Goal: Task Accomplishment & Management: Manage account settings

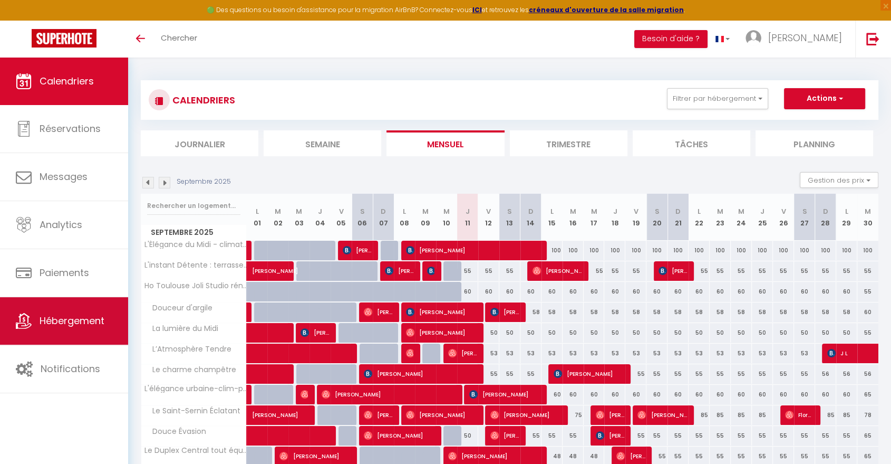
click at [30, 314] on icon at bounding box center [24, 321] width 16 height 16
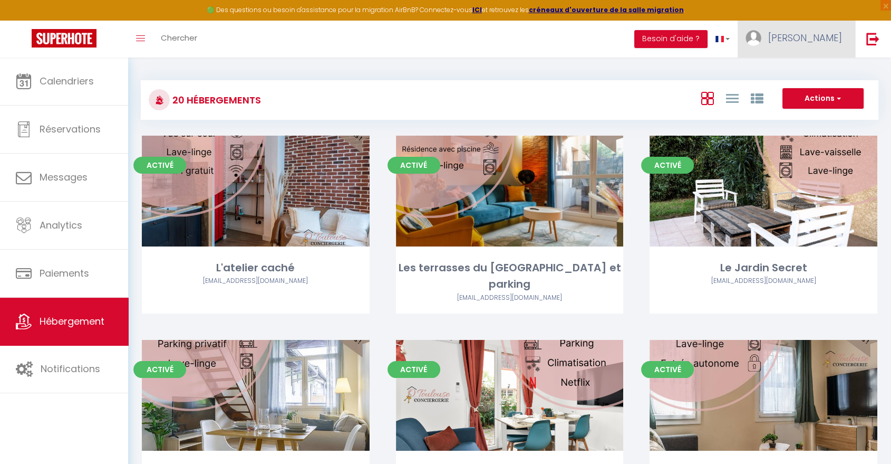
click at [762, 31] on img at bounding box center [754, 38] width 16 height 16
click at [793, 68] on link "Paramètres" at bounding box center [813, 73] width 78 height 18
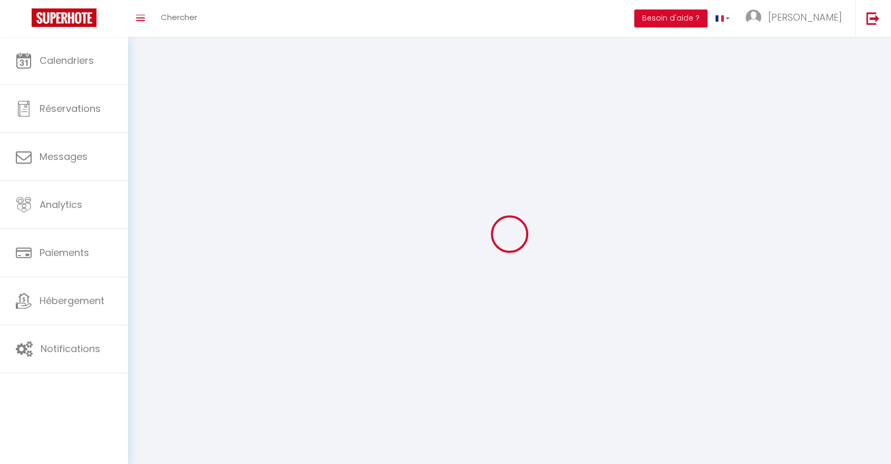
select select
type input "[PERSON_NAME]"
type input "VOILLOT"
type input "0667919278"
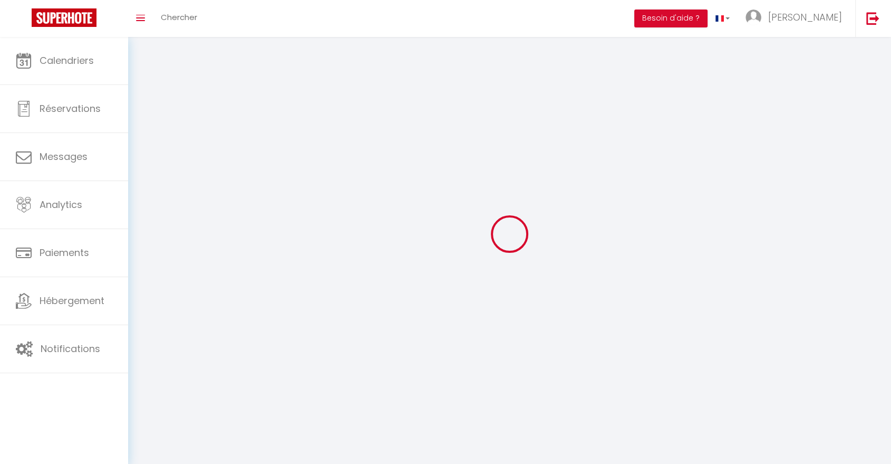
type input "193 vieux chemin des Pindouls"
type input "31620"
type input "Villeneuve les Bouloc"
type input "dkg5ow62MufMJxVvv3nd6anXJ"
type input "0lx42Xi49SHXF4MtFd2db9emp"
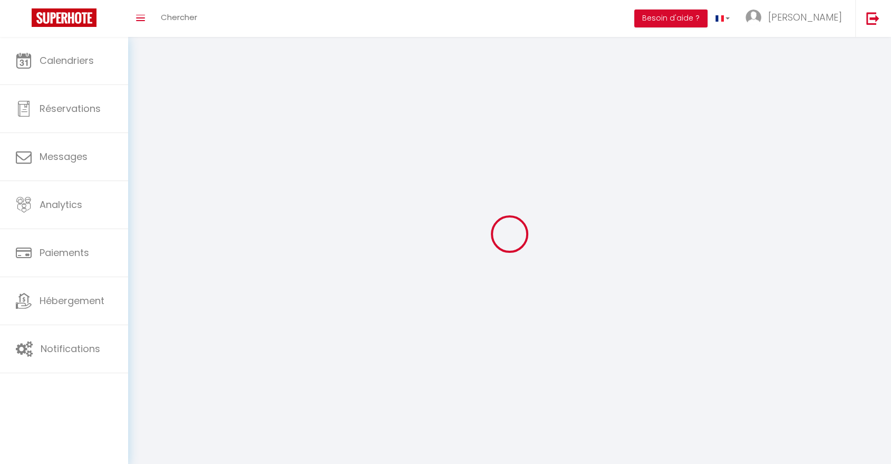
type input "https://app.superhote.com/#/get-available-rentals/0lx42Xi49SHXF4MtFd2db9emp"
select select "28"
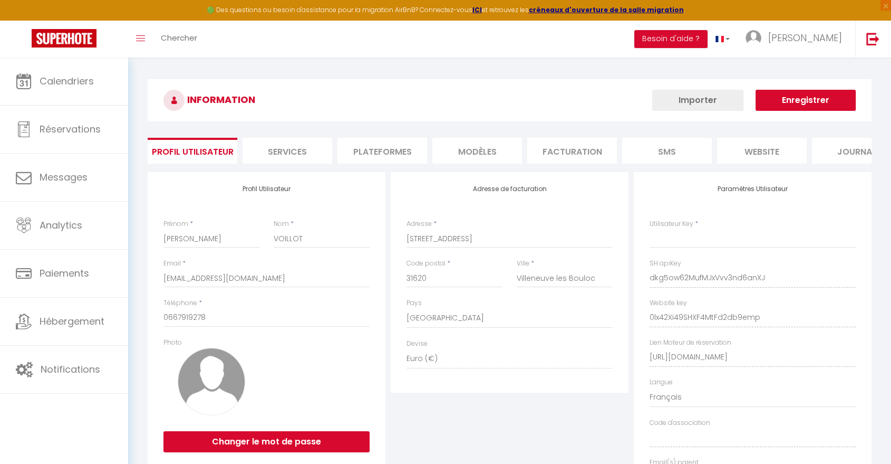
type input "dkg5ow62MufMJxVvv3nd6anXJ"
type input "0lx42Xi49SHXF4MtFd2db9emp"
type input "https://app.superhote.com/#/get-available-rentals/0lx42Xi49SHXF4MtFd2db9emp"
select select "fr"
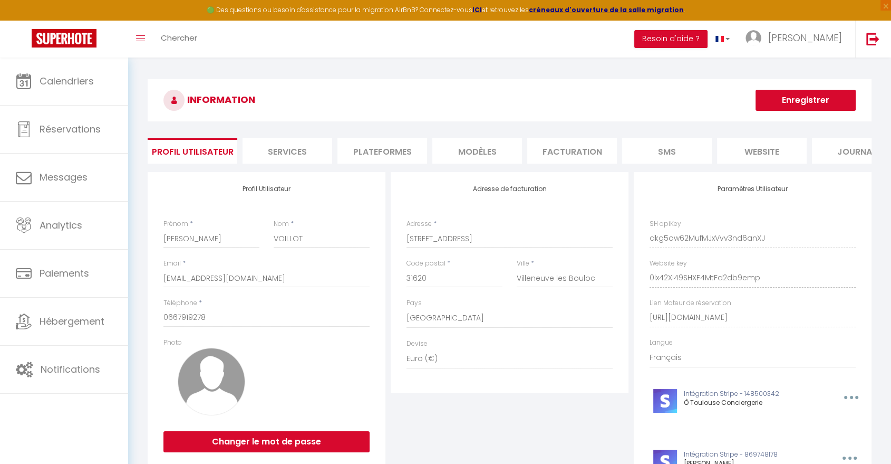
click at [379, 148] on li "Plateformes" at bounding box center [383, 151] width 90 height 26
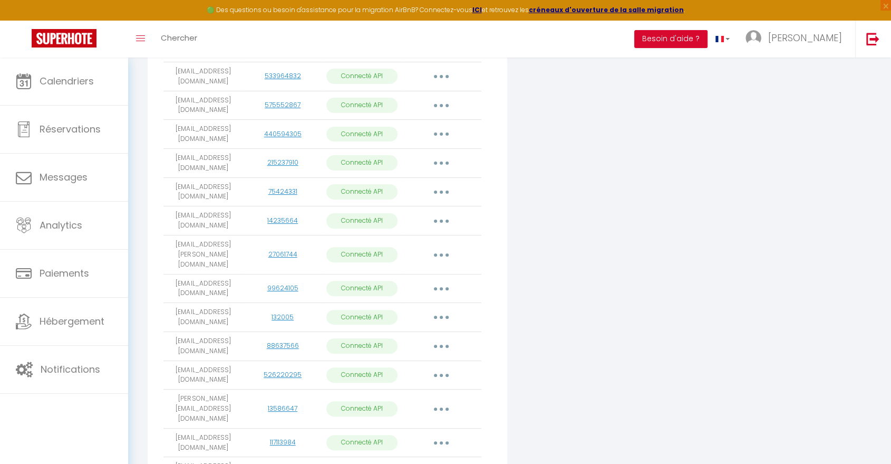
scroll to position [293, 0]
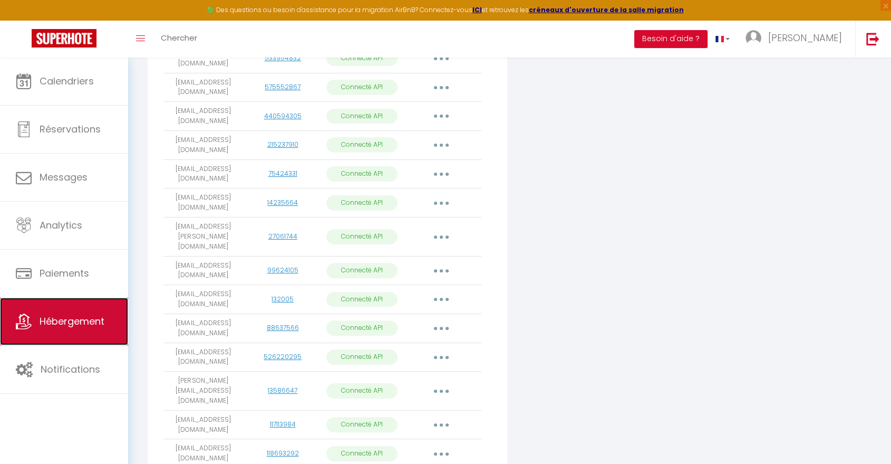
click at [36, 315] on link "Hébergement" at bounding box center [64, 320] width 128 height 47
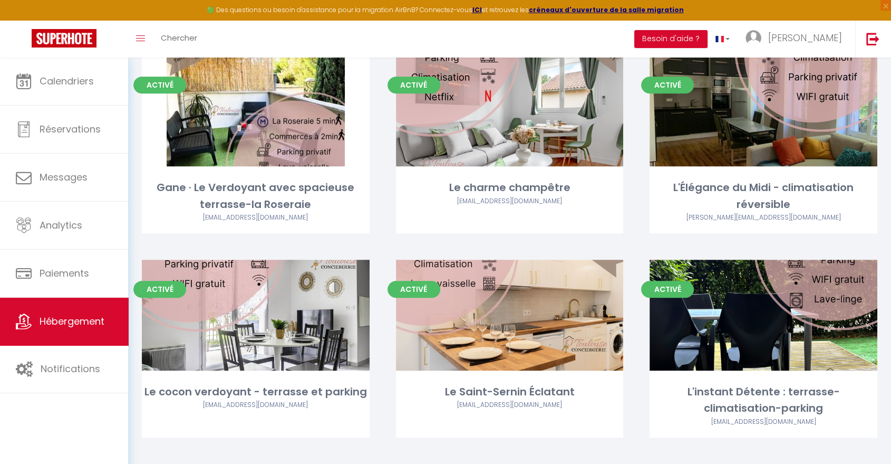
scroll to position [996, 0]
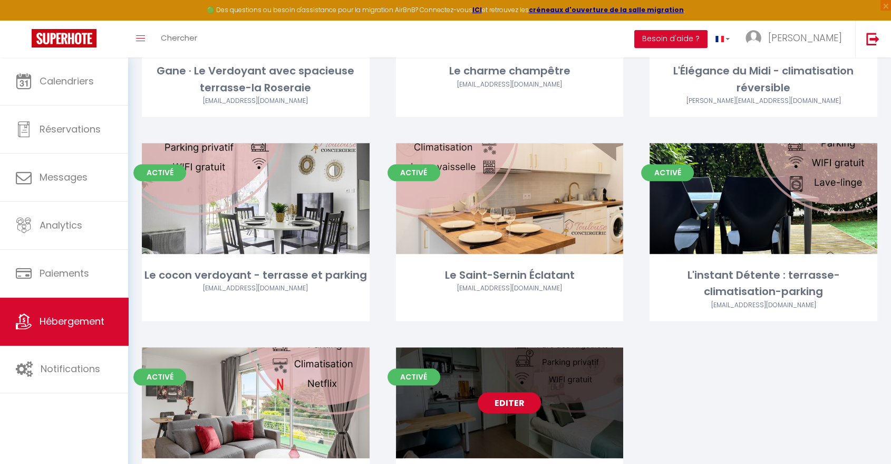
click at [510, 392] on link "Editer" at bounding box center [509, 402] width 63 height 21
select select "3"
select select "2"
select select "1"
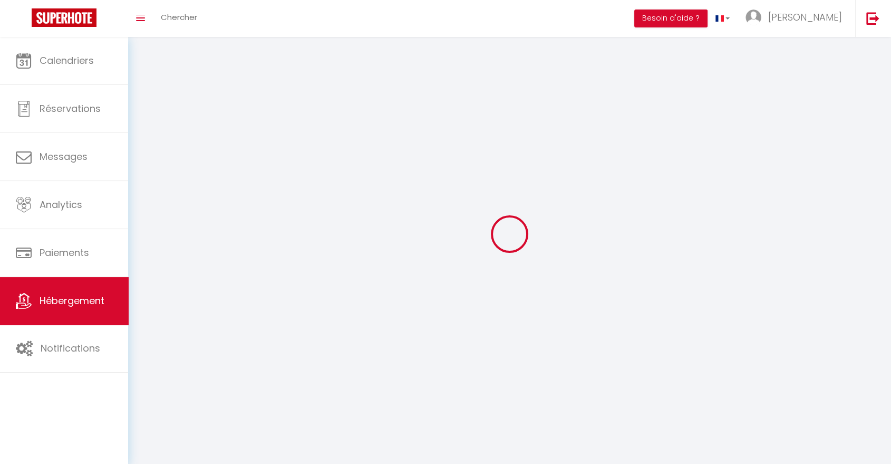
select select
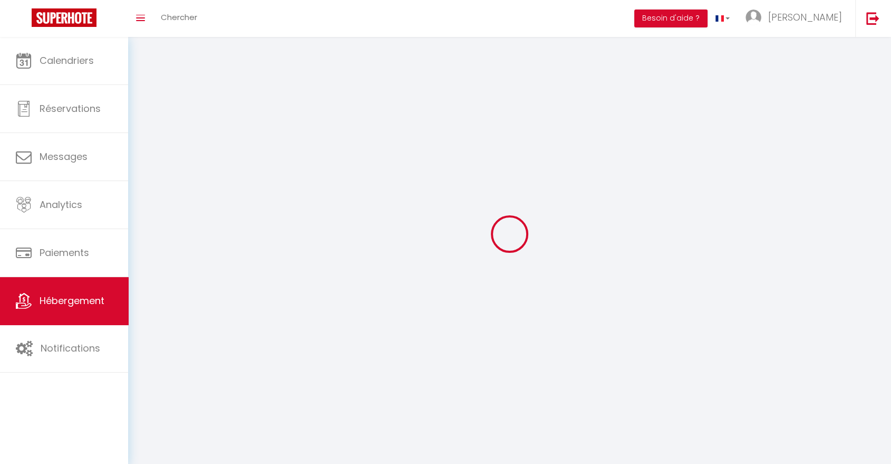
checkbox input "false"
select select
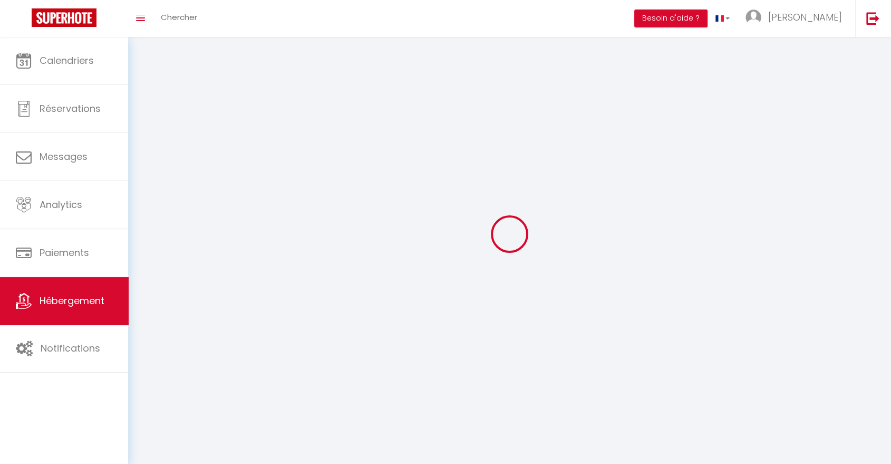
select select
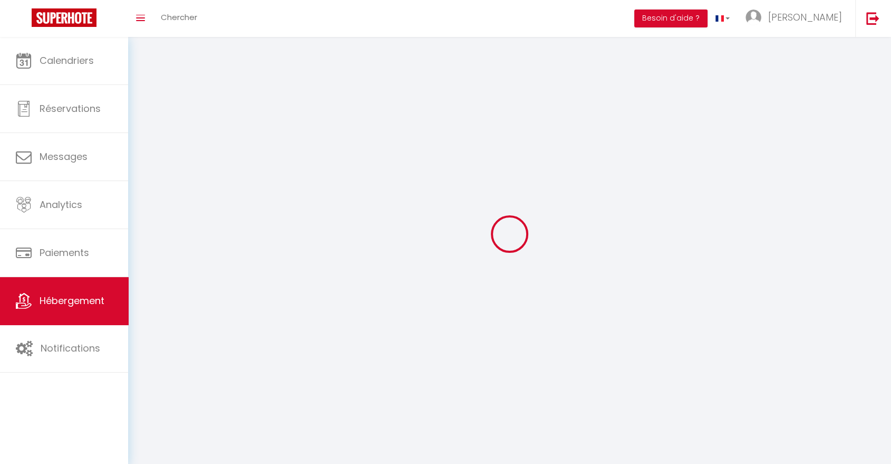
select select
checkbox input "false"
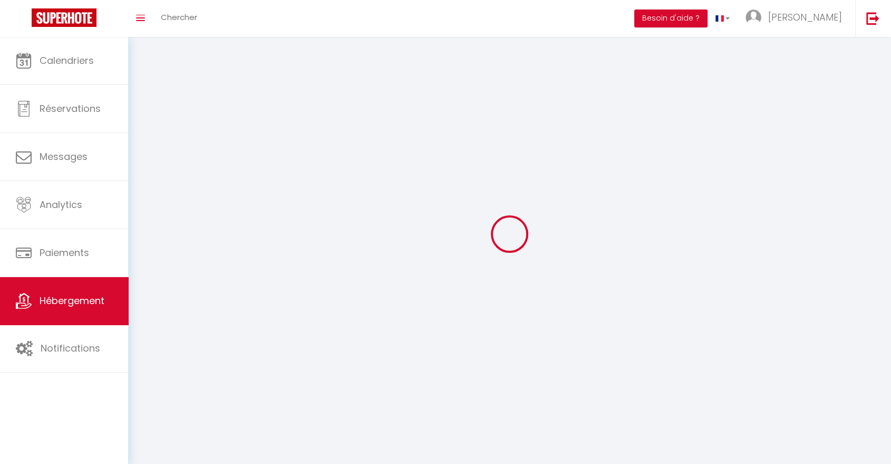
select select
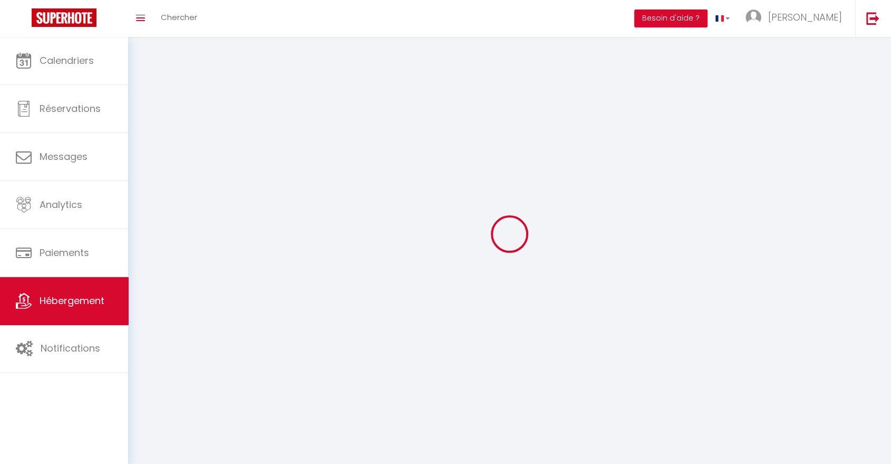
select select
checkbox input "false"
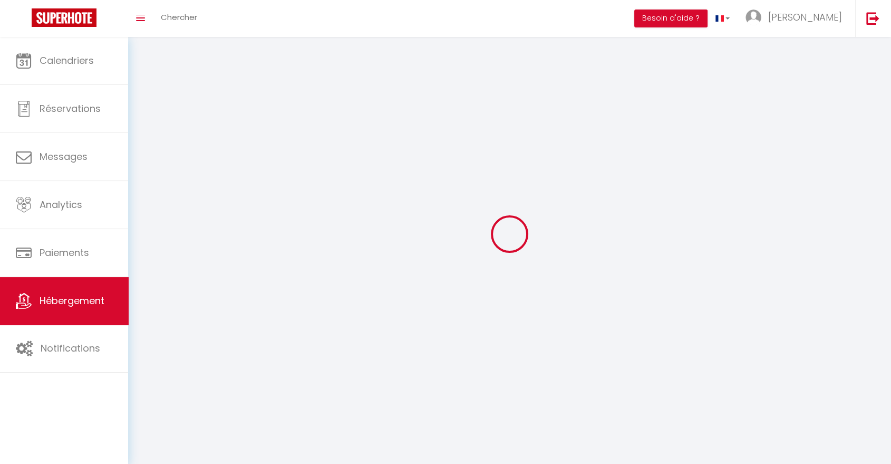
checkbox input "false"
select select
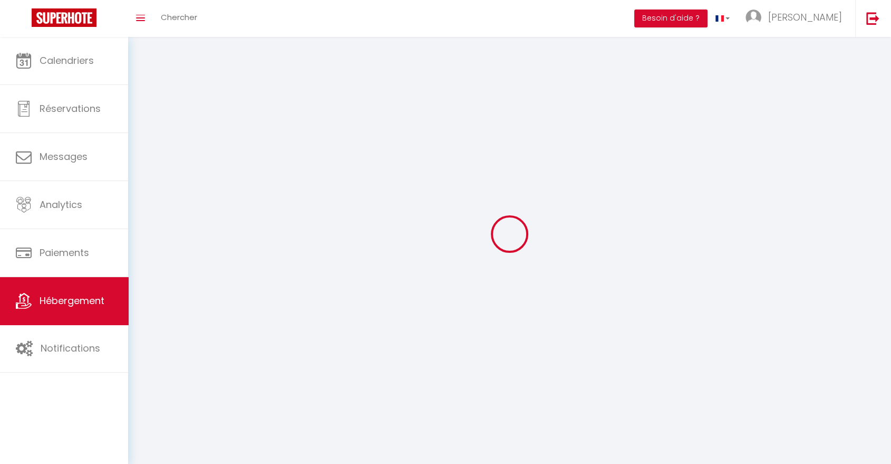
select select
checkbox input "false"
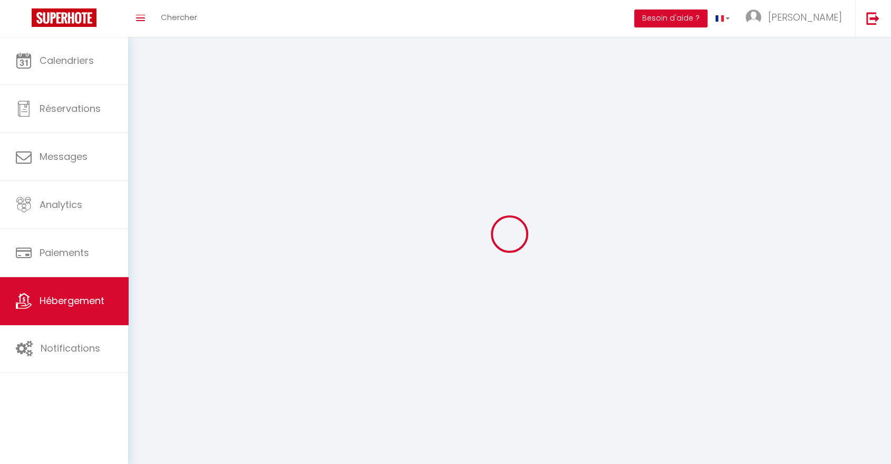
checkbox input "false"
select select
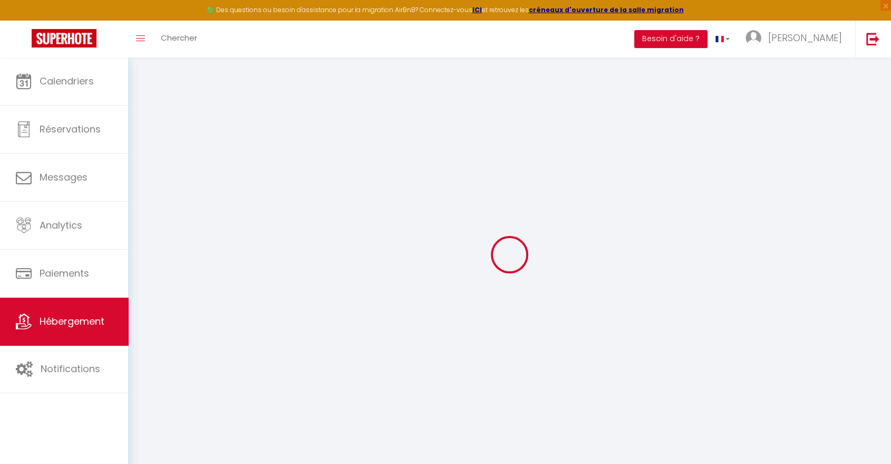
select select "+ 26 %"
select select "+ 25 %"
select select "+ 3 %"
select select
checkbox input "false"
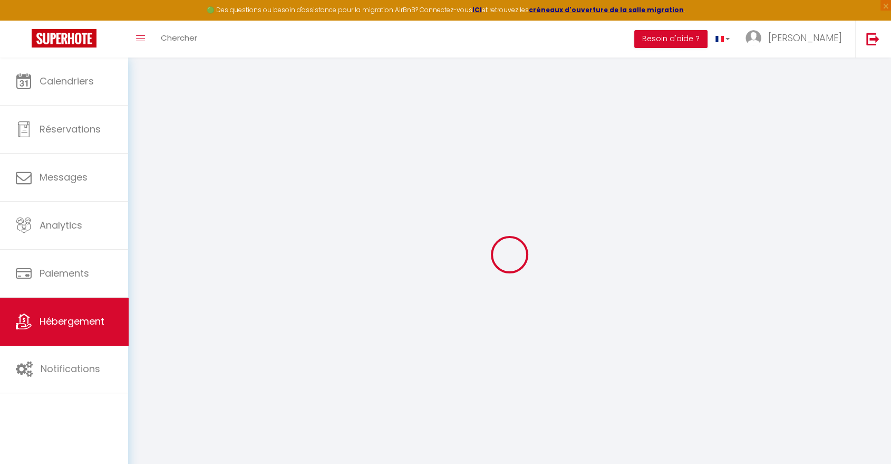
checkbox input "false"
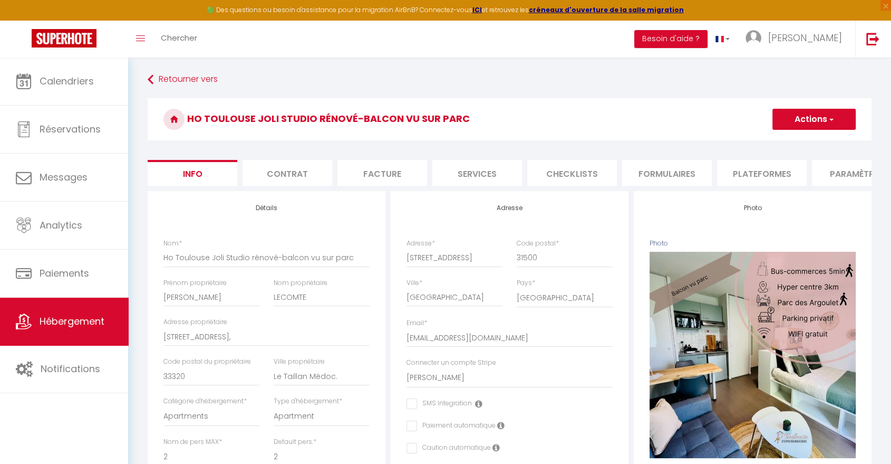
click at [739, 170] on li "Plateformes" at bounding box center [762, 173] width 90 height 26
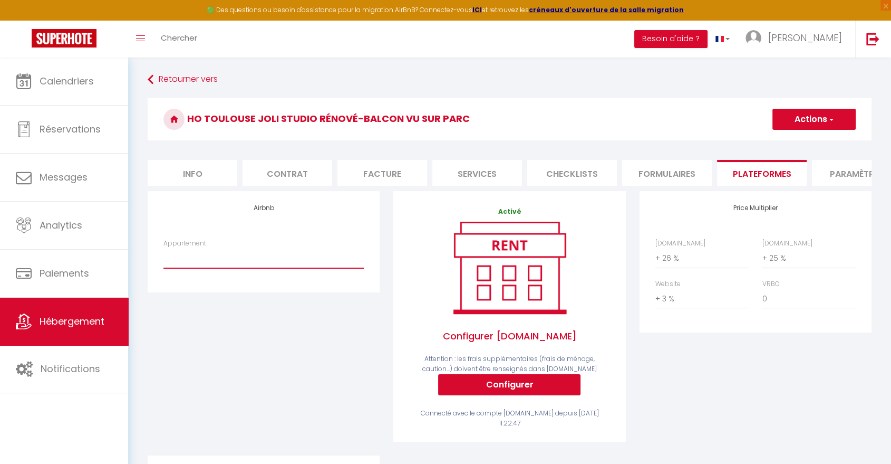
click at [224, 261] on select "Gane · Le Verdoyant avec spacieuse terrasse-la Roseraie - pvoillot@otoulousecon…" at bounding box center [263, 258] width 200 height 20
click at [228, 334] on div "Airbnb Appartement Gane · Le Verdoyant avec spacieuse terrasse-la Roseraie - pv…" at bounding box center [264, 323] width 246 height 264
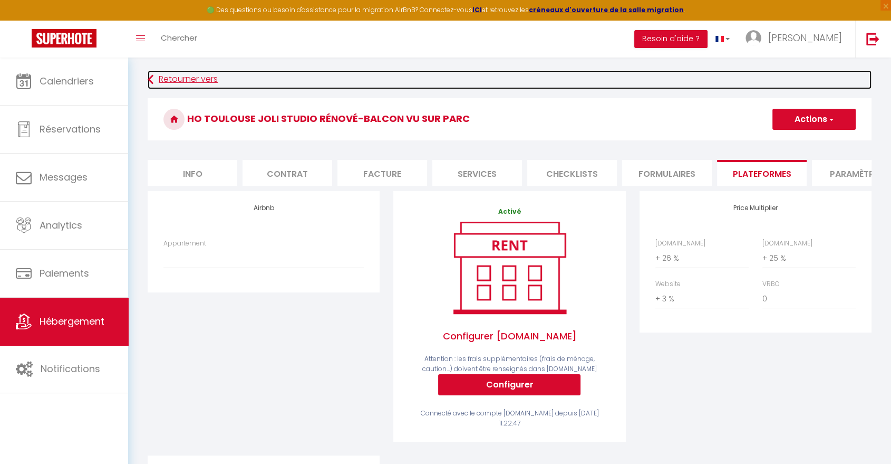
click at [181, 75] on link "Retourner vers" at bounding box center [510, 79] width 724 height 19
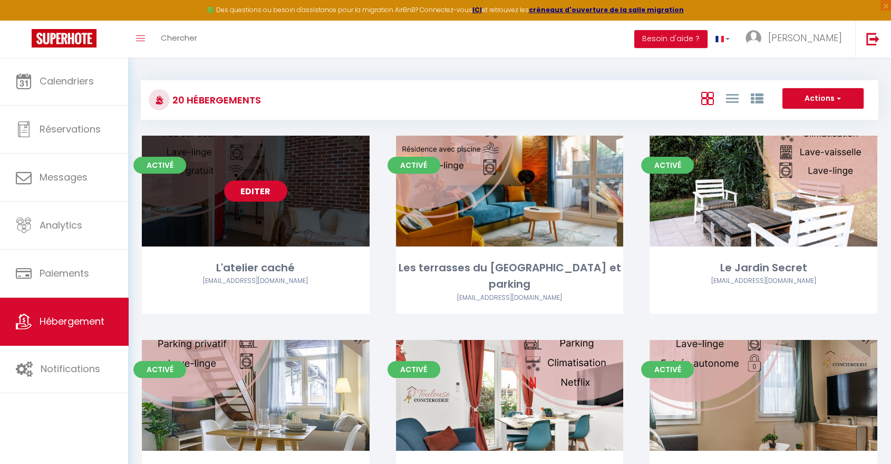
click at [252, 189] on link "Editer" at bounding box center [255, 190] width 63 height 21
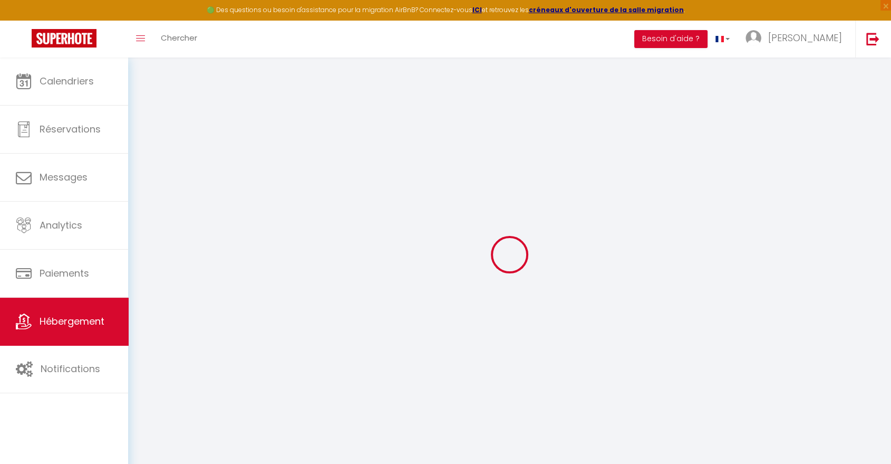
select select "+ 25 %"
select select "+ 5 %"
select select
checkbox input "false"
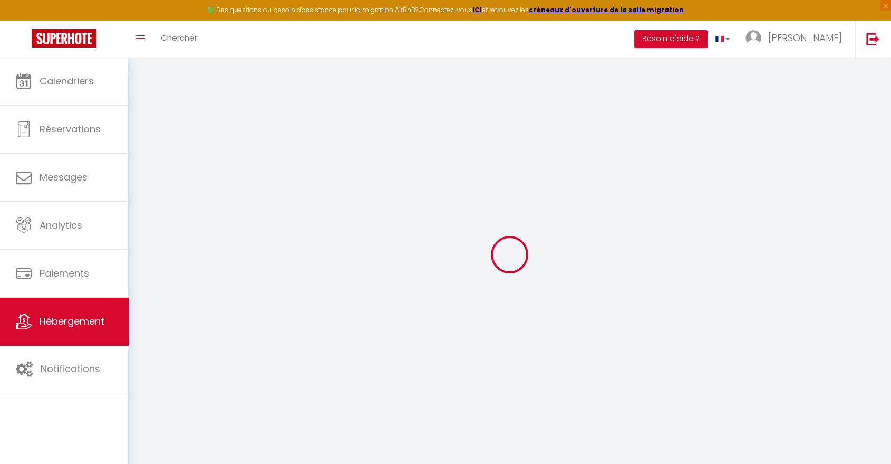
checkbox input "false"
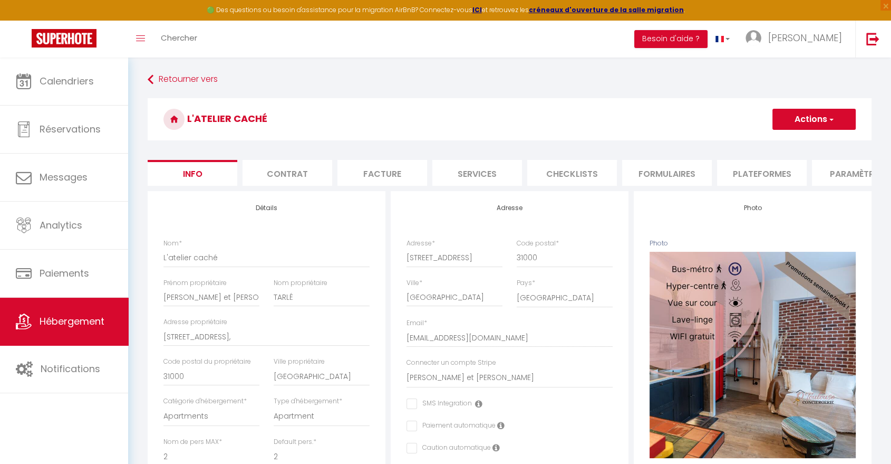
click at [659, 172] on li "Formulaires" at bounding box center [667, 173] width 90 height 26
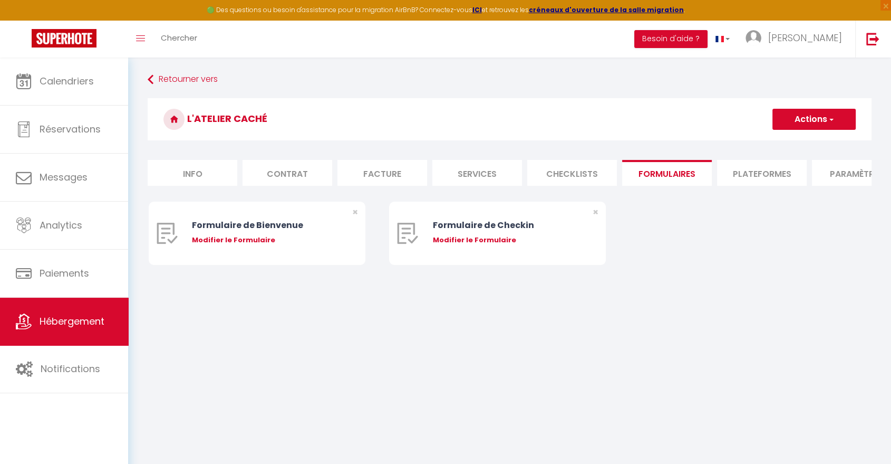
click at [766, 179] on li "Plateformes" at bounding box center [762, 173] width 90 height 26
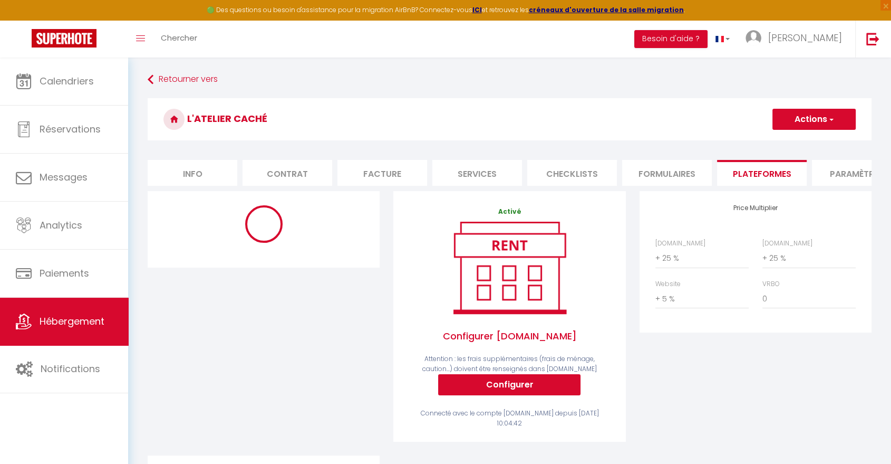
select select "365"
select select "EUR"
select select "17374-1401301614615504662"
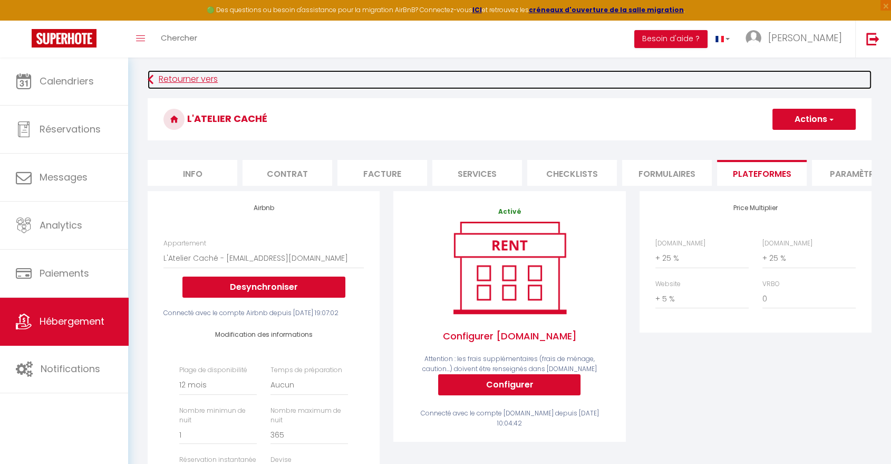
click at [201, 82] on link "Retourner vers" at bounding box center [510, 79] width 724 height 19
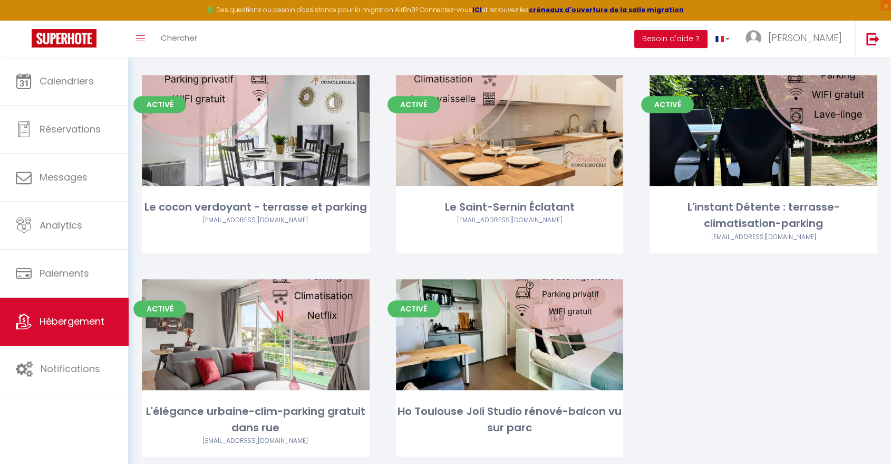
scroll to position [1078, 0]
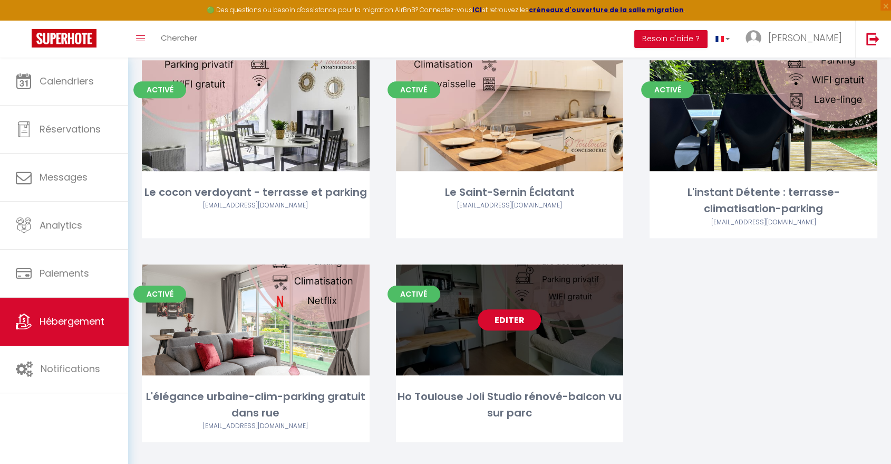
click at [510, 309] on link "Editer" at bounding box center [509, 319] width 63 height 21
select select "3"
select select "2"
select select "1"
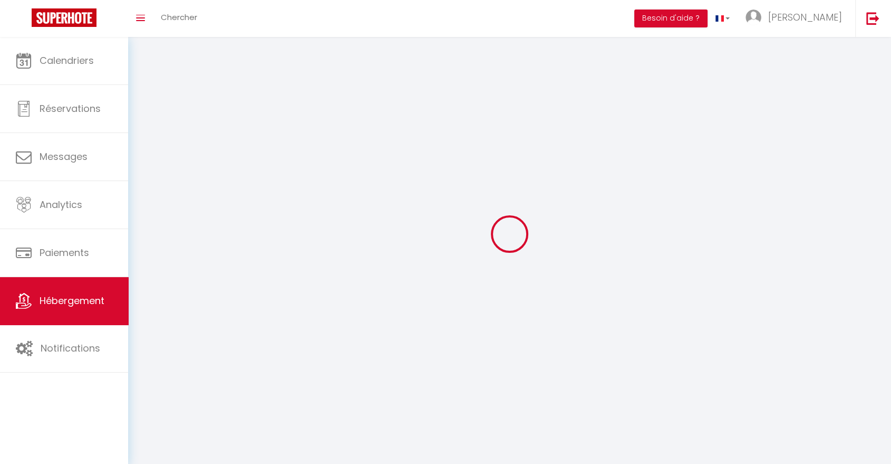
select select
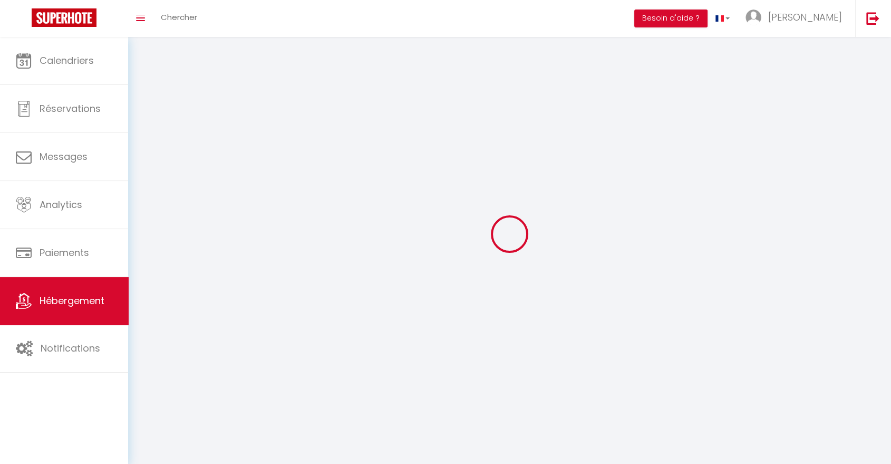
select select
checkbox input "false"
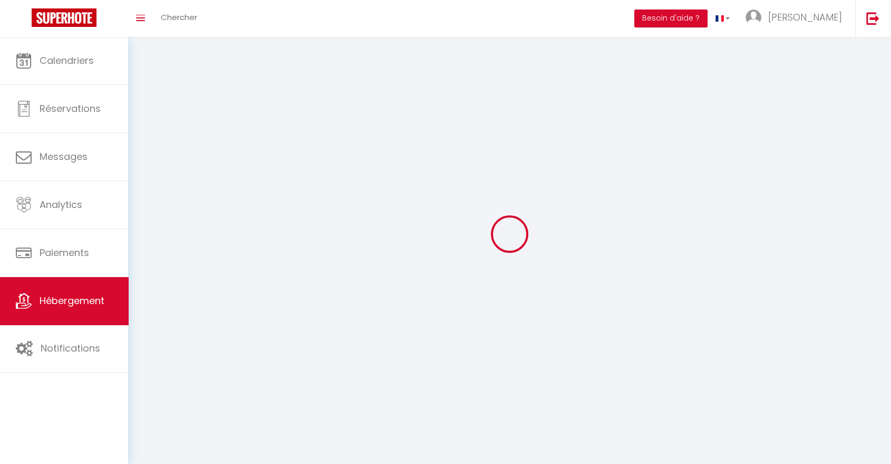
select select
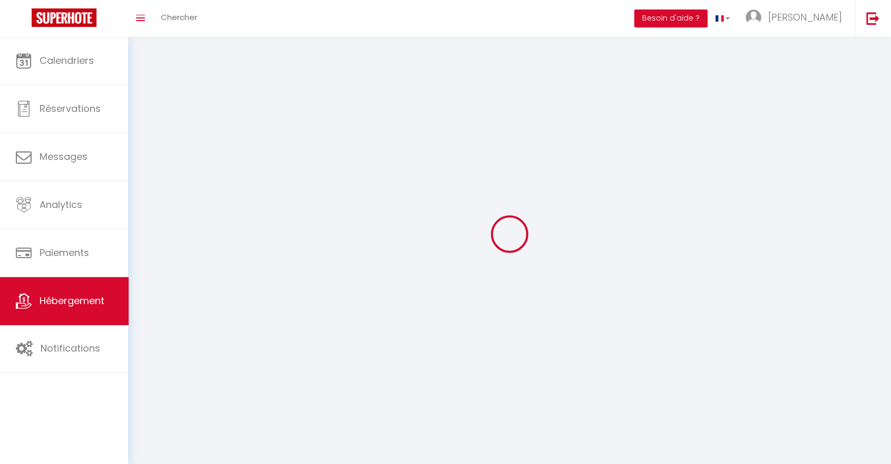
select select
checkbox input "false"
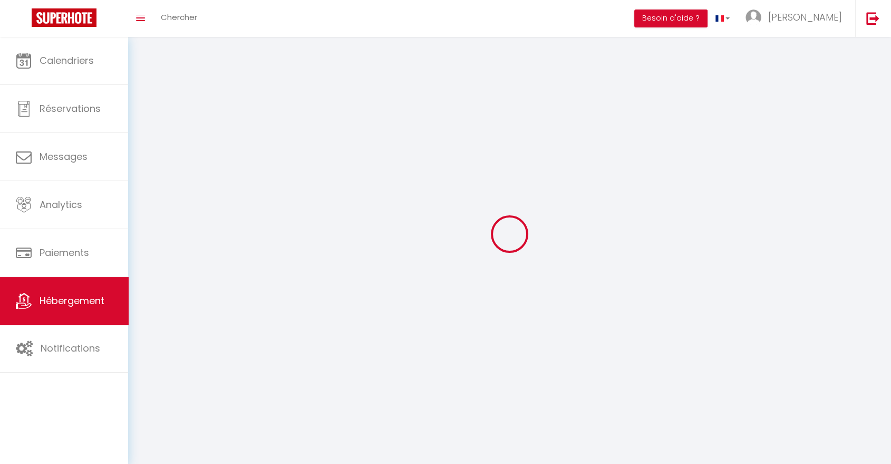
checkbox input "false"
select select
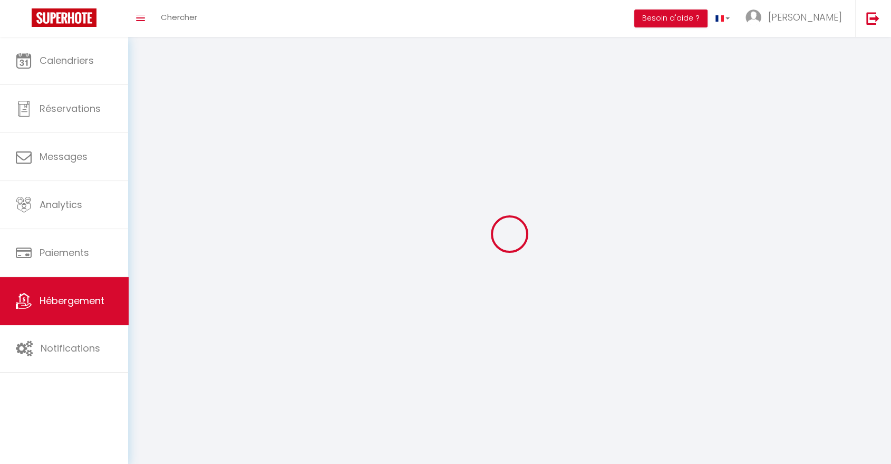
select select
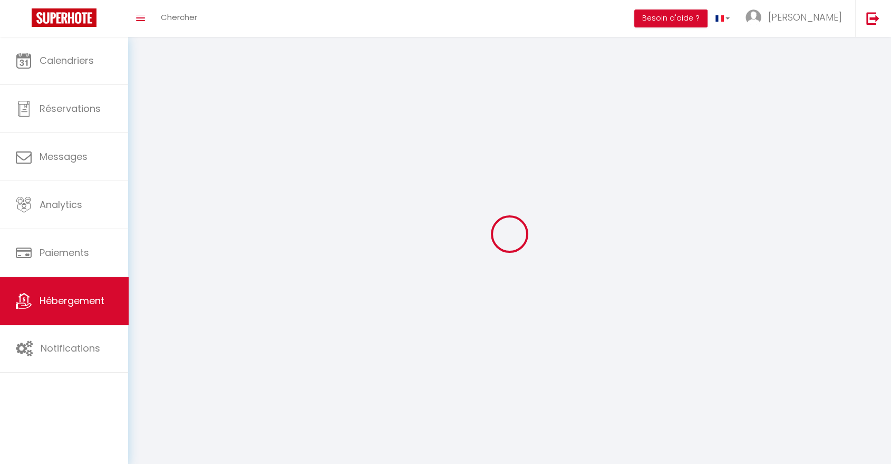
select select
checkbox input "false"
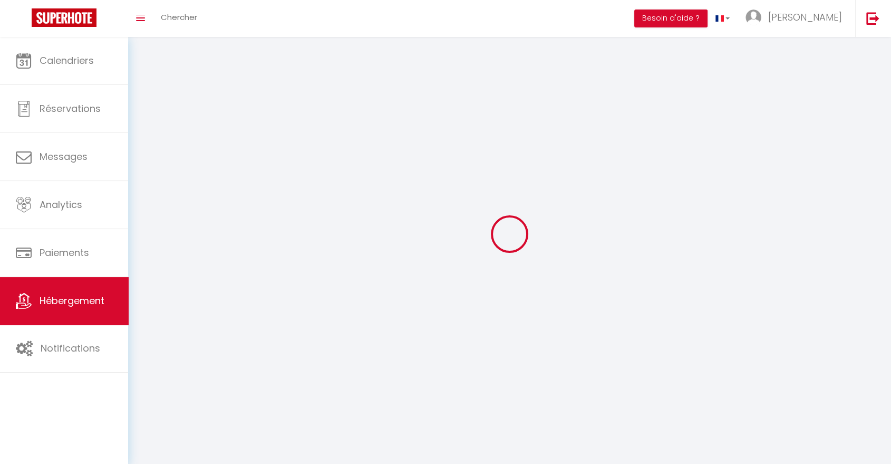
select select
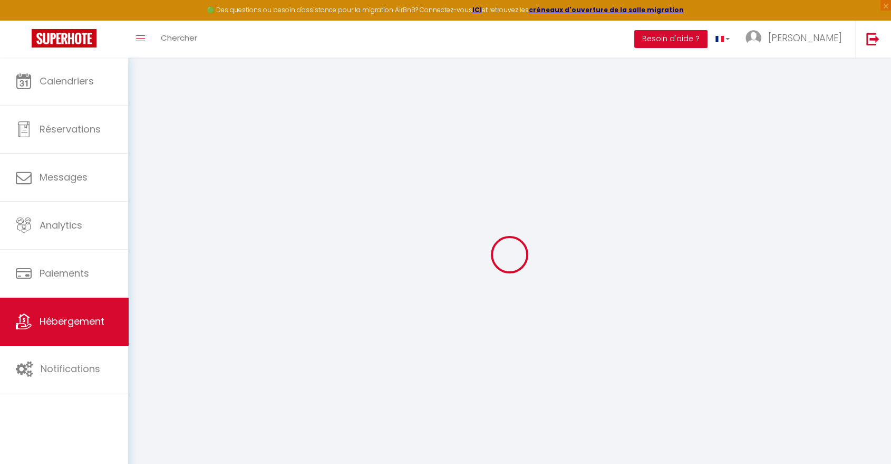
select select "+ 26 %"
select select "+ 25 %"
select select "+ 3 %"
select select
checkbox input "false"
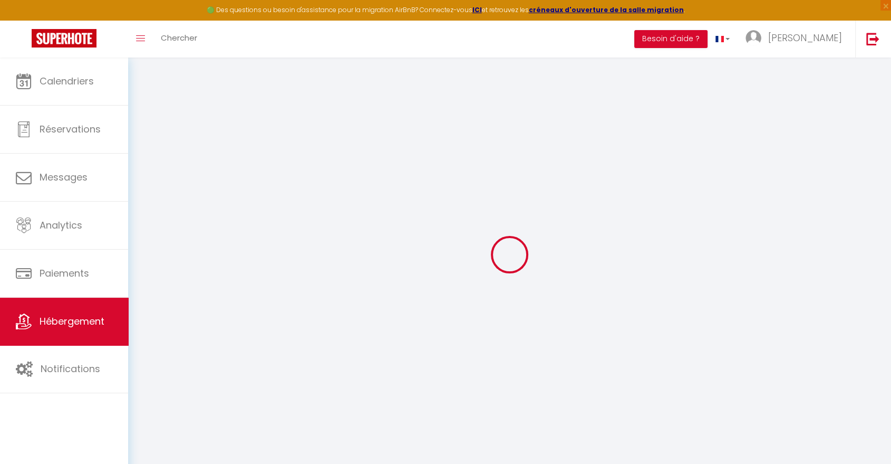
checkbox input "false"
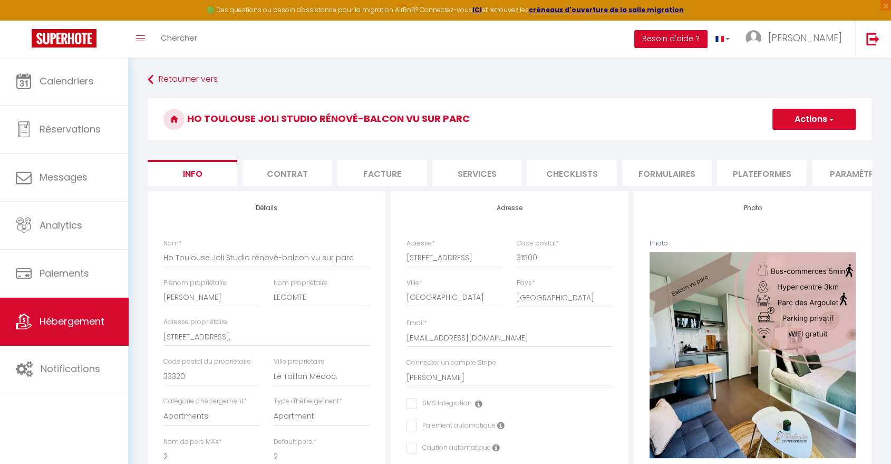
click at [734, 168] on li "Plateformes" at bounding box center [762, 173] width 90 height 26
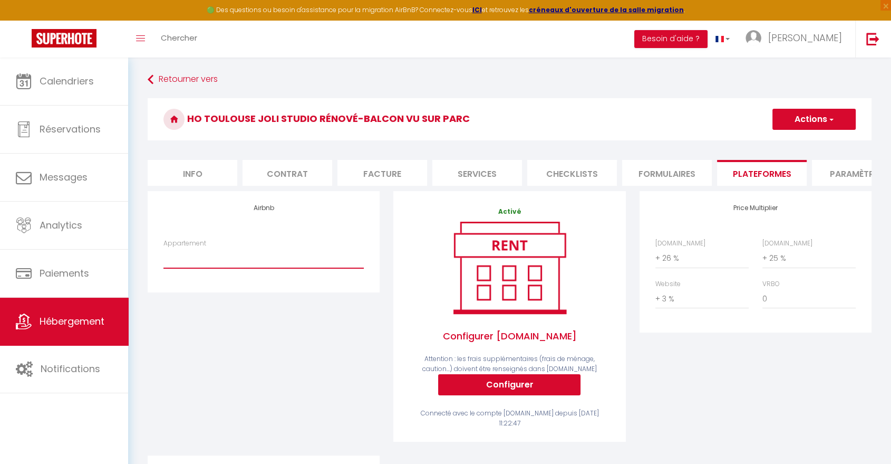
click at [262, 268] on select "Gane · Le Verdoyant avec spacieuse terrasse-la Roseraie - pvoillot@otoulousecon…" at bounding box center [263, 258] width 200 height 20
click at [224, 266] on select "Gane · Le Verdoyant avec spacieuse terrasse-la Roseraie - pvoillot@otoulousecon…" at bounding box center [263, 258] width 200 height 20
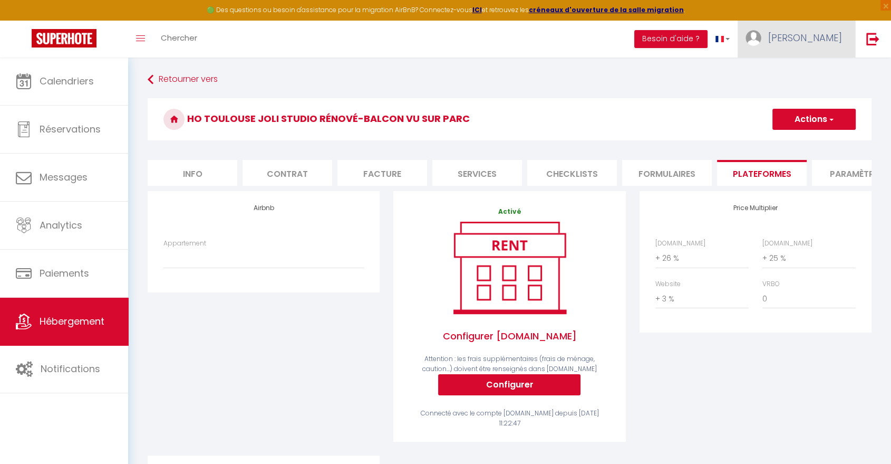
click at [785, 33] on link "[PERSON_NAME]" at bounding box center [797, 39] width 118 height 37
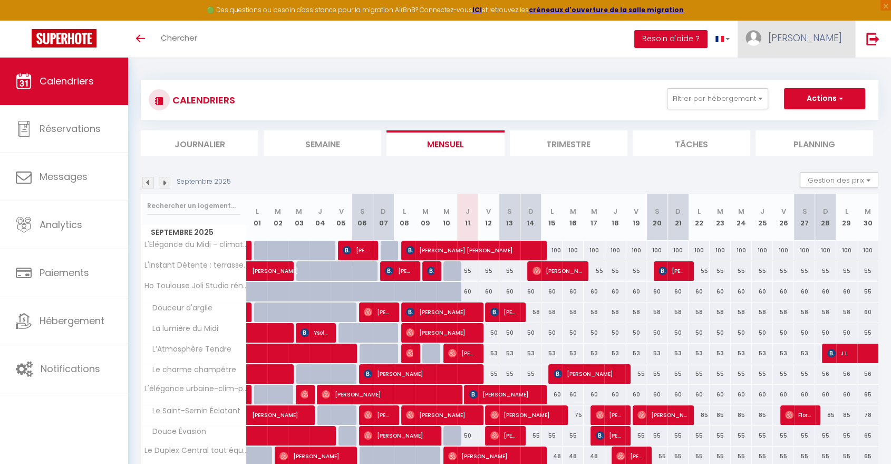
click at [762, 45] on img at bounding box center [754, 38] width 16 height 16
click at [817, 70] on link "Paramètres" at bounding box center [813, 73] width 78 height 18
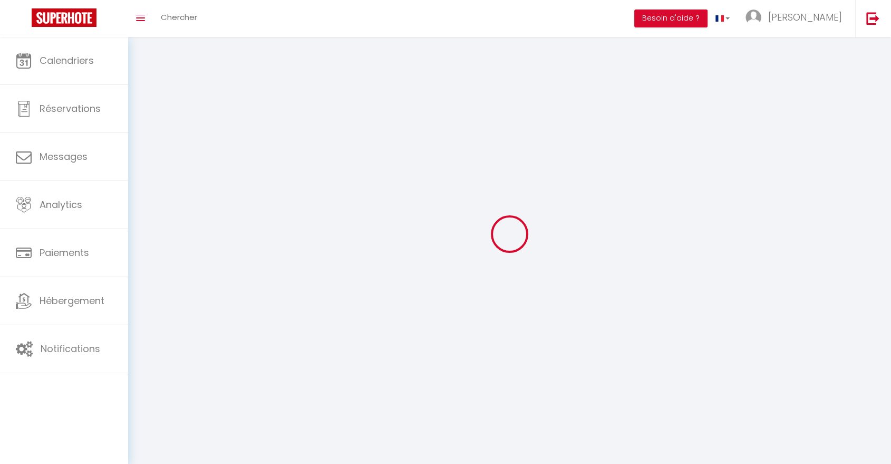
type input "[PERSON_NAME]"
type input "VOILLOT"
type input "0667919278"
type input "193 vieux chemin des Pindouls"
type input "31620"
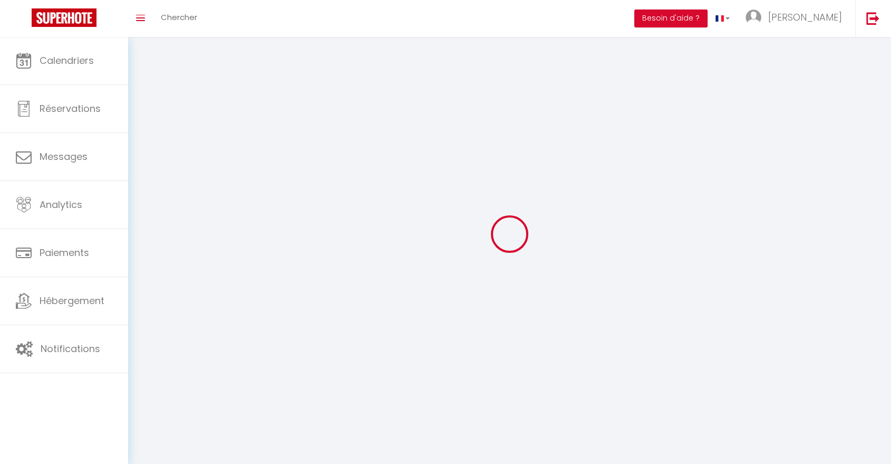
type input "Villeneuve les Bouloc"
type input "dkg5ow62MufMJxVvv3nd6anXJ"
type input "0lx42Xi49SHXF4MtFd2db9emp"
type input "https://app.superhote.com/#/get-available-rentals/0lx42Xi49SHXF4MtFd2db9emp"
select select "28"
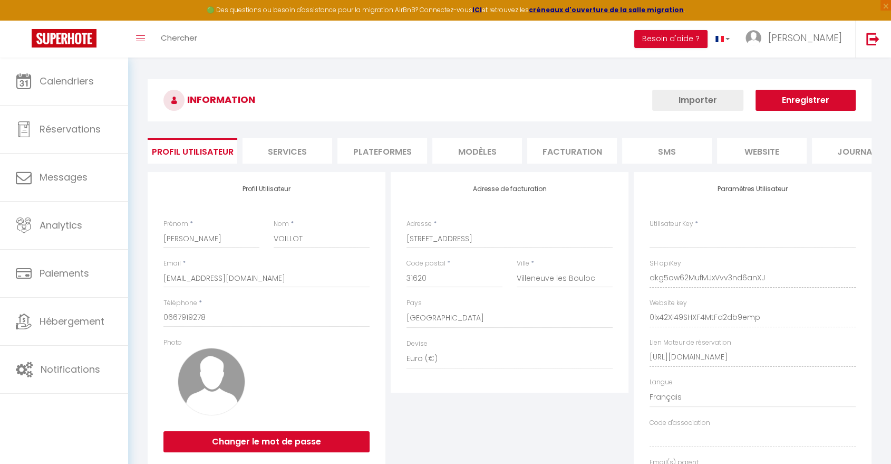
type input "dkg5ow62MufMJxVvv3nd6anXJ"
type input "0lx42Xi49SHXF4MtFd2db9emp"
type input "https://app.superhote.com/#/get-available-rentals/0lx42Xi49SHXF4MtFd2db9emp"
select select "fr"
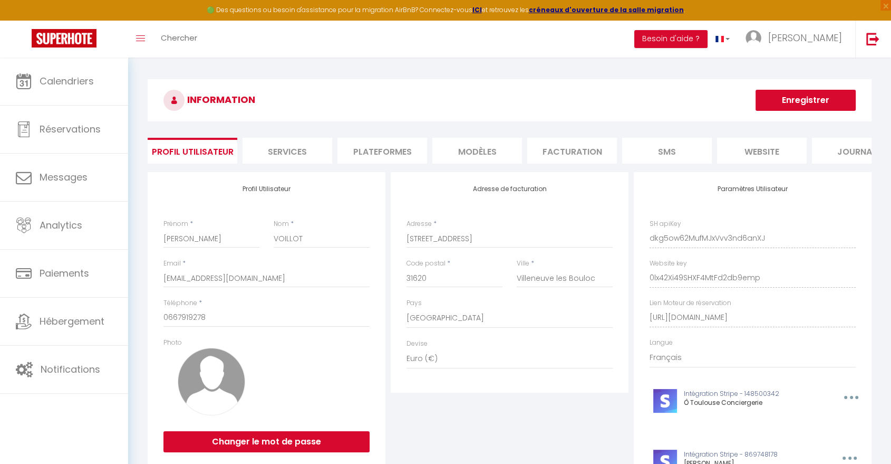
click at [372, 144] on li "Plateformes" at bounding box center [383, 151] width 90 height 26
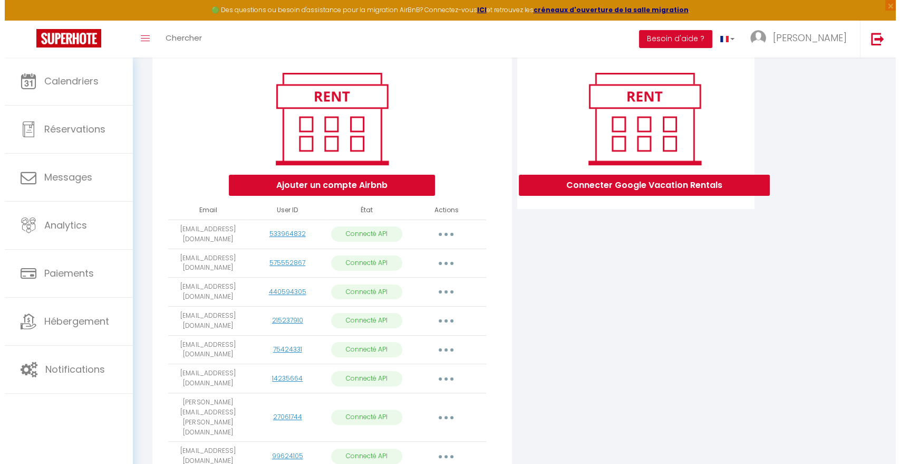
scroll to position [234, 0]
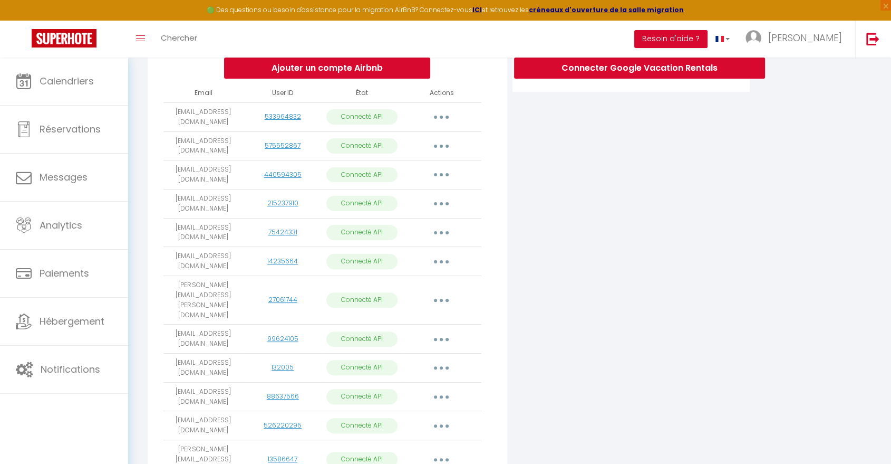
click at [443, 359] on button "button" at bounding box center [442, 367] width 30 height 17
click at [426, 383] on link "Importer les appartements" at bounding box center [394, 392] width 117 height 18
select select
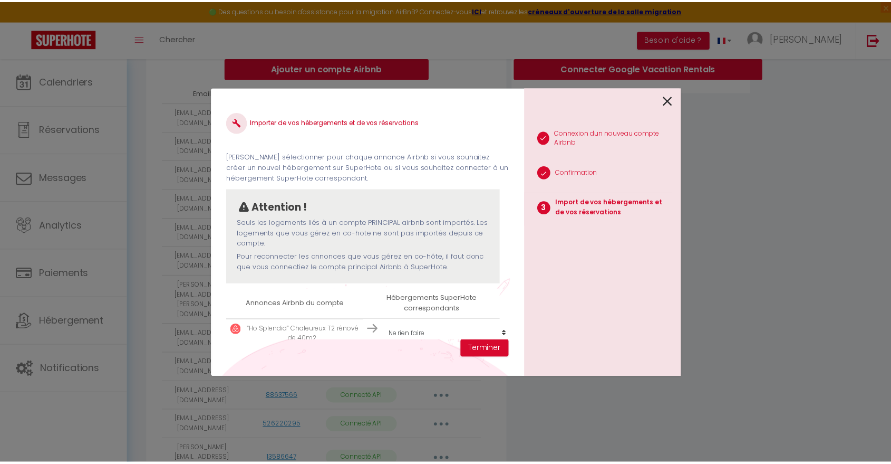
scroll to position [54, 0]
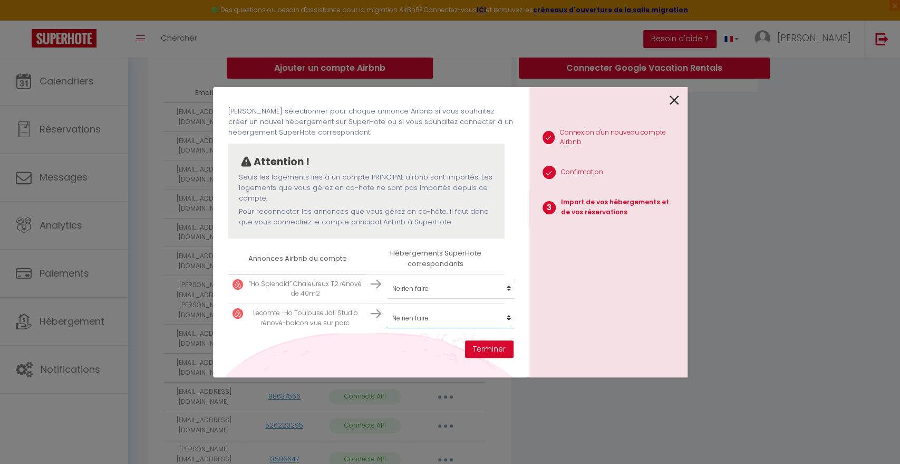
click at [421, 309] on select "Créer un nouvel hébergement Ne rien faire L'atelier caché Les terrasses du Stad…" at bounding box center [452, 318] width 130 height 20
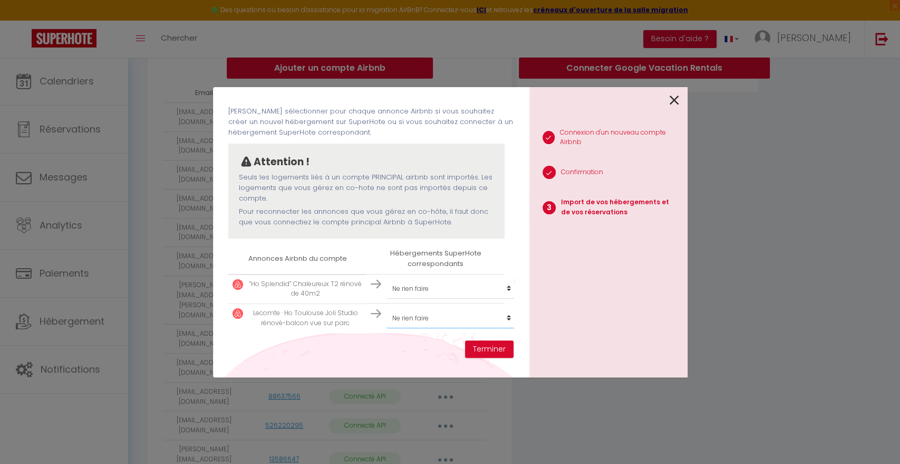
select select "35576"
click at [387, 308] on select "Créer un nouvel hébergement Ne rien faire L'atelier caché Les terrasses du Stad…" at bounding box center [452, 318] width 130 height 20
click at [486, 351] on button "Terminer" at bounding box center [489, 349] width 49 height 18
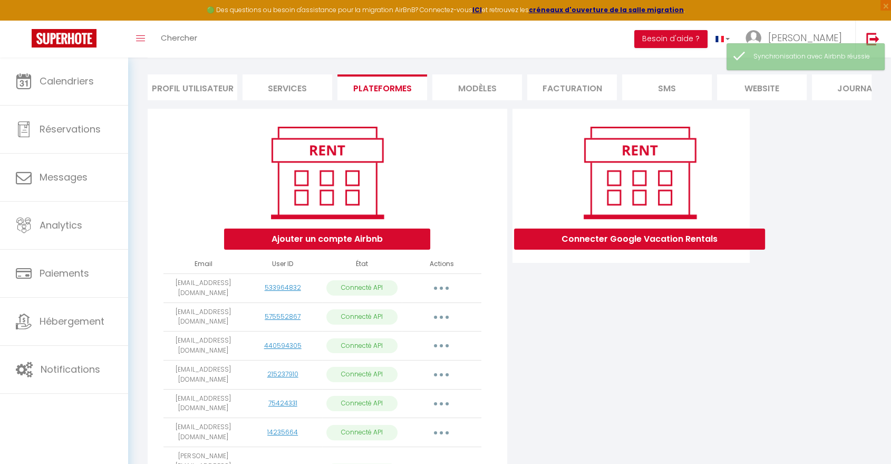
scroll to position [0, 0]
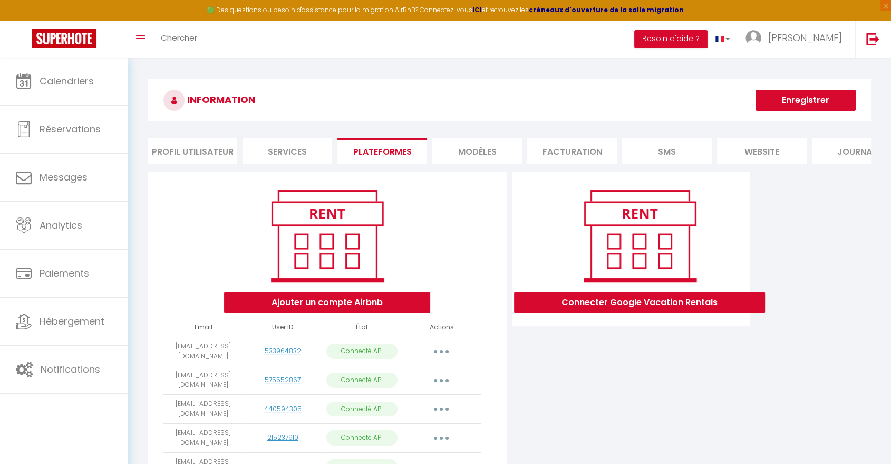
click at [805, 102] on button "Enregistrer" at bounding box center [806, 100] width 100 height 21
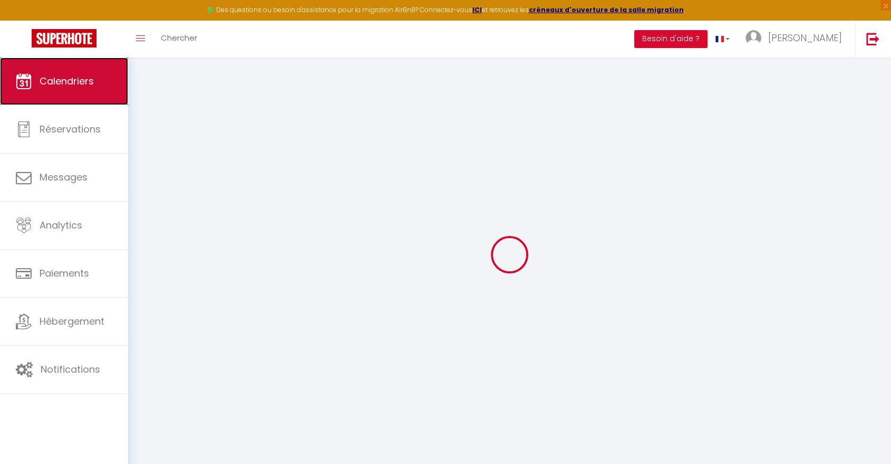
click at [96, 75] on link "Calendriers" at bounding box center [64, 80] width 128 height 47
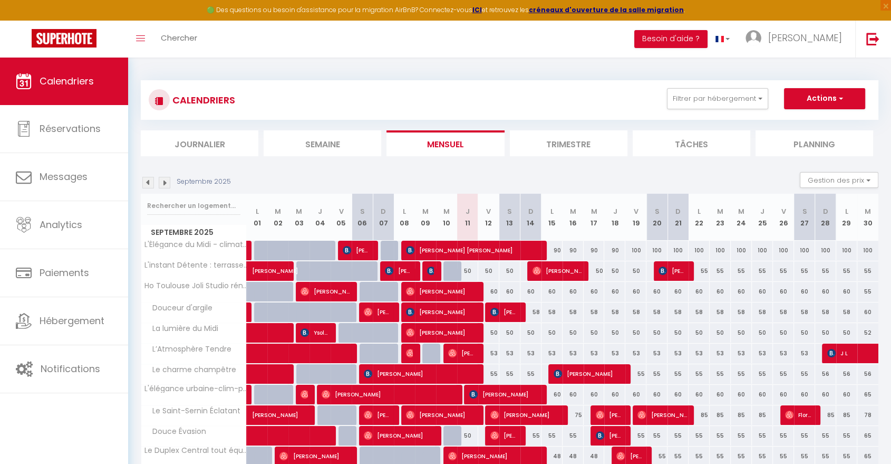
click at [150, 181] on img at bounding box center [148, 183] width 12 height 12
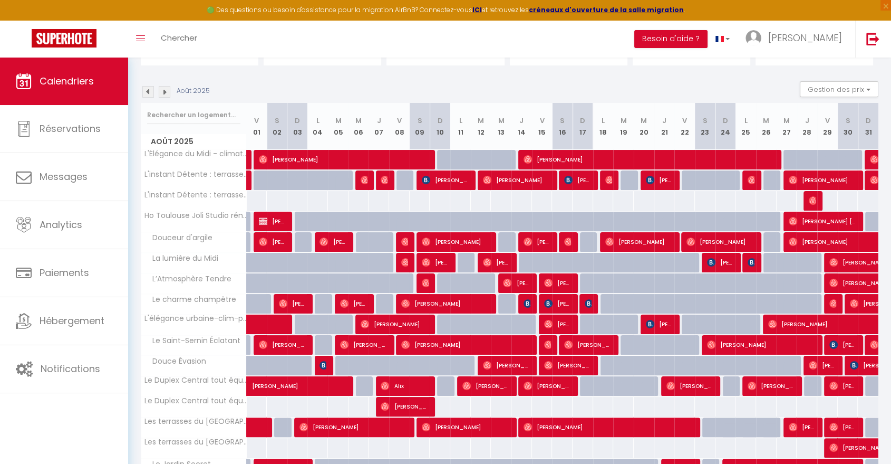
scroll to position [234, 0]
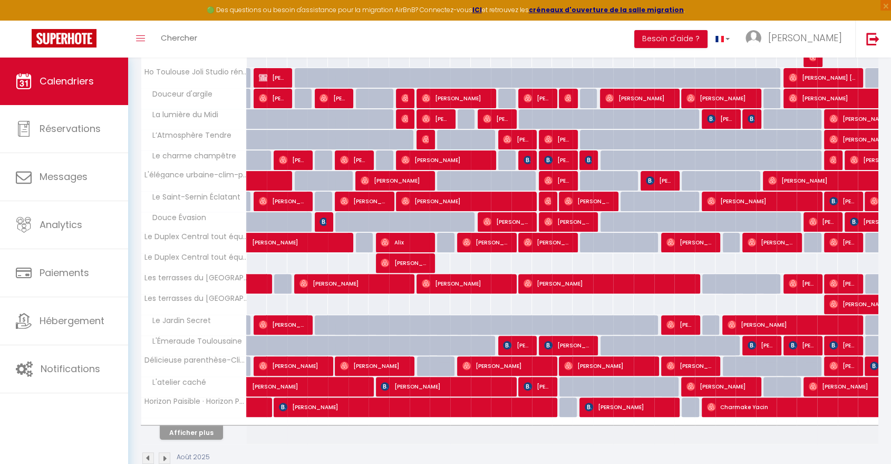
click at [148, 456] on img at bounding box center [148, 458] width 12 height 12
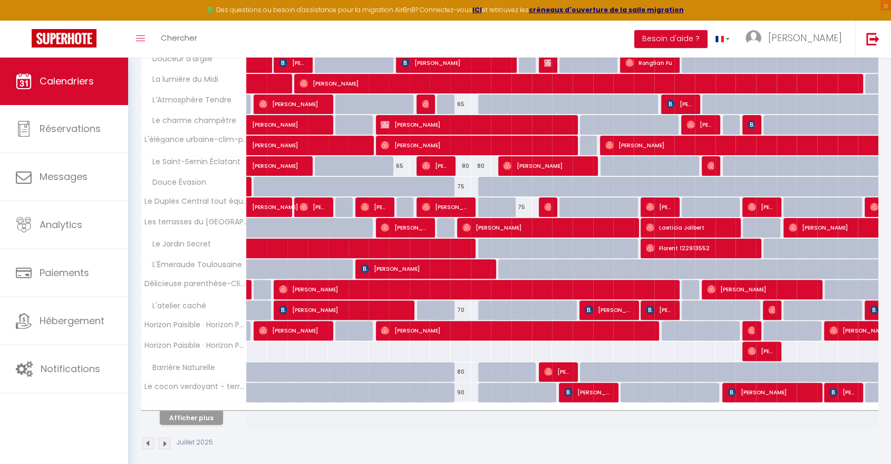
scroll to position [256, 0]
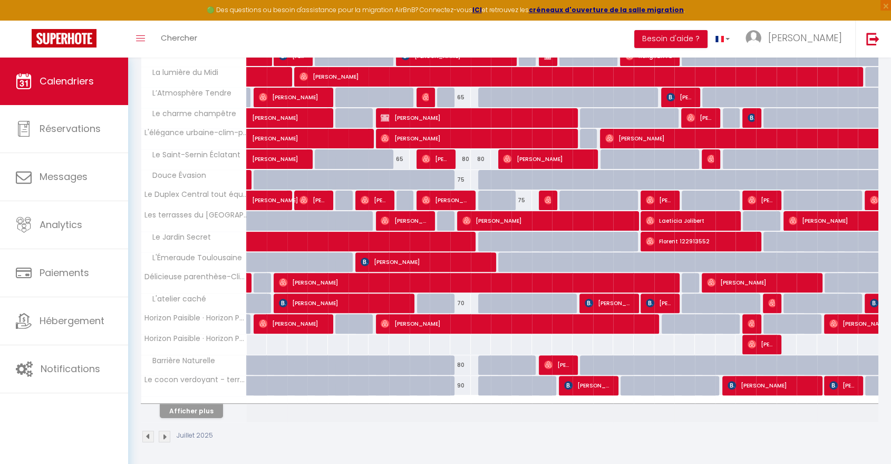
click at [146, 436] on img at bounding box center [148, 436] width 12 height 12
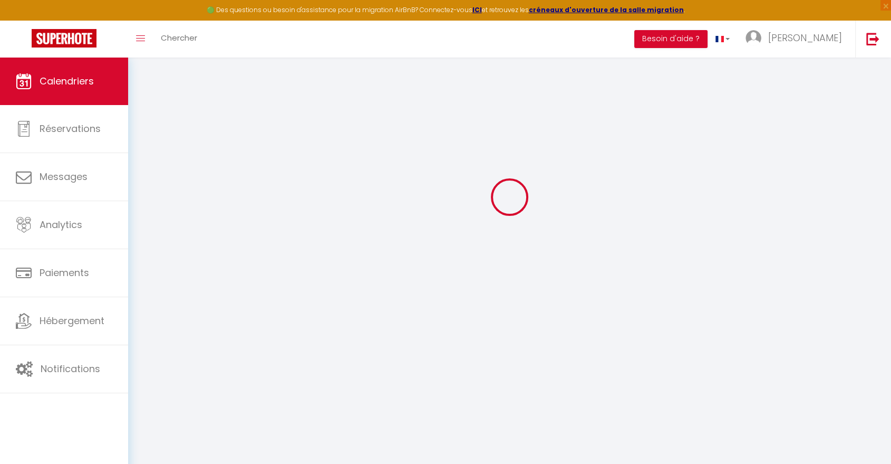
select select
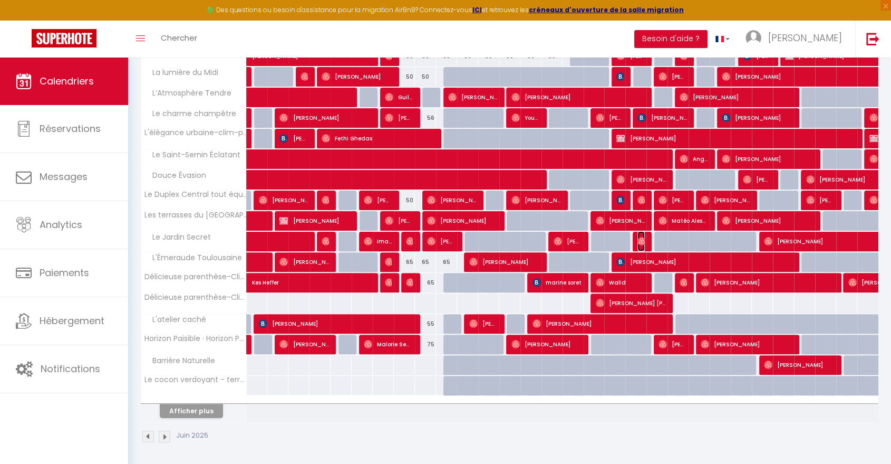
click at [643, 238] on img at bounding box center [642, 241] width 8 height 8
select select "OK"
select select "1"
select select "0"
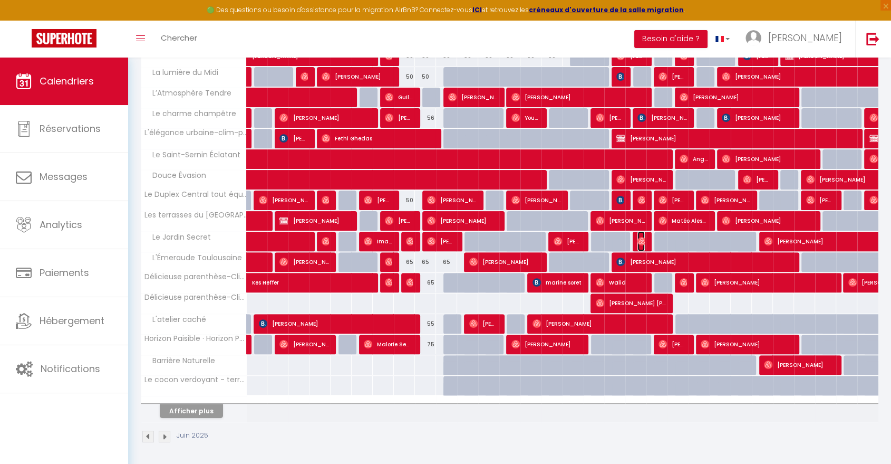
select select "1"
select select
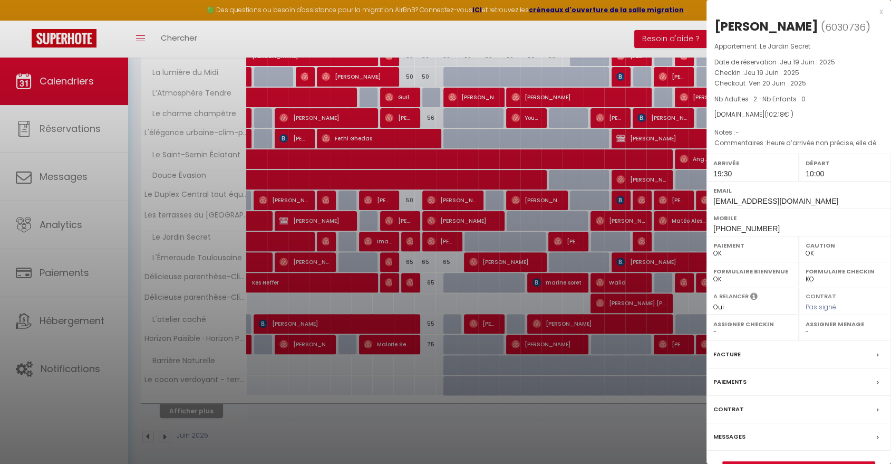
click at [410, 239] on div at bounding box center [445, 232] width 891 height 464
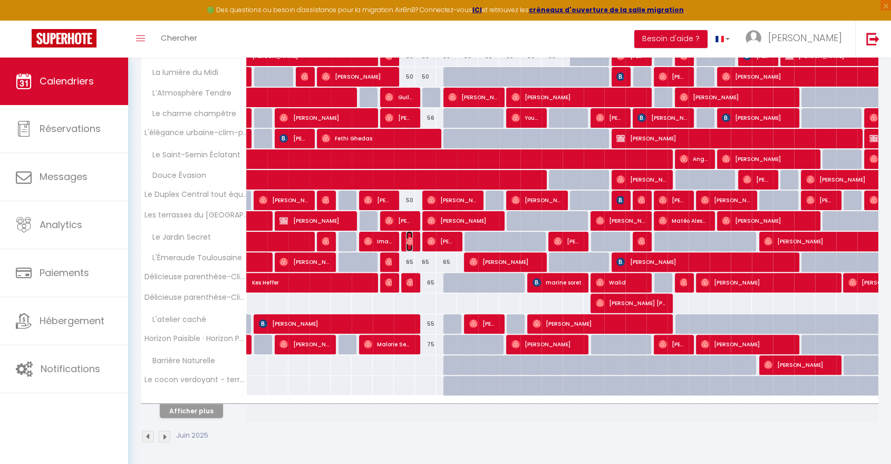
click at [410, 239] on img at bounding box center [410, 241] width 8 height 8
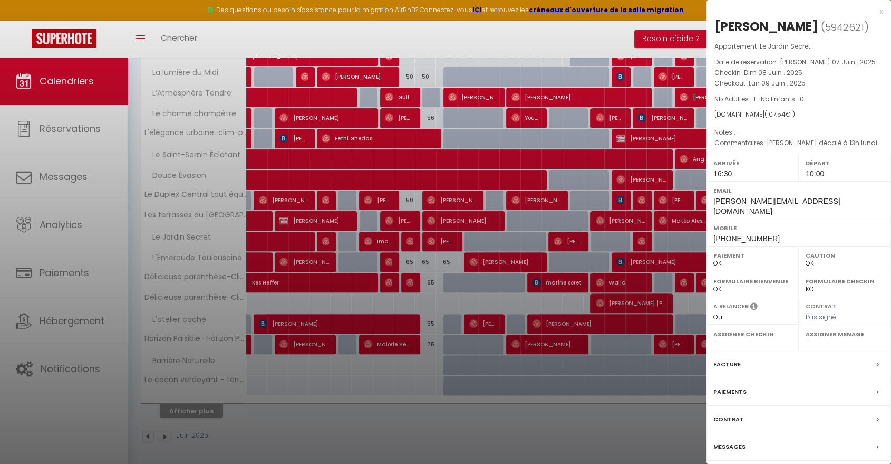
click at [324, 235] on div at bounding box center [445, 232] width 891 height 464
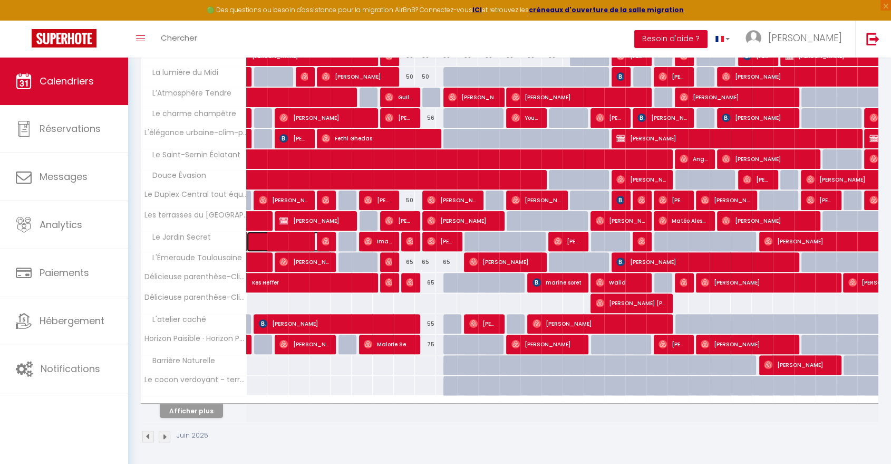
click at [320, 240] on span at bounding box center [295, 242] width 73 height 20
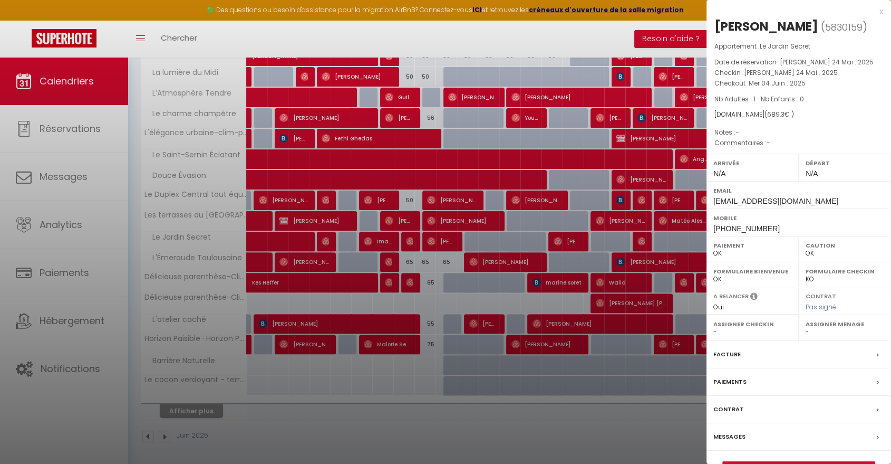
click at [297, 238] on div at bounding box center [445, 232] width 891 height 464
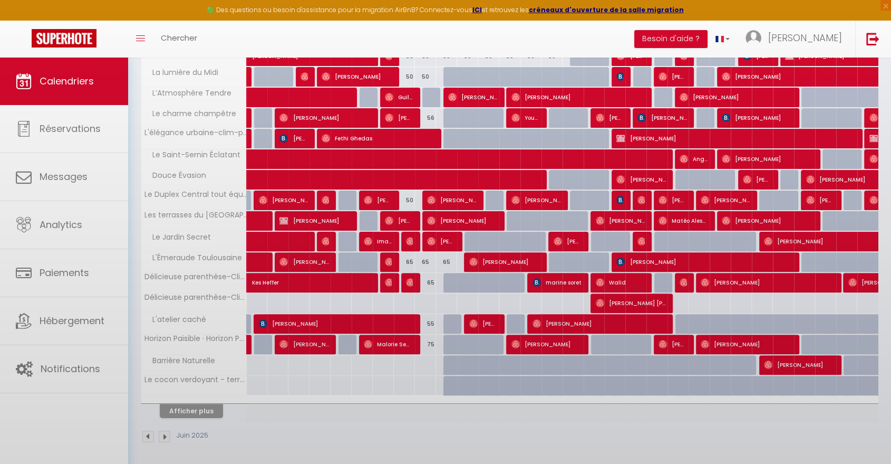
click at [297, 238] on body "🟢 Des questions ou besoin d'assistance pour la migration AirBnB? Connectez-vous…" at bounding box center [445, 134] width 891 height 664
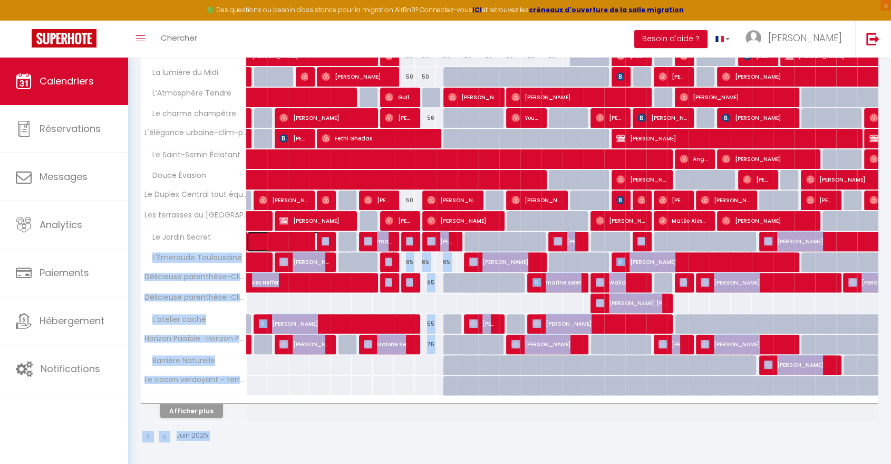
click at [297, 238] on span at bounding box center [295, 242] width 73 height 20
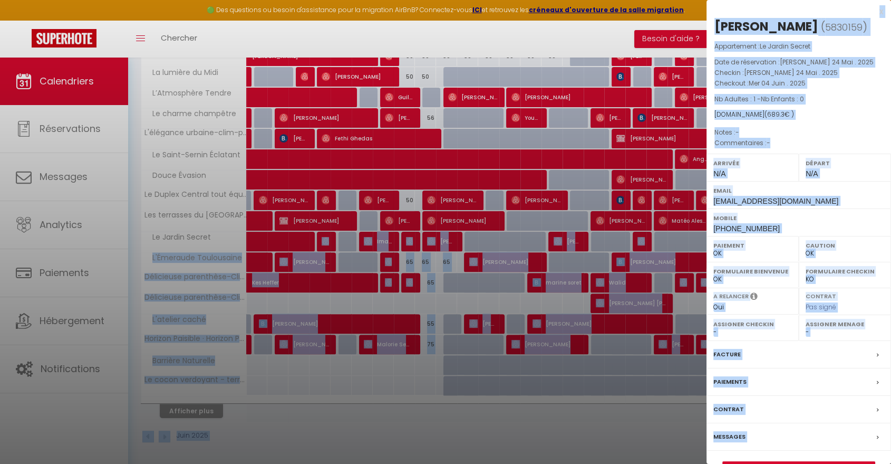
click at [386, 433] on div at bounding box center [445, 232] width 891 height 464
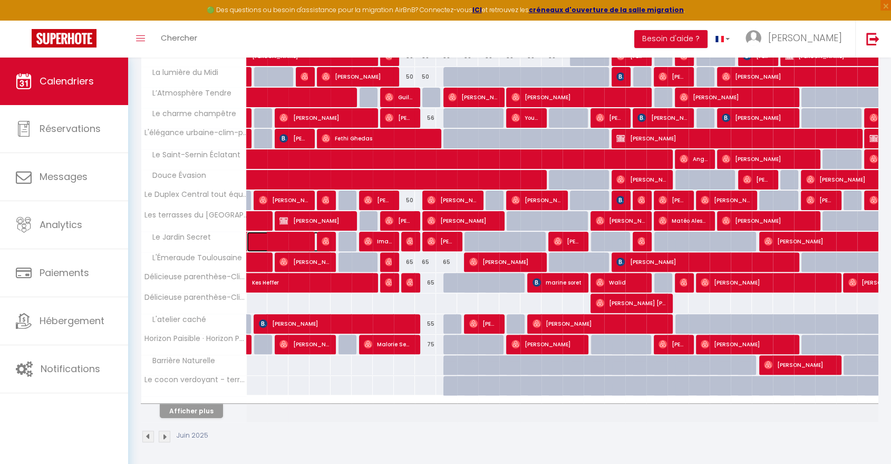
click at [329, 244] on span at bounding box center [295, 242] width 73 height 20
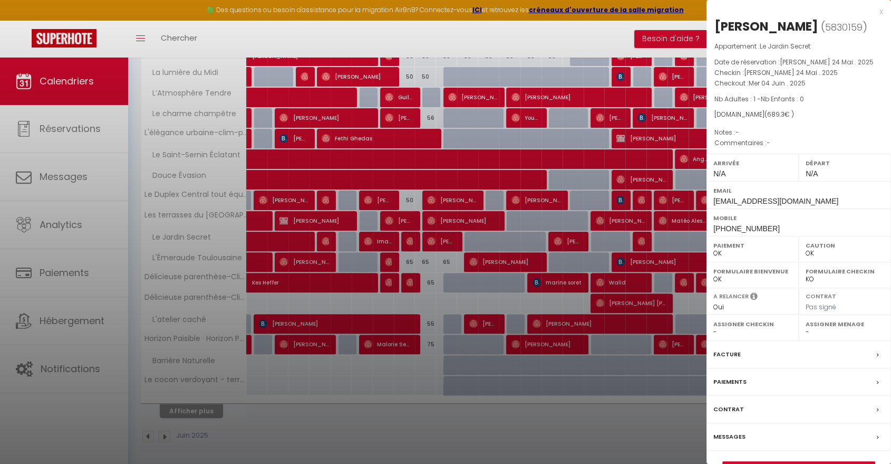
click at [335, 419] on div at bounding box center [445, 232] width 891 height 464
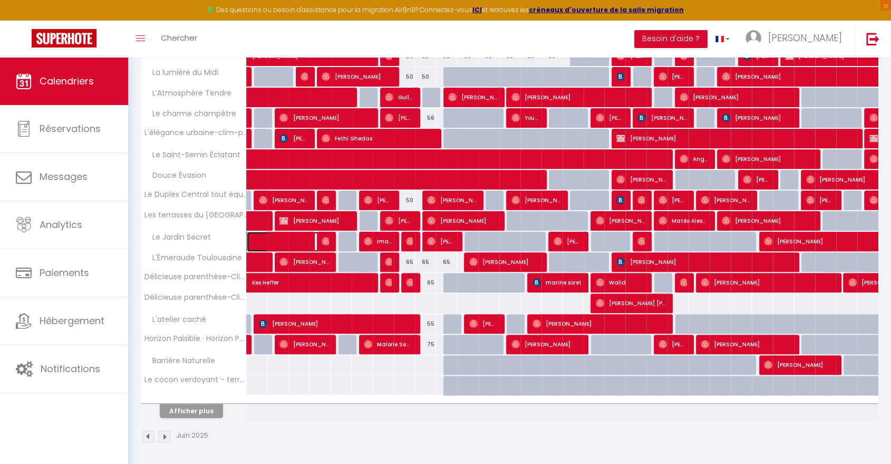
click at [288, 239] on span at bounding box center [295, 242] width 73 height 20
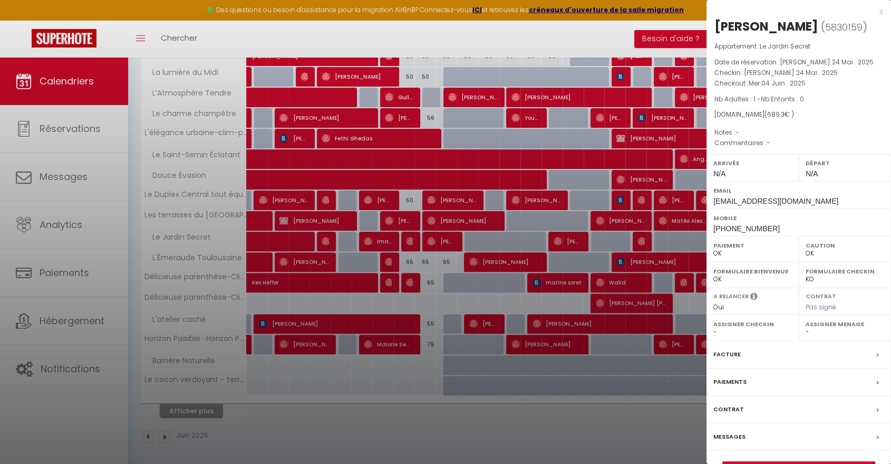
click at [331, 440] on div at bounding box center [445, 232] width 891 height 464
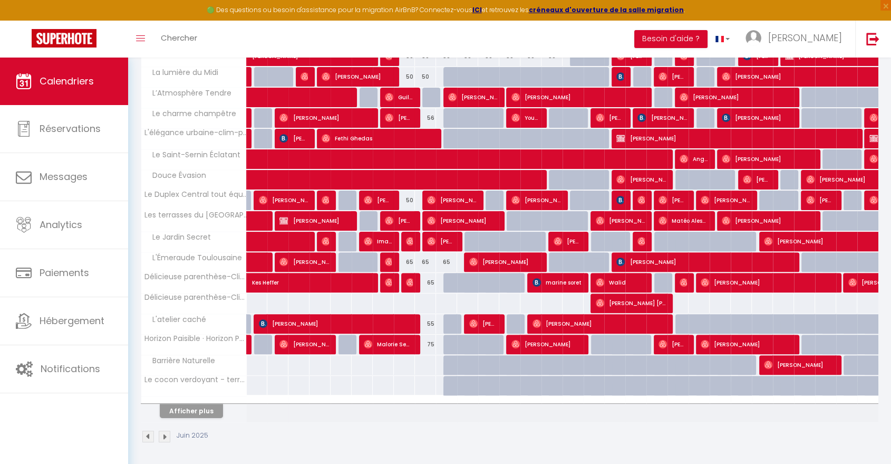
click at [148, 435] on img at bounding box center [148, 436] width 12 height 12
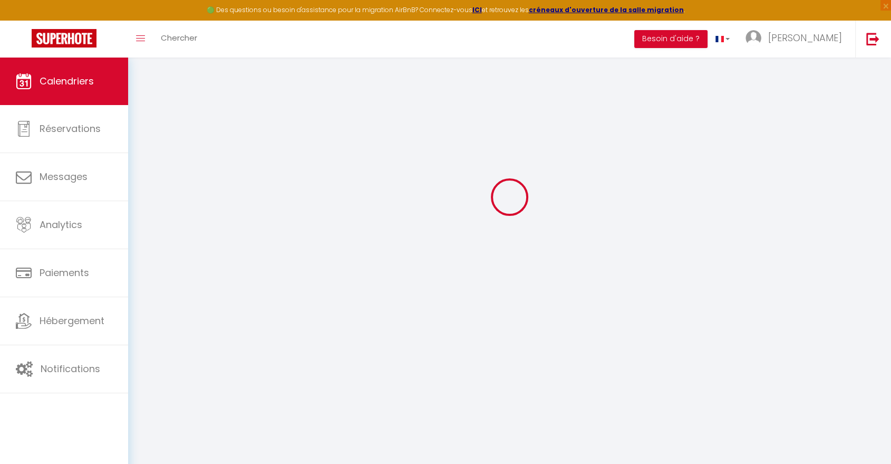
select select "0"
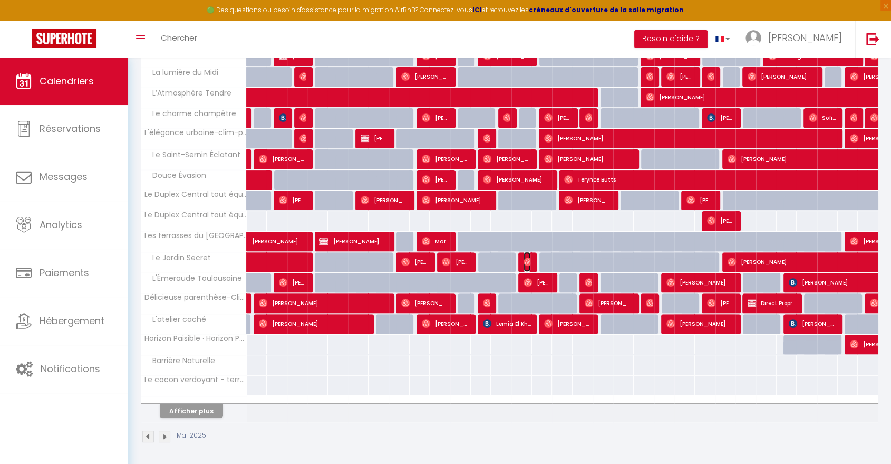
click at [528, 261] on img at bounding box center [528, 261] width 8 height 8
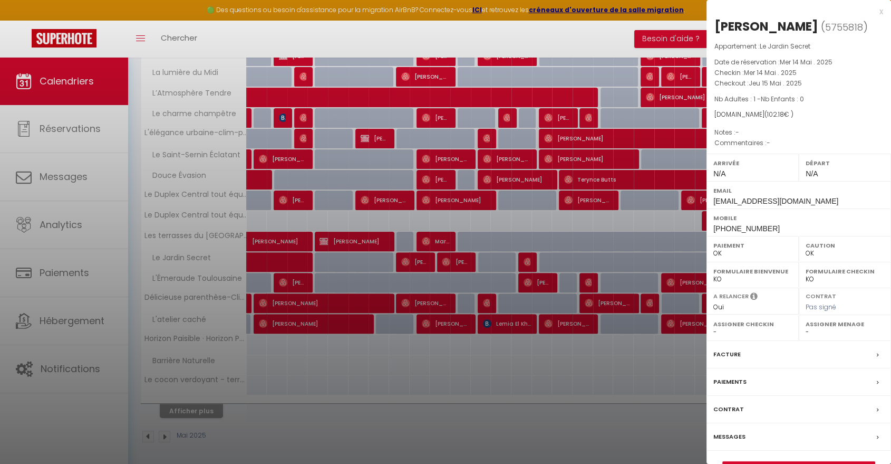
click at [287, 256] on div at bounding box center [445, 232] width 891 height 464
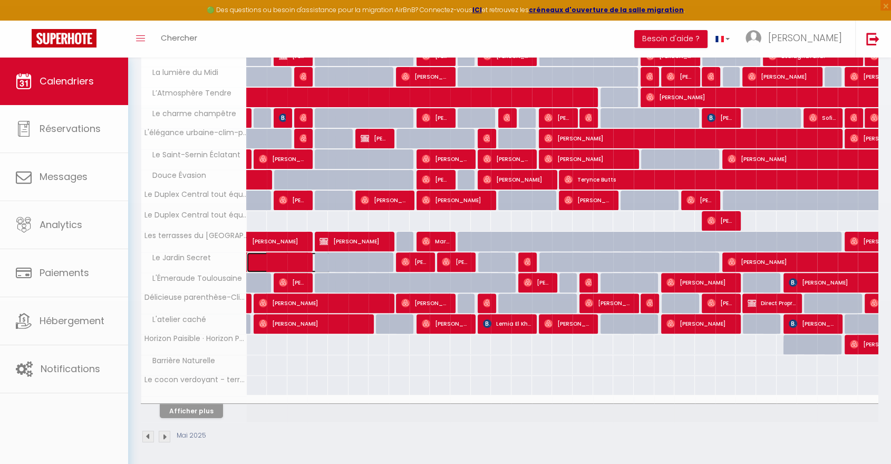
click at [287, 256] on span at bounding box center [295, 262] width 73 height 20
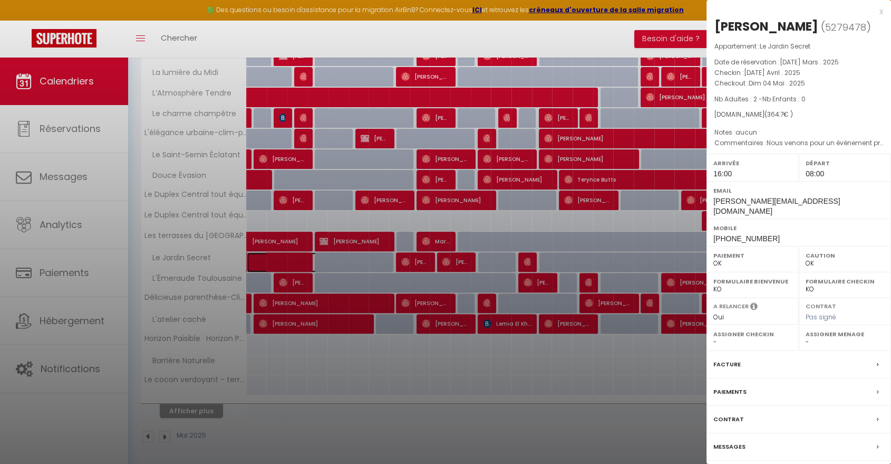
select select
click at [329, 425] on div at bounding box center [445, 232] width 891 height 464
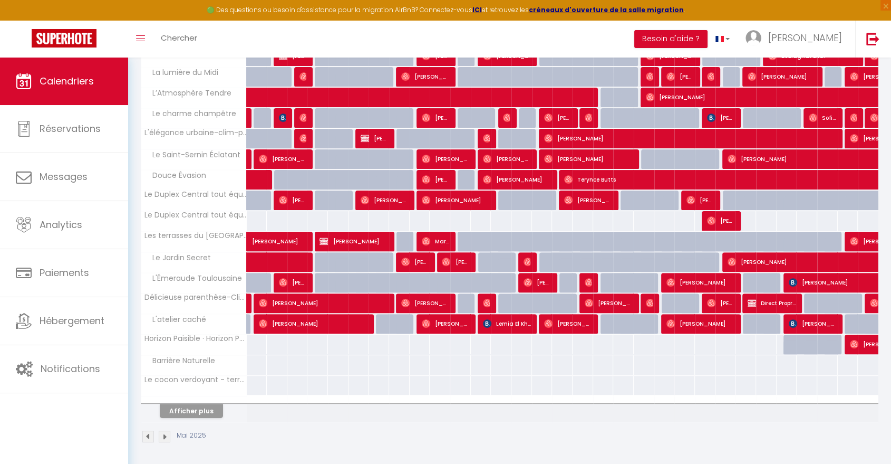
click at [143, 434] on img at bounding box center [148, 436] width 12 height 12
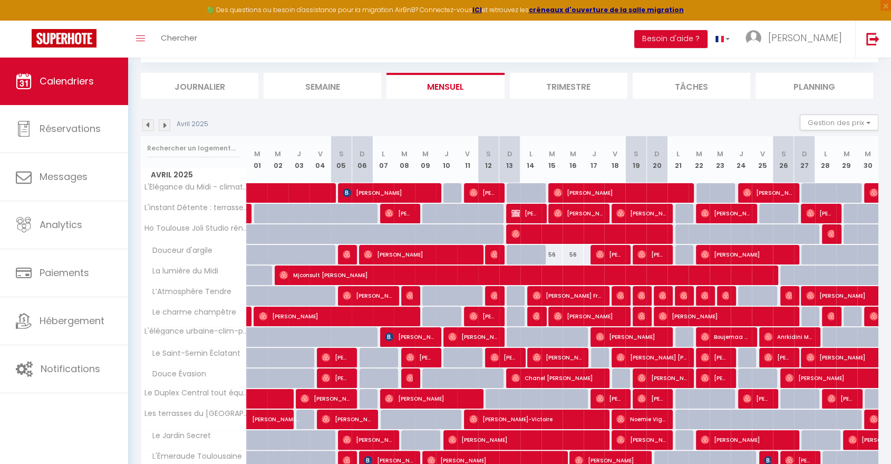
scroll to position [230, 0]
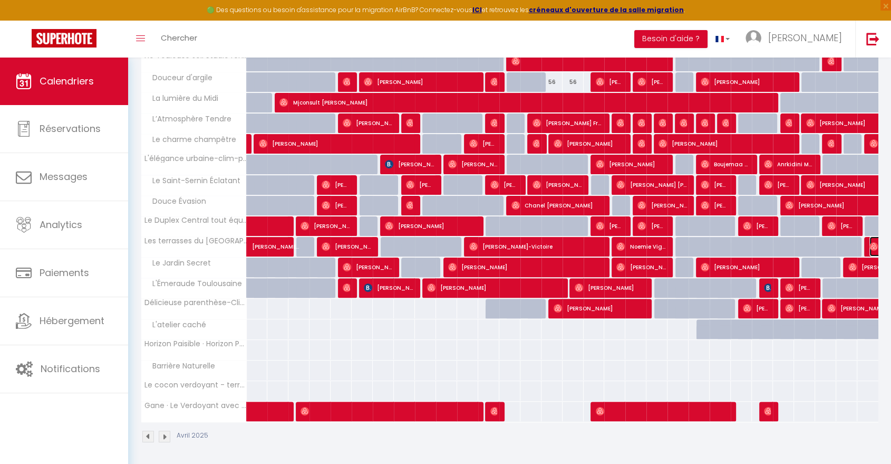
click at [873, 245] on img at bounding box center [874, 246] width 8 height 8
select select "23478"
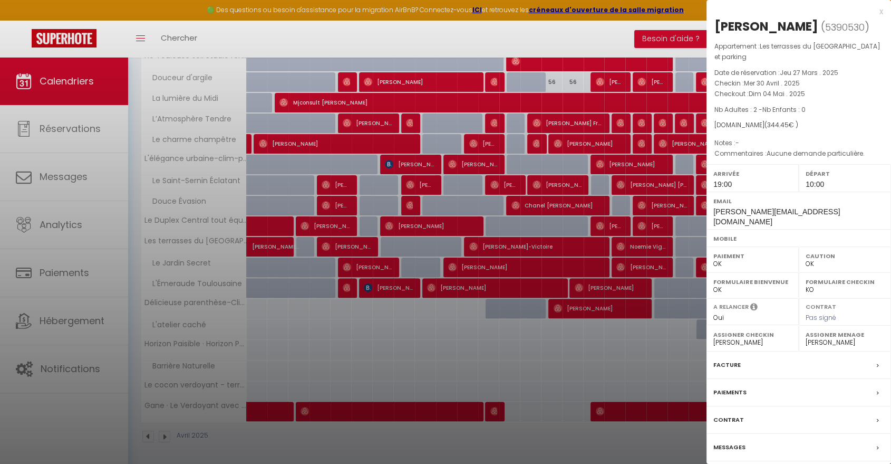
click at [553, 449] on div at bounding box center [445, 232] width 891 height 464
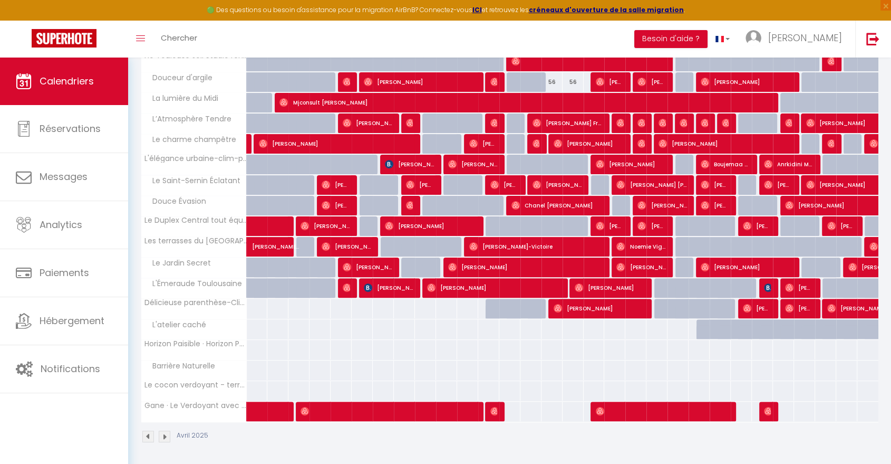
click at [148, 433] on img at bounding box center [148, 436] width 12 height 12
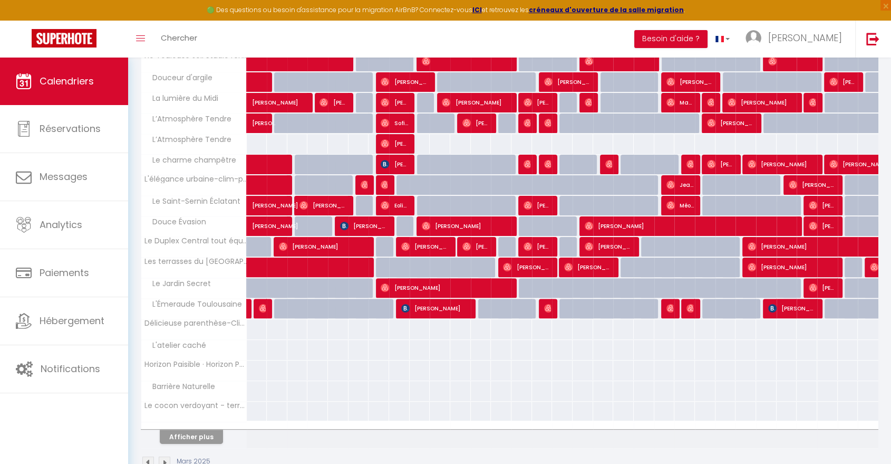
click at [149, 459] on img at bounding box center [148, 462] width 12 height 12
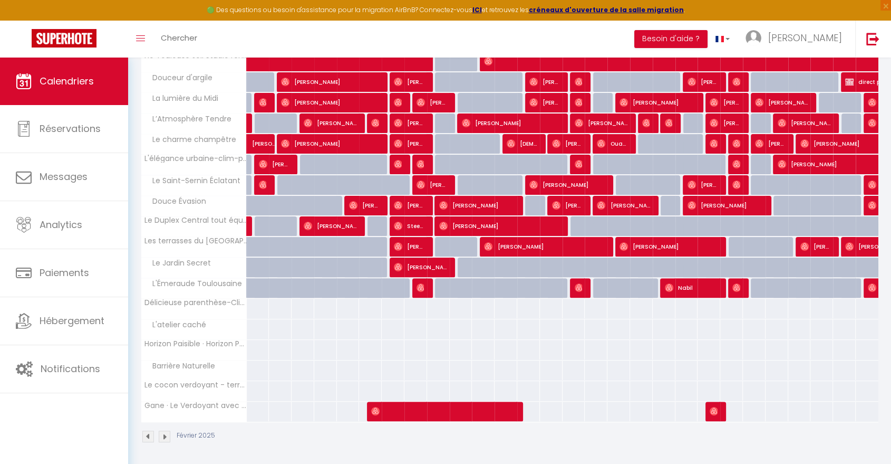
click at [148, 438] on img at bounding box center [148, 436] width 12 height 12
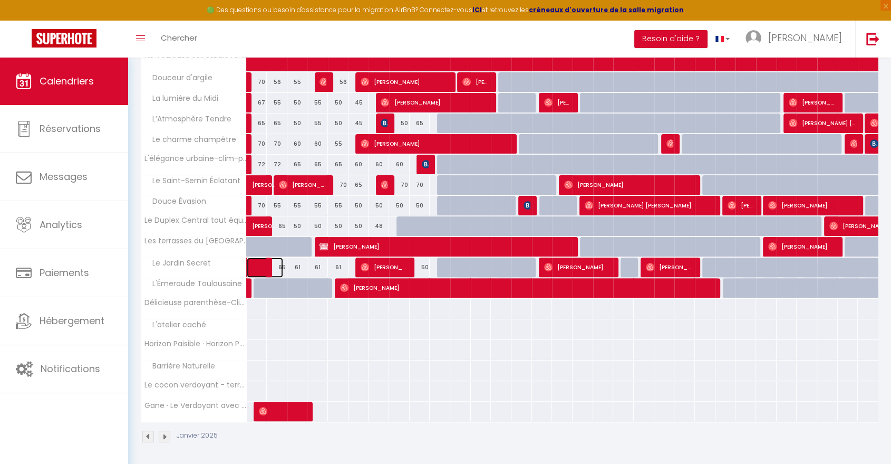
click at [249, 267] on link at bounding box center [257, 267] width 21 height 20
select select
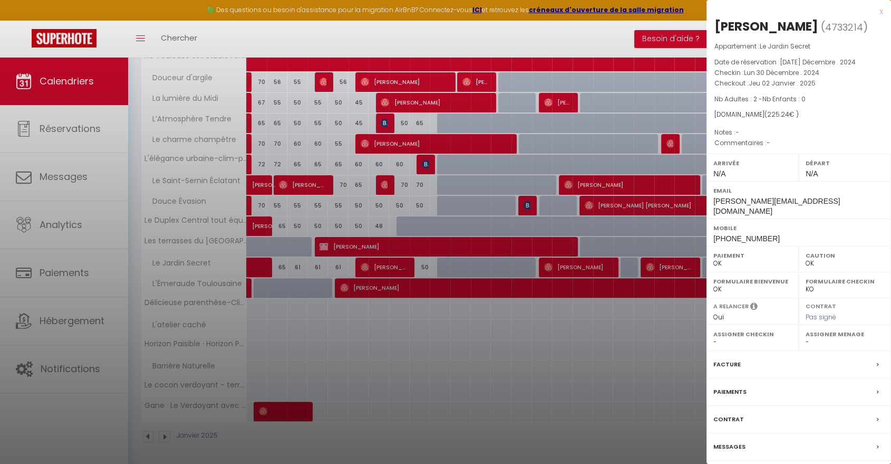
click at [881, 9] on div "x" at bounding box center [795, 11] width 177 height 13
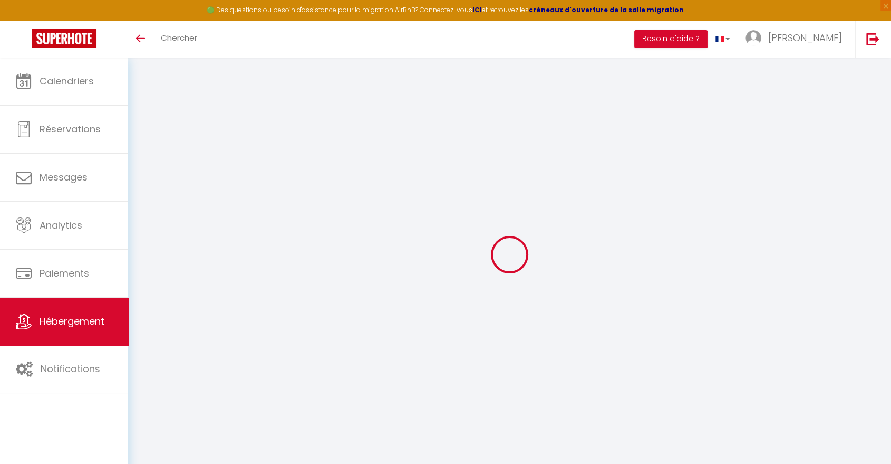
select select "17379-856412855760431449"
select select "+ 26 %"
select select "+ 25 %"
select select "+ 3 %"
select select "365"
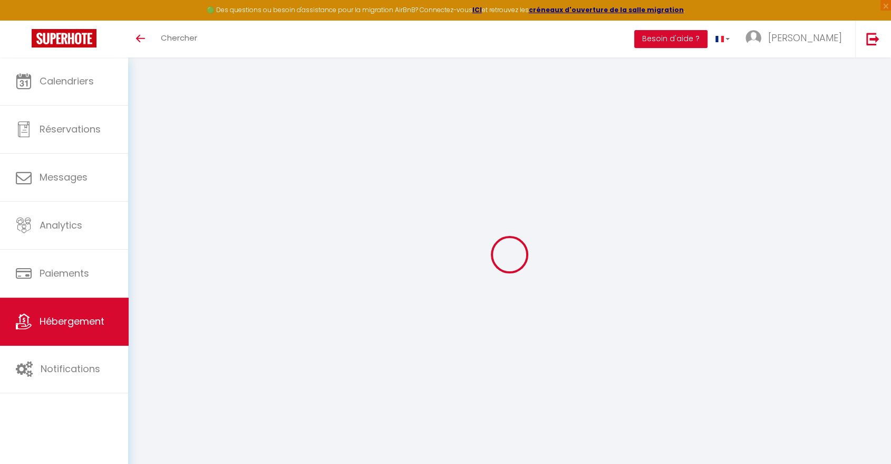
select select "EUR"
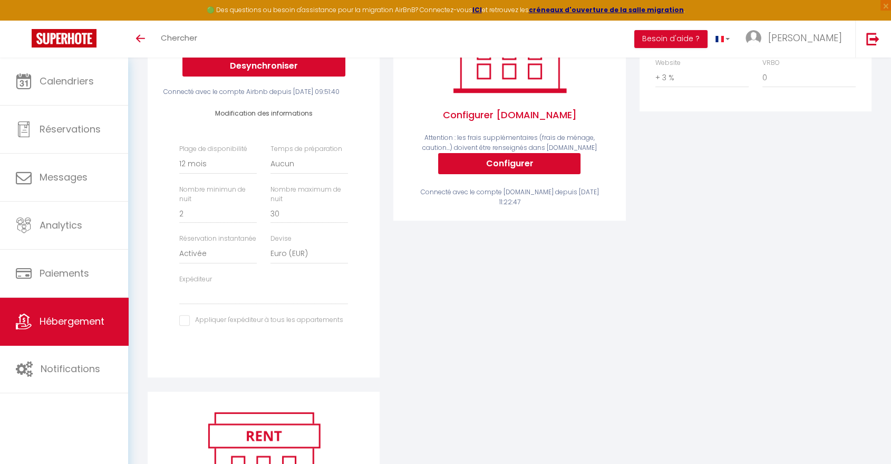
scroll to position [234, 0]
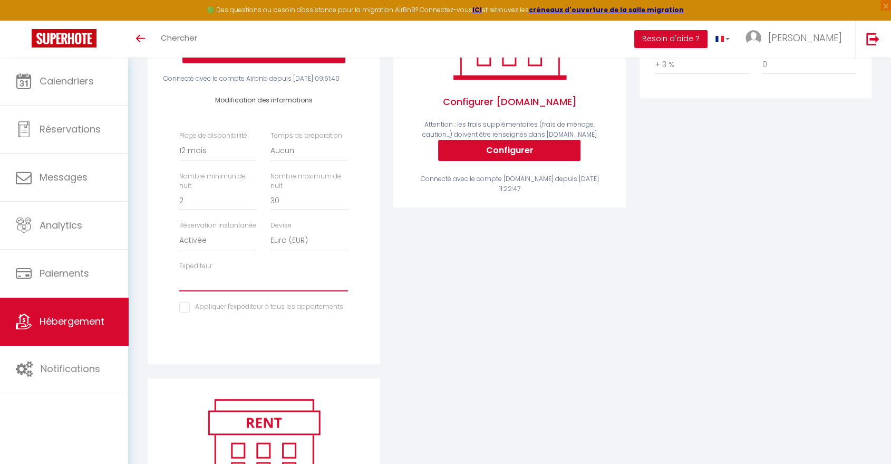
click at [221, 291] on select "[EMAIL_ADDRESS][DOMAIN_NAME] [EMAIL_ADDRESS][DOMAIN_NAME] [EMAIL_ADDRESS][DOMAI…" at bounding box center [263, 281] width 169 height 20
select select "4826"
click at [179, 289] on select "[EMAIL_ADDRESS][DOMAIN_NAME] [EMAIL_ADDRESS][DOMAIN_NAME] [EMAIL_ADDRESS][DOMAI…" at bounding box center [263, 281] width 169 height 20
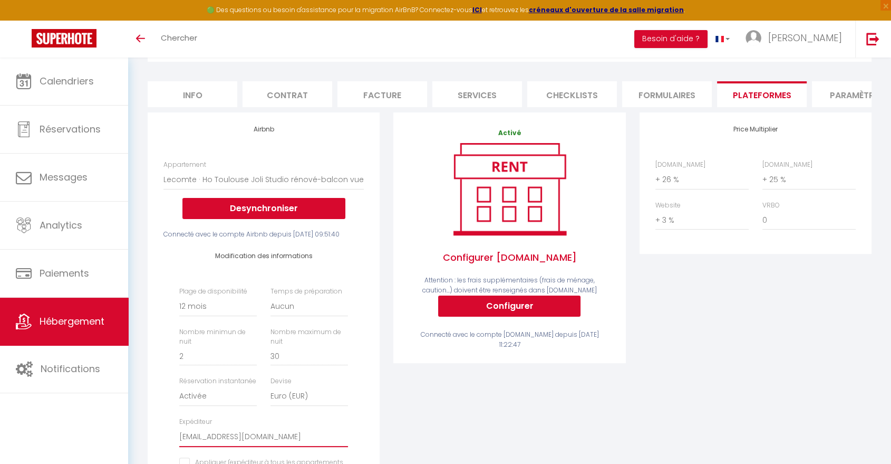
scroll to position [59, 0]
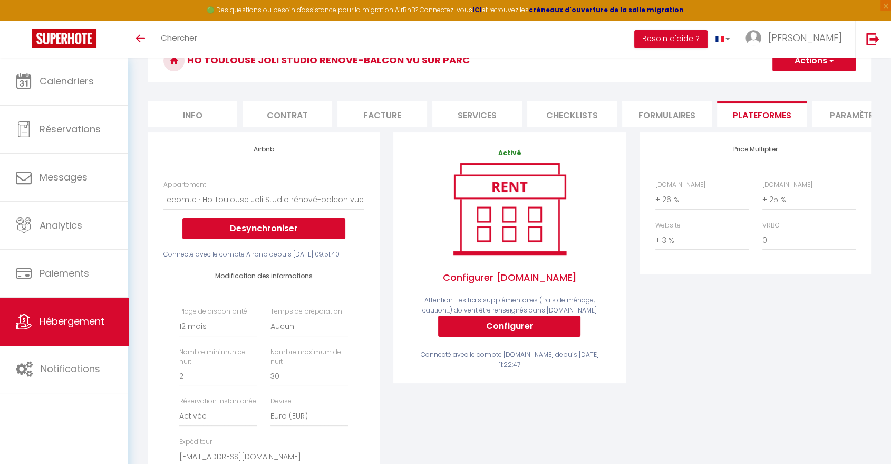
click at [826, 69] on button "Actions" at bounding box center [814, 60] width 83 height 21
click at [804, 82] on link "Enregistrer" at bounding box center [813, 84] width 83 height 14
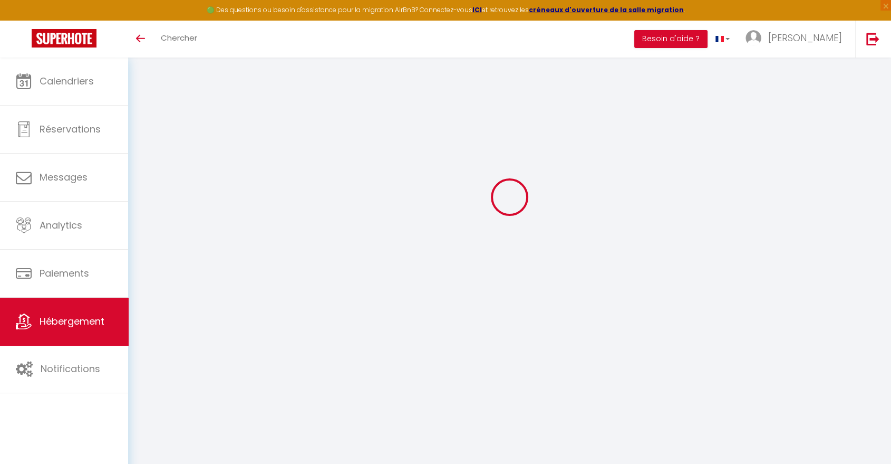
select select "365"
select select "EUR"
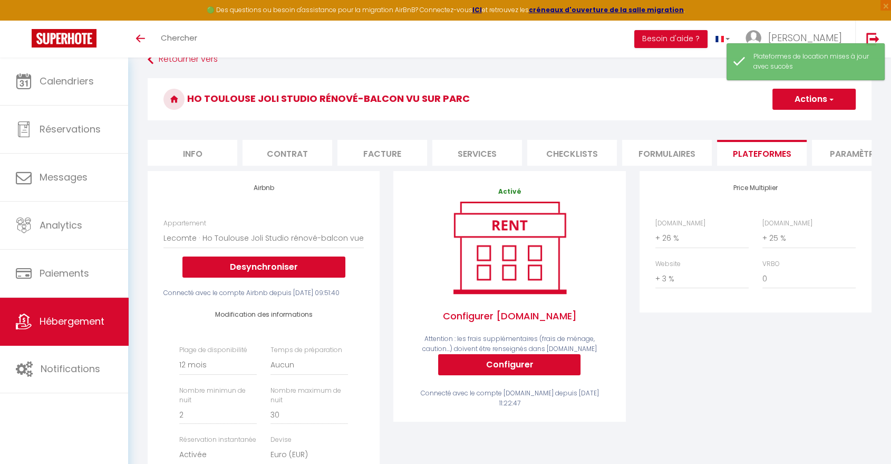
scroll to position [0, 0]
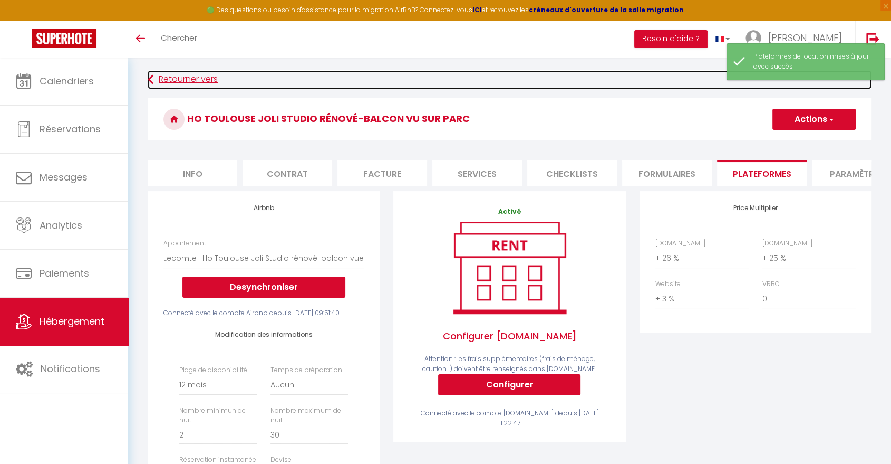
click at [186, 80] on link "Retourner vers" at bounding box center [510, 79] width 724 height 19
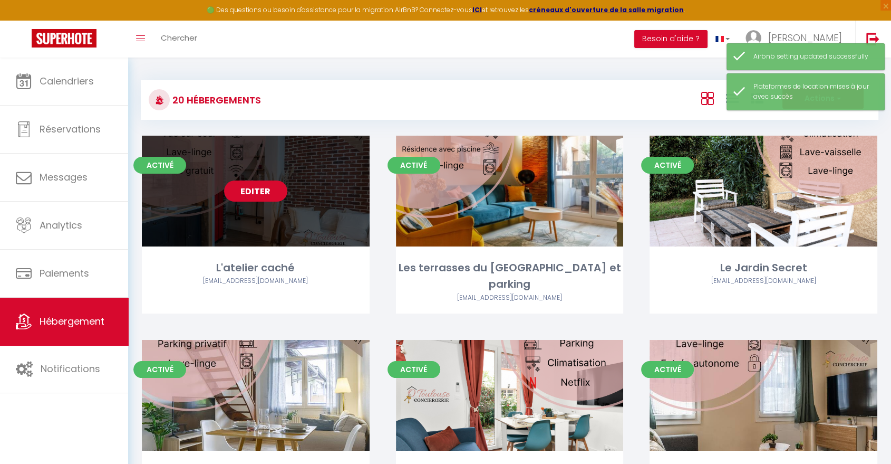
click at [264, 188] on link "Editer" at bounding box center [255, 190] width 63 height 21
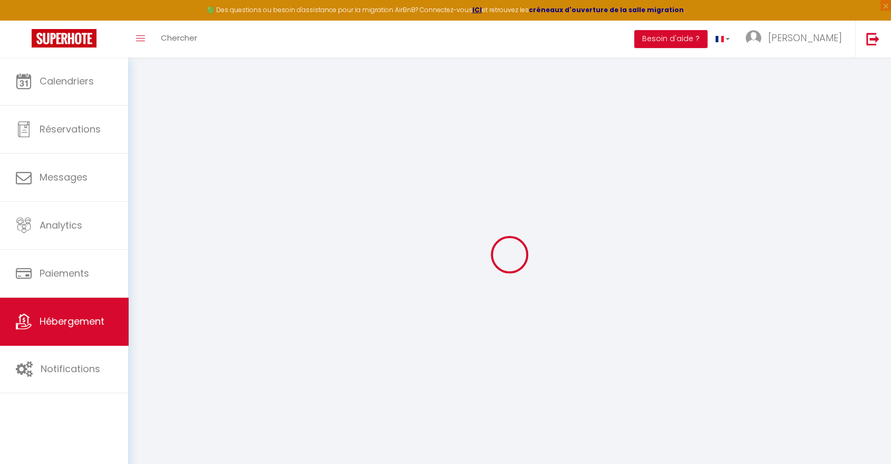
checkbox input "false"
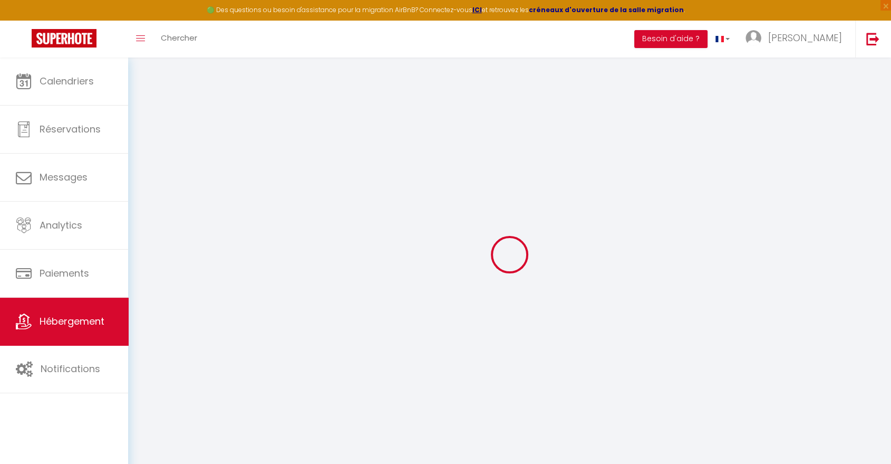
checkbox input "false"
select select "16:00"
select select
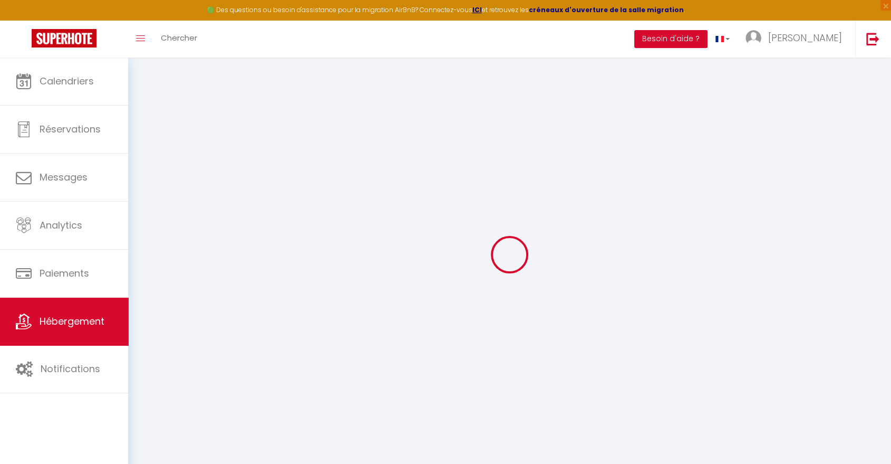
select select "11:00"
select select "15"
select select "22:00"
select select
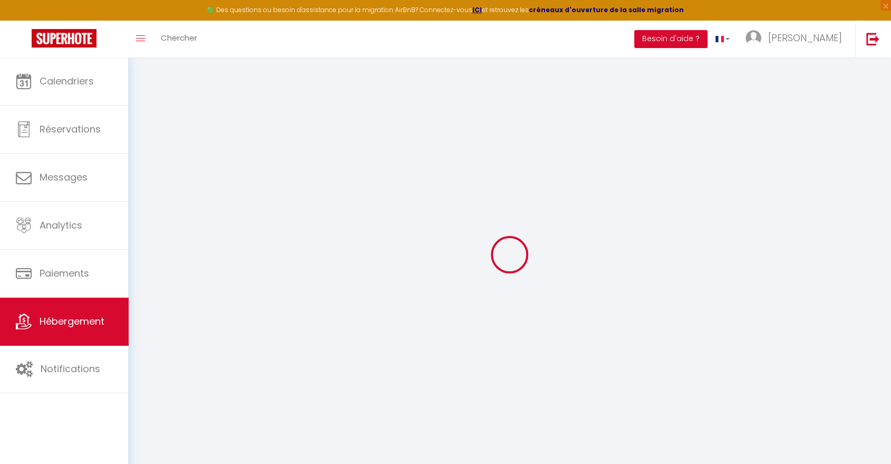
checkbox input "false"
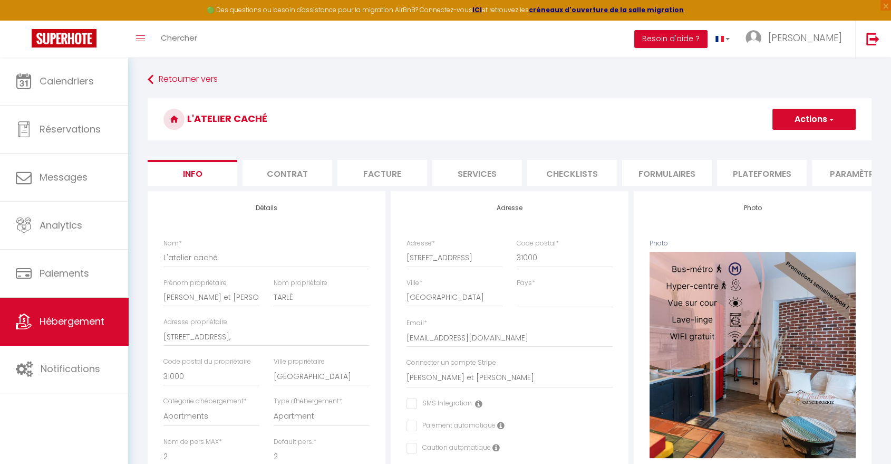
click at [755, 178] on li "Plateformes" at bounding box center [762, 173] width 90 height 26
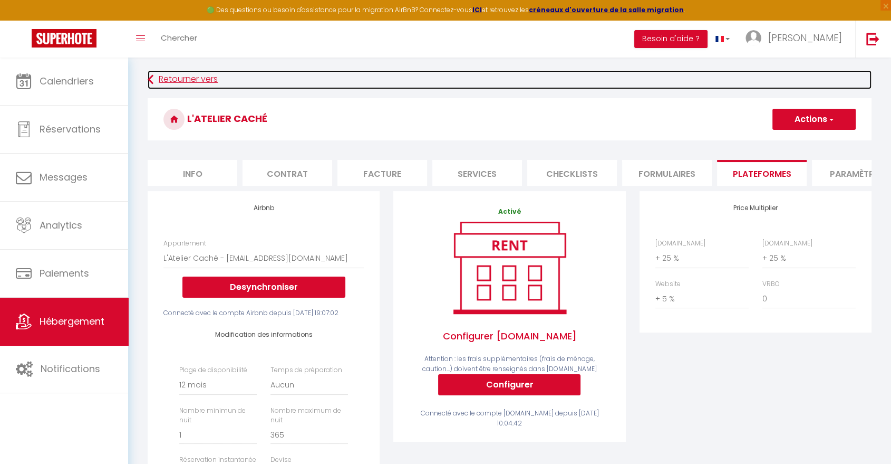
click at [175, 79] on link "Retourner vers" at bounding box center [510, 79] width 724 height 19
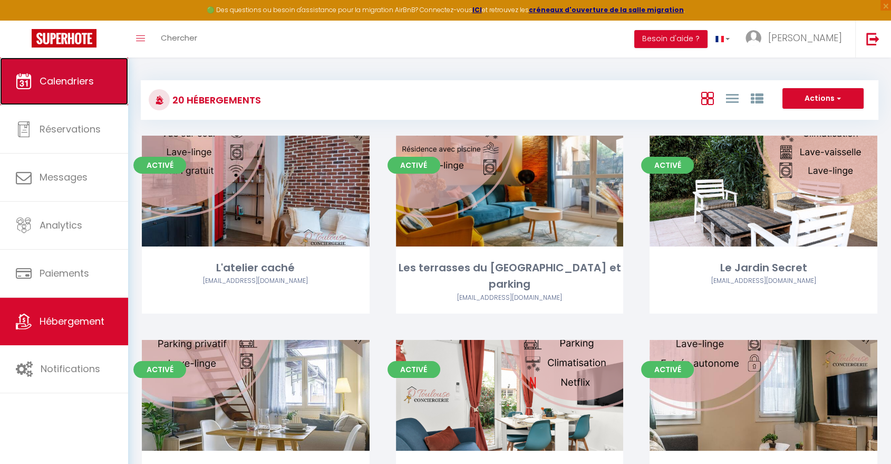
click at [71, 71] on link "Calendriers" at bounding box center [64, 80] width 128 height 47
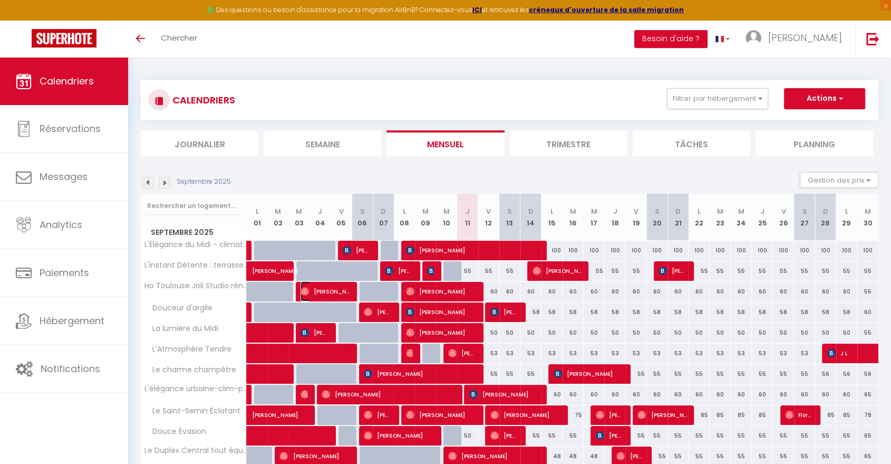
click at [346, 293] on span "[PERSON_NAME]" at bounding box center [325, 291] width 49 height 20
select select "OK"
select select "0"
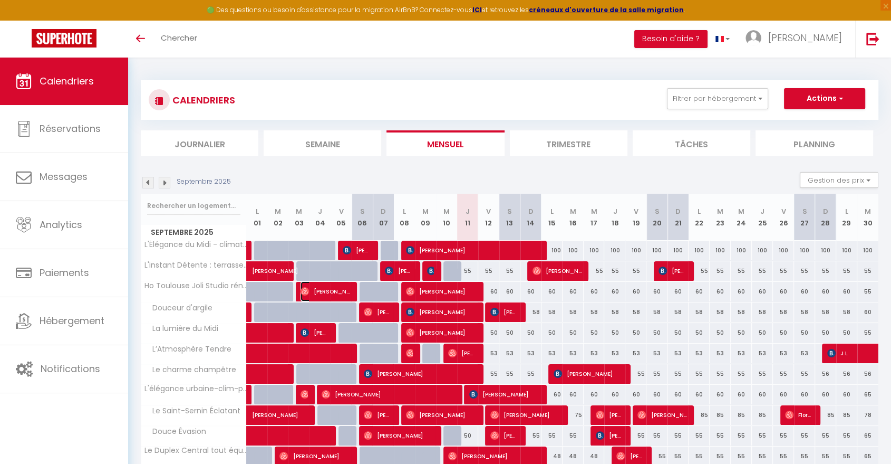
select select "1"
select select
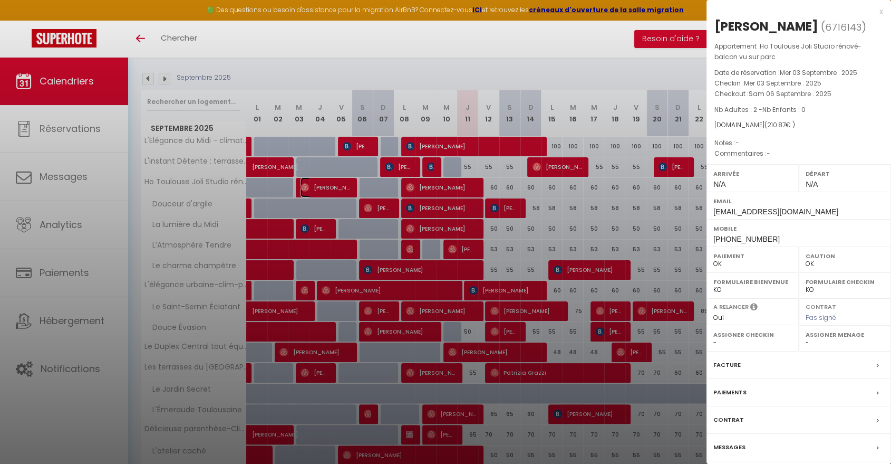
scroll to position [230, 0]
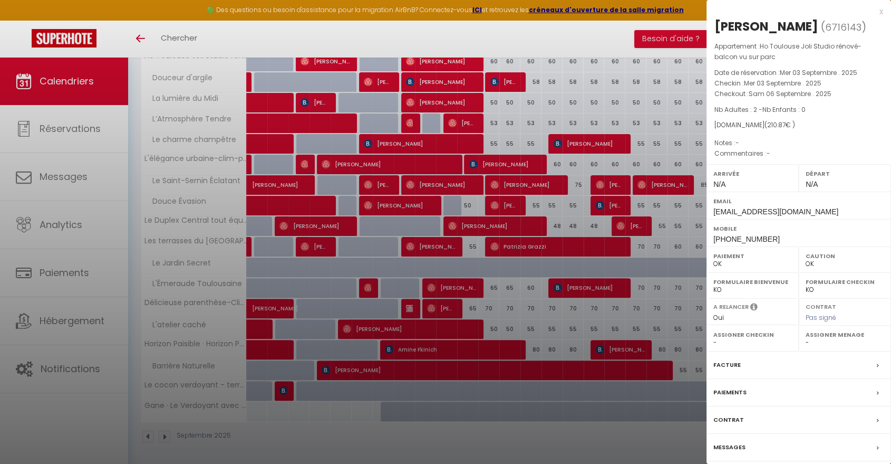
click at [725, 364] on label "Facture" at bounding box center [727, 364] width 27 height 11
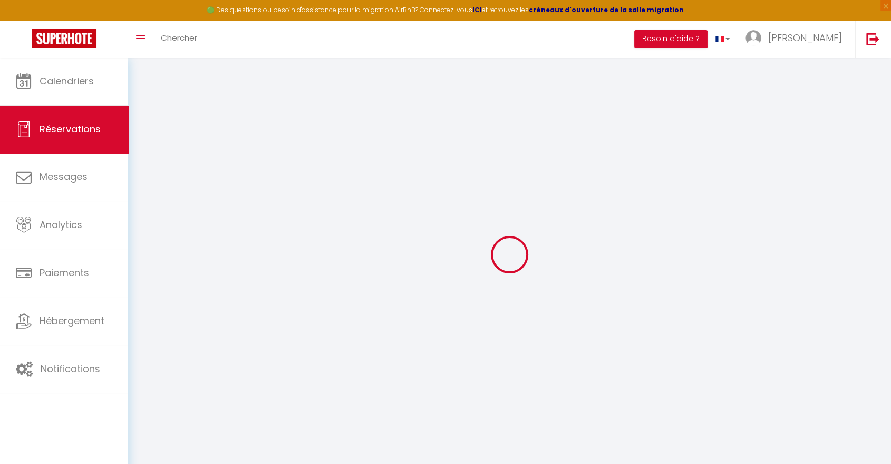
select select
checkbox input "false"
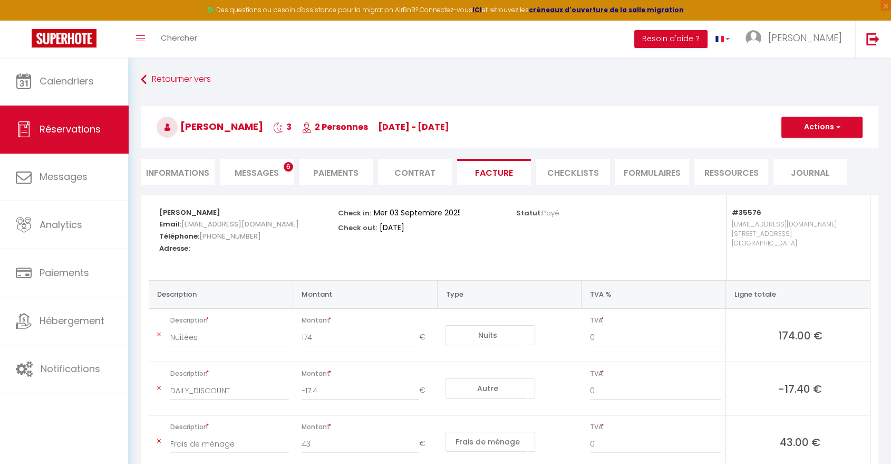
click at [590, 172] on li "CHECKLISTS" at bounding box center [573, 172] width 74 height 26
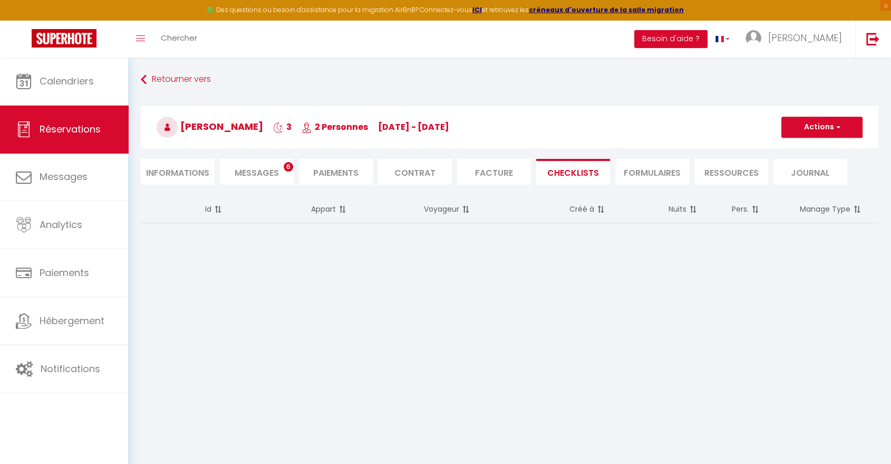
click at [533, 269] on body "🟢 Des questions ou besoin d'assistance pour la migration AirBnB? Connectez-vous…" at bounding box center [445, 289] width 891 height 464
click at [478, 261] on body "🟢 Des questions ou besoin d'assistance pour la migration AirBnB? Connectez-vous…" at bounding box center [445, 289] width 891 height 464
click at [420, 249] on div "Retourner vers Magali Constant 3 2 Personnes me 03 Sep - sa 06 Sep Actions Enre…" at bounding box center [509, 155] width 763 height 197
click at [365, 237] on div "Id Appart Voyageur Créé à Nuits Pers. Manage Type" at bounding box center [510, 218] width 752 height 47
click at [267, 221] on th "Id" at bounding box center [211, 209] width 140 height 28
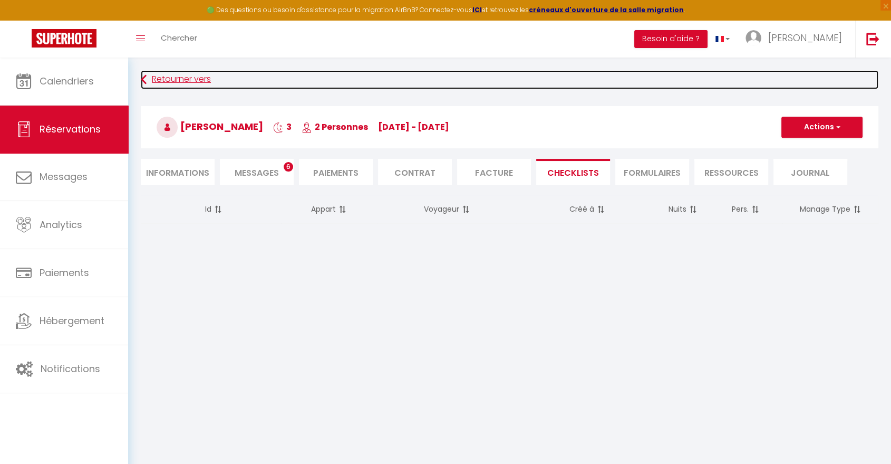
click at [176, 75] on link "Retourner vers" at bounding box center [510, 79] width 738 height 19
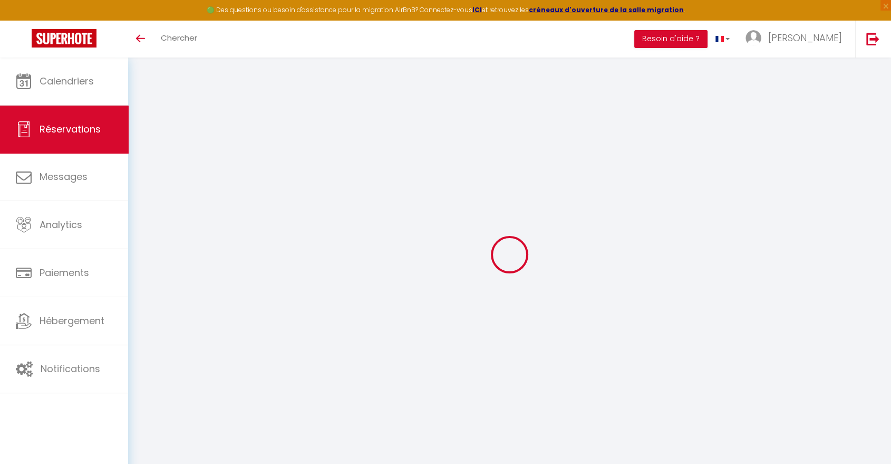
select select "other"
select select "cleaning"
select select "taxes"
select select
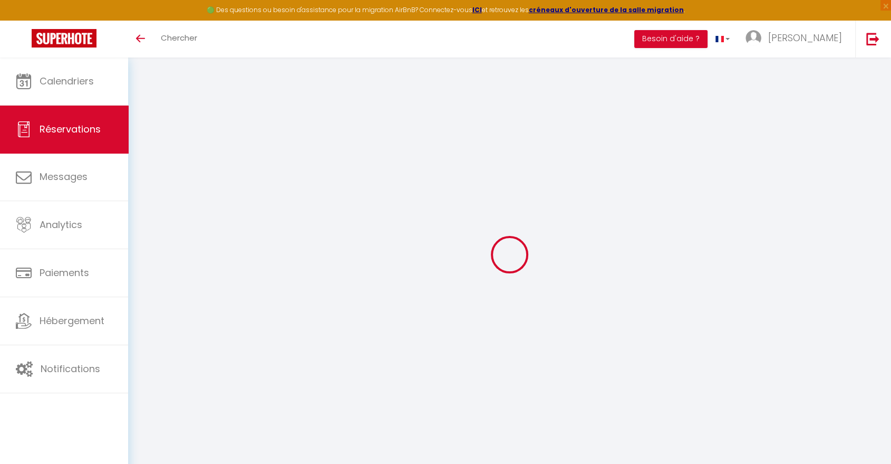
select select
checkbox input "false"
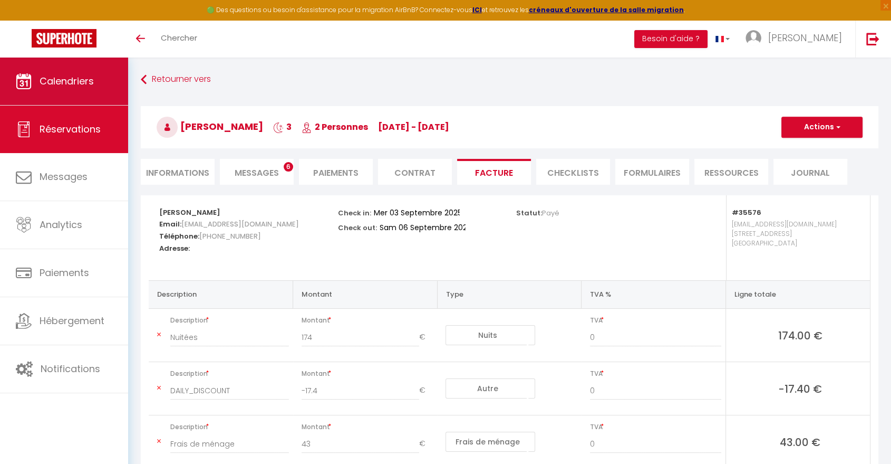
click at [95, 75] on link "Calendriers" at bounding box center [64, 80] width 128 height 47
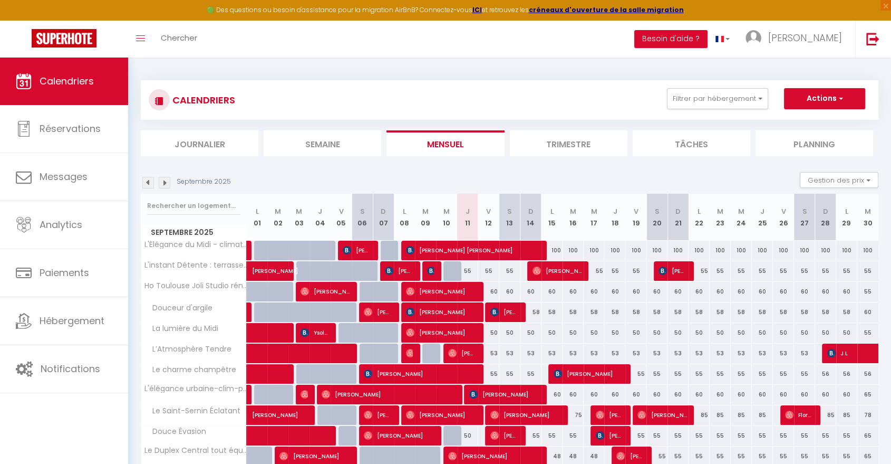
click at [163, 181] on img at bounding box center [165, 183] width 12 height 12
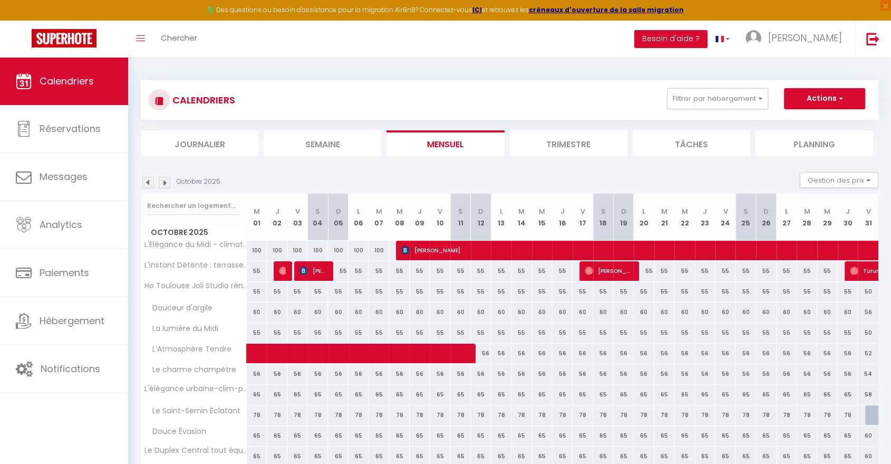
click at [148, 185] on img at bounding box center [148, 183] width 12 height 12
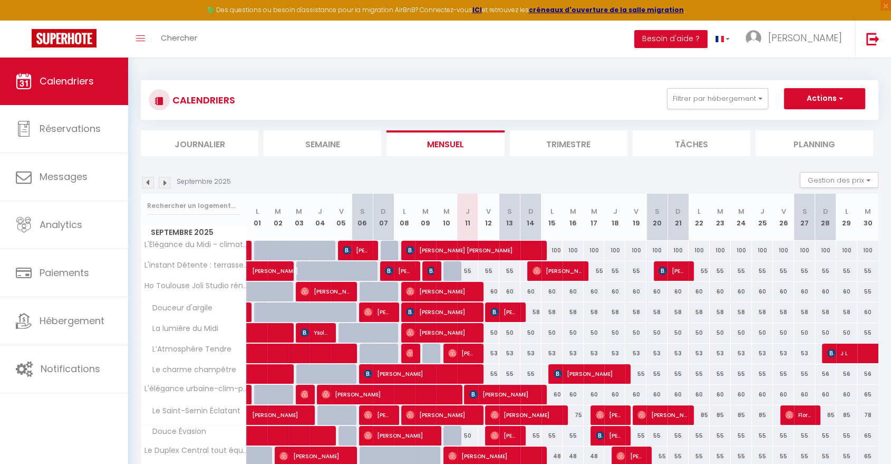
click at [163, 182] on img at bounding box center [165, 183] width 12 height 12
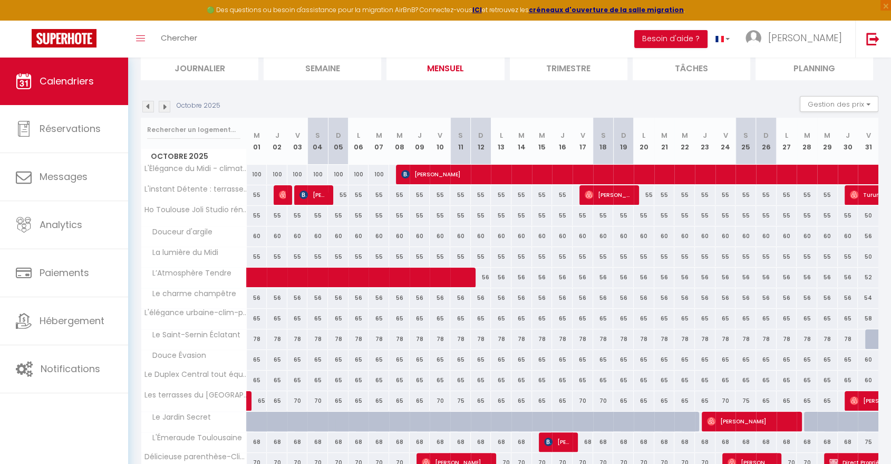
scroll to position [117, 0]
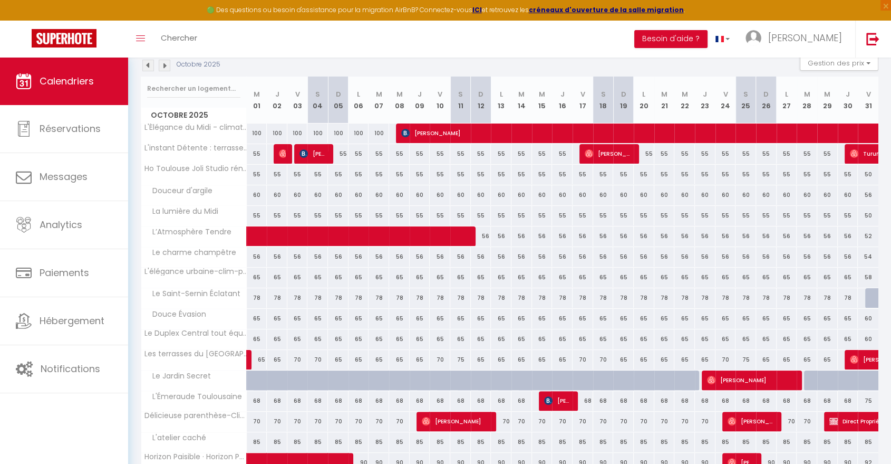
click at [872, 174] on div "50" at bounding box center [868, 175] width 21 height 20
type input "50"
type input "Ven 31 Octobre 2025"
type input "Sam 01 Novembre 2025"
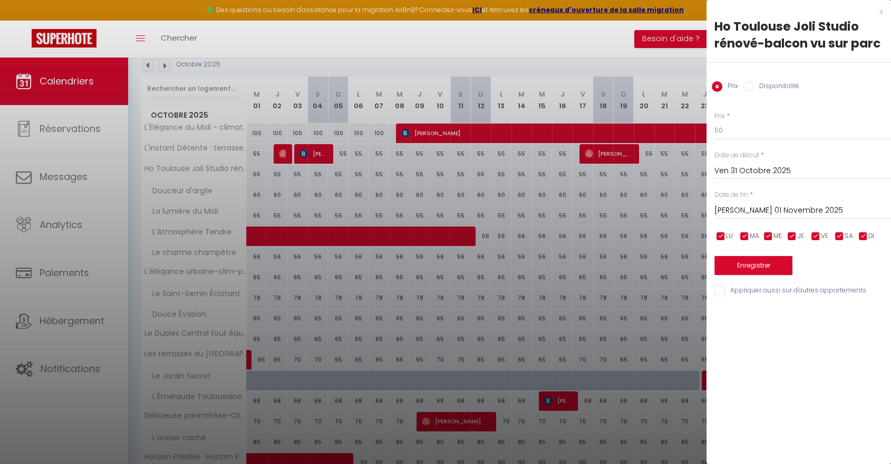
click at [754, 168] on input "Ven 31 Octobre 2025" at bounding box center [803, 171] width 177 height 14
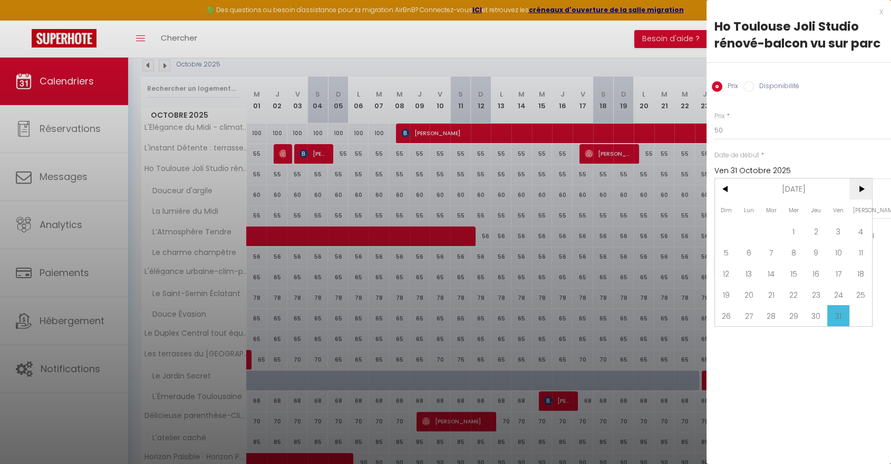
click at [861, 196] on span ">" at bounding box center [861, 188] width 23 height 21
click at [859, 227] on span "1" at bounding box center [861, 230] width 23 height 21
type input "Sam 01 Novembre 2025"
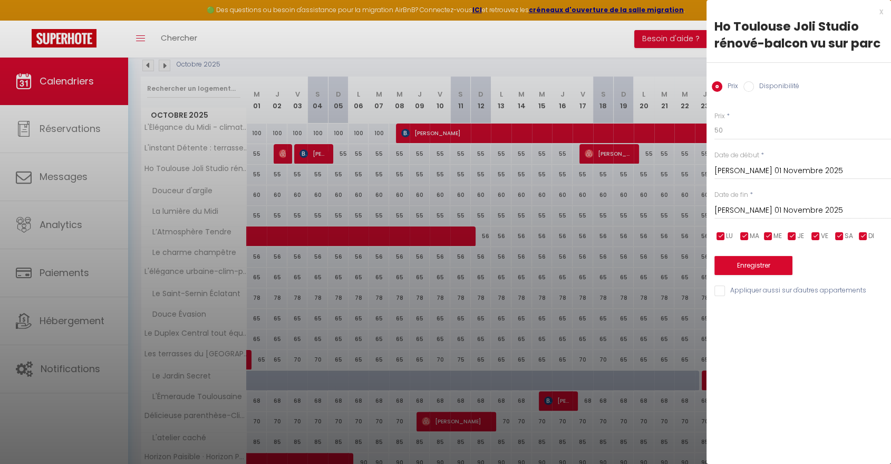
click at [762, 208] on input "Sam 01 Novembre 2025" at bounding box center [803, 211] width 177 height 14
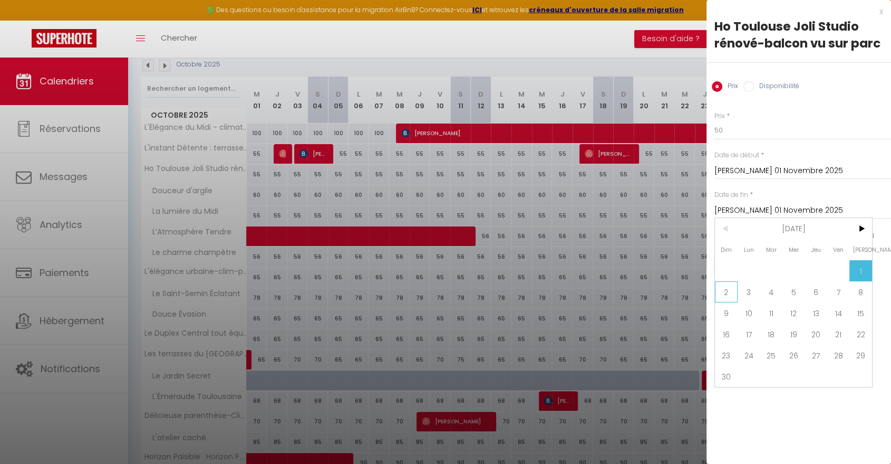
click at [724, 295] on span "2" at bounding box center [726, 291] width 23 height 21
type input "Dim 02 Novembre 2025"
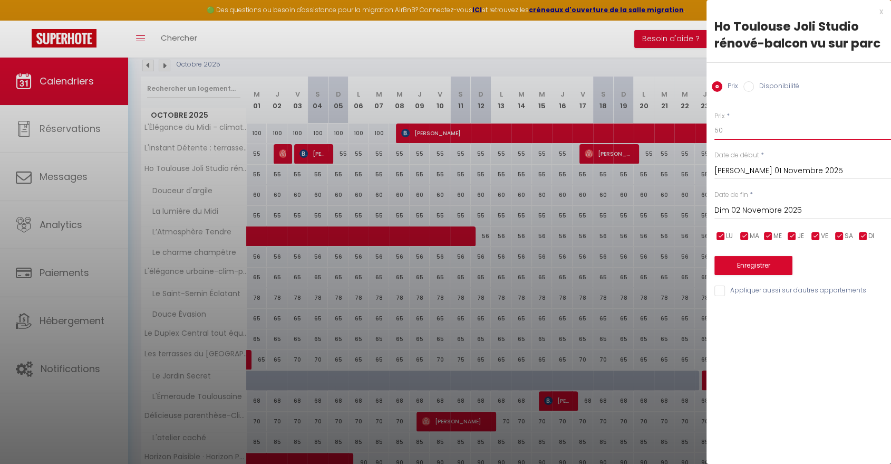
drag, startPoint x: 728, startPoint y: 126, endPoint x: 703, endPoint y: 126, distance: 25.3
click at [703, 126] on body "🟢 Des questions ou besoin d'assistance pour la migration AirBnB? Connectez-vous…" at bounding box center [445, 259] width 891 height 638
type input "60"
click at [758, 263] on button "Enregistrer" at bounding box center [754, 265] width 78 height 19
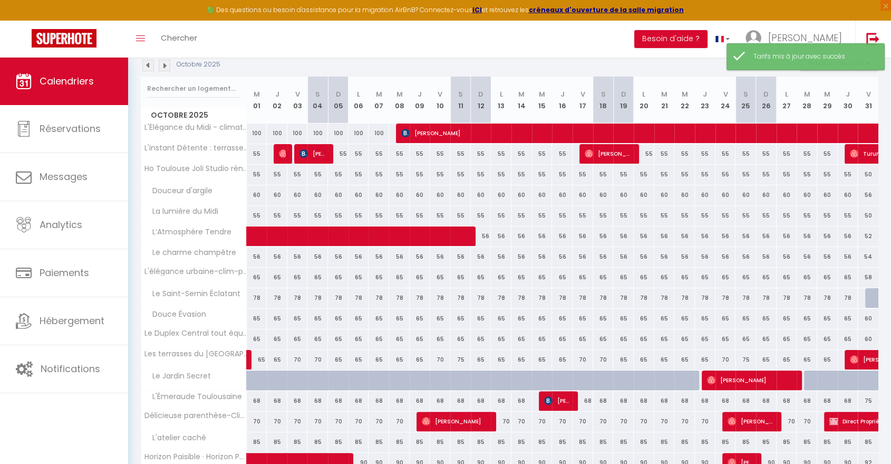
click at [165, 67] on img at bounding box center [165, 66] width 12 height 12
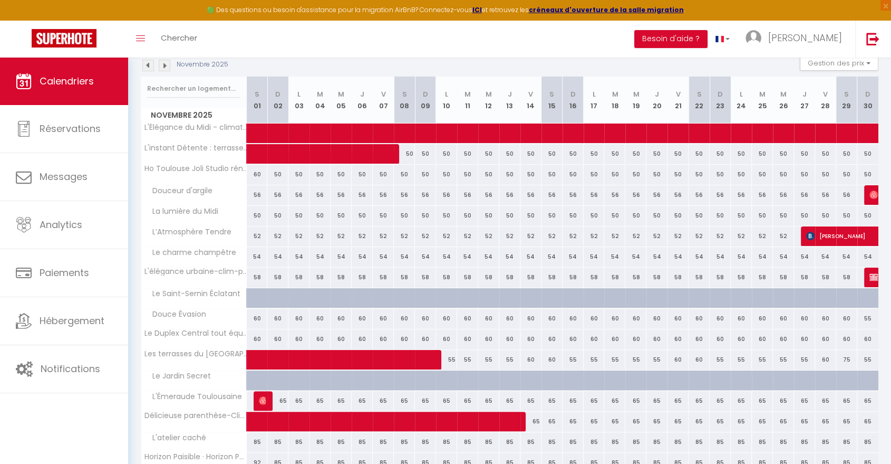
click at [256, 192] on div "56" at bounding box center [257, 195] width 21 height 20
type input "56"
type input "Sam 01 Novembre 2025"
type input "Dim 02 Novembre 2025"
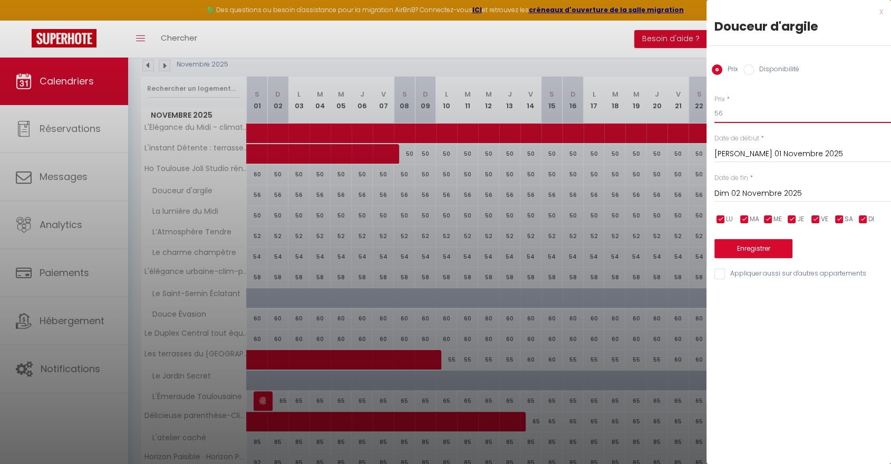
drag, startPoint x: 734, startPoint y: 115, endPoint x: 697, endPoint y: 115, distance: 37.4
click at [697, 115] on body "🟢 Des questions ou besoin d'assistance pour la migration AirBnB? Connectez-vous…" at bounding box center [445, 259] width 891 height 638
type input "65"
click at [744, 242] on button "Enregistrer" at bounding box center [754, 248] width 78 height 19
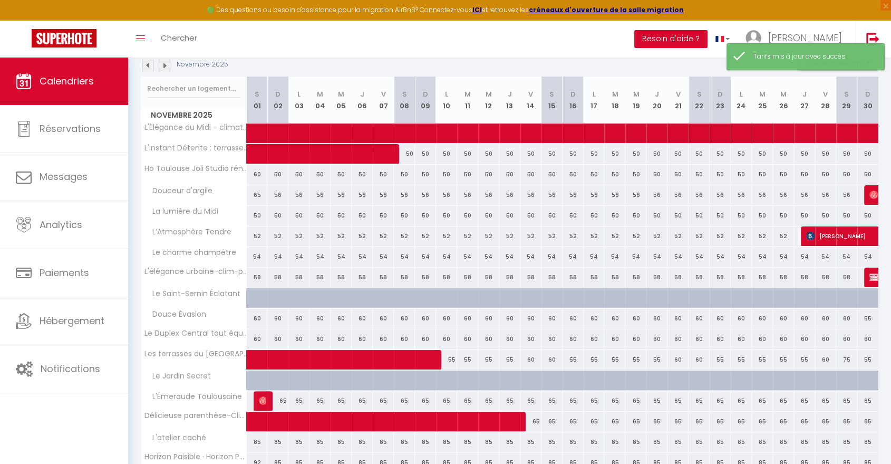
click at [251, 209] on div "50" at bounding box center [257, 216] width 21 height 20
type input "50"
type input "Sam 01 Novembre 2025"
type input "Dim 02 Novembre 2025"
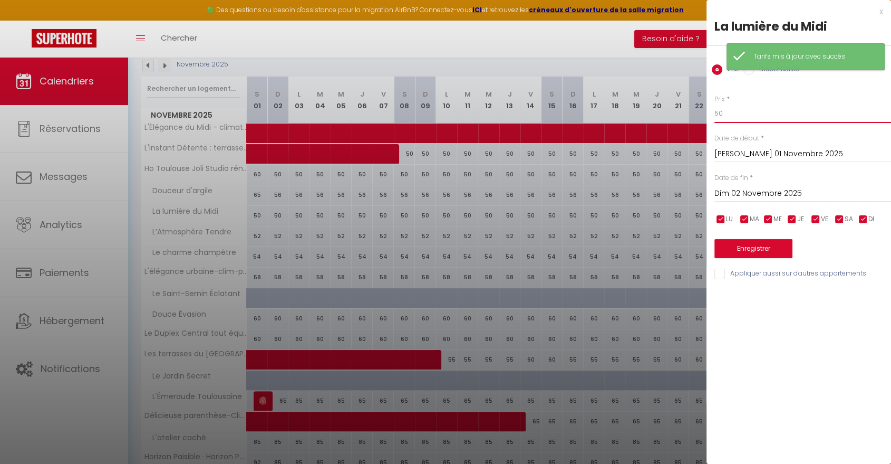
drag, startPoint x: 723, startPoint y: 110, endPoint x: 689, endPoint y: 111, distance: 34.3
click at [689, 111] on body "🟢 Des questions ou besoin d'assistance pour la migration AirBnB? Connectez-vous…" at bounding box center [445, 259] width 891 height 638
type input "60"
click at [739, 255] on button "Enregistrer" at bounding box center [754, 248] width 78 height 19
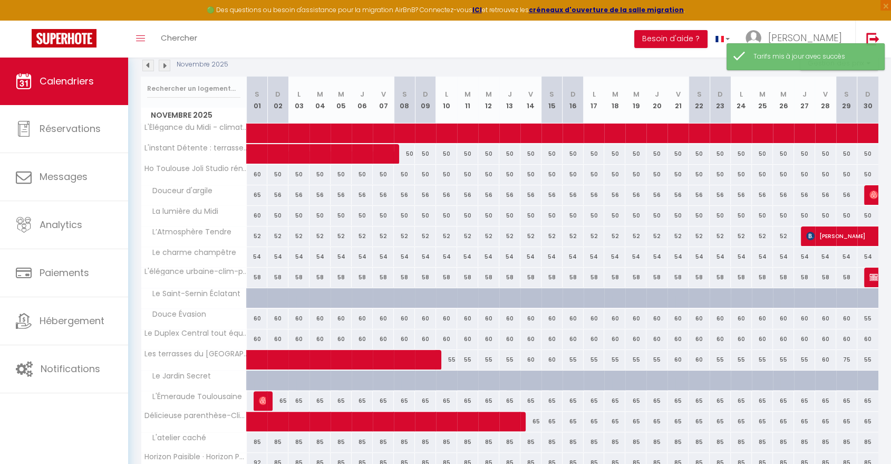
click at [258, 235] on div "52" at bounding box center [257, 236] width 21 height 20
type input "52"
type input "Sam 01 Novembre 2025"
type input "Dim 02 Novembre 2025"
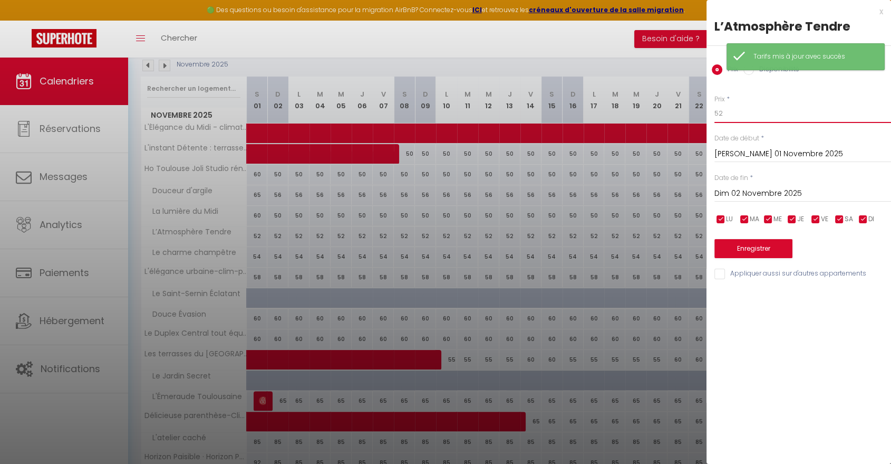
drag, startPoint x: 727, startPoint y: 114, endPoint x: 697, endPoint y: 114, distance: 30.1
click at [699, 114] on body "🟢 Des questions ou besoin d'assistance pour la migration AirBnB? Connectez-vous…" at bounding box center [445, 259] width 891 height 638
type input "60"
click at [776, 240] on button "Enregistrer" at bounding box center [754, 248] width 78 height 19
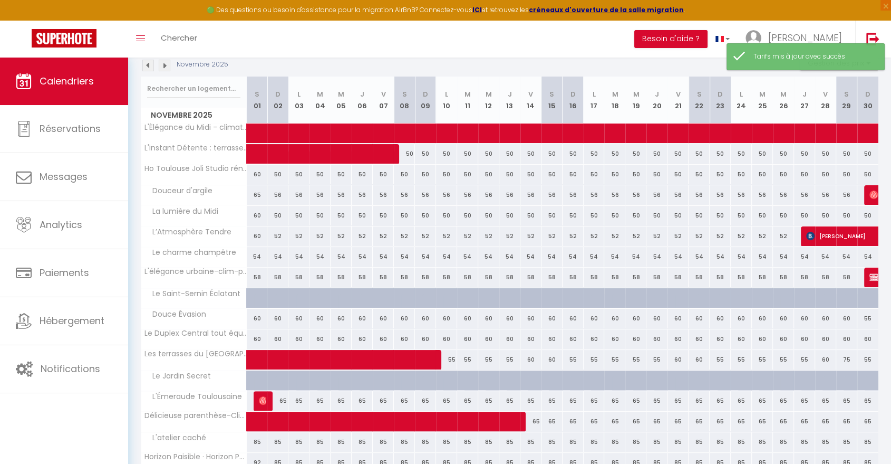
click at [258, 261] on div "54" at bounding box center [257, 257] width 21 height 20
type input "54"
type input "Sam 01 Novembre 2025"
type input "Dim 02 Novembre 2025"
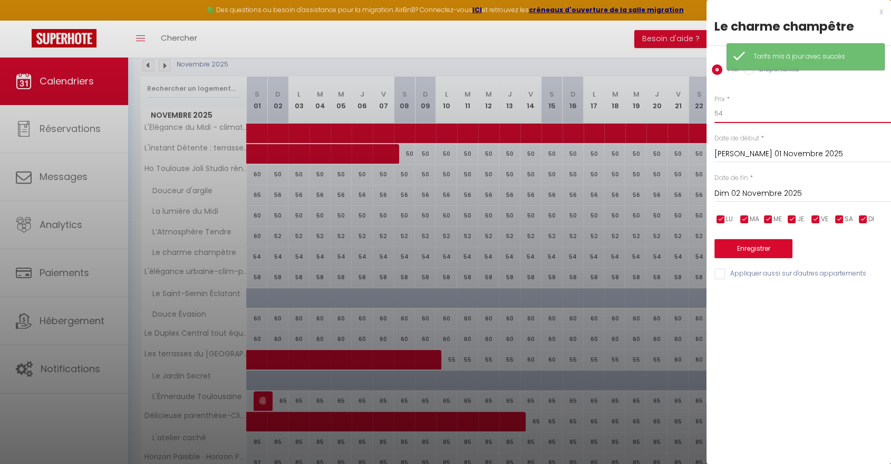
drag, startPoint x: 719, startPoint y: 111, endPoint x: 698, endPoint y: 113, distance: 21.7
click at [698, 112] on body "🟢 Des questions ou besoin d'assistance pour la migration AirBnB? Connectez-vous…" at bounding box center [445, 259] width 891 height 638
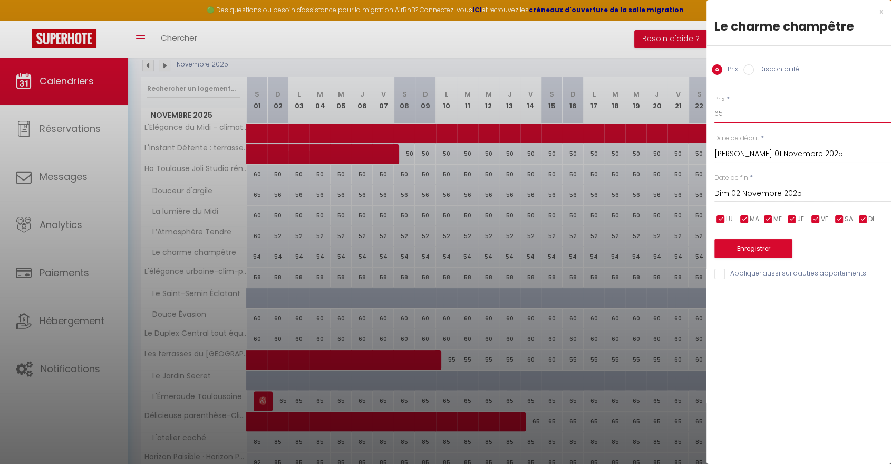
type input "65"
click at [765, 246] on button "Enregistrer" at bounding box center [754, 248] width 78 height 19
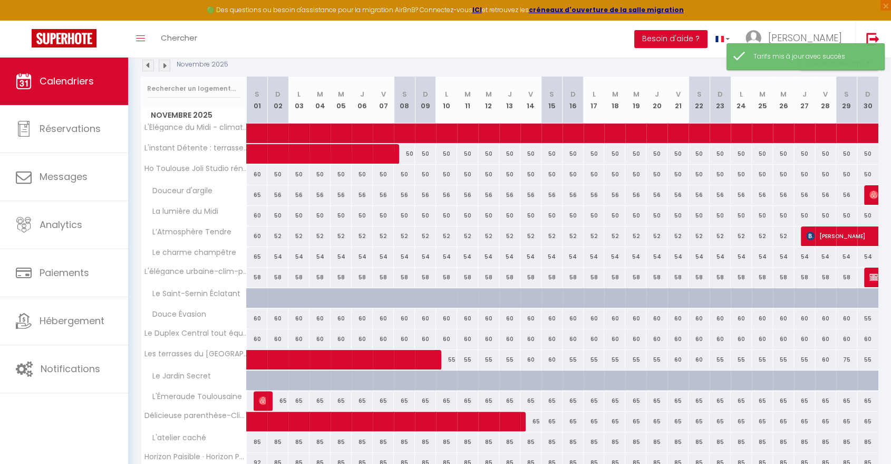
click at [255, 278] on div "58" at bounding box center [257, 277] width 21 height 20
type input "58"
type input "Sam 01 Novembre 2025"
type input "Dim 02 Novembre 2025"
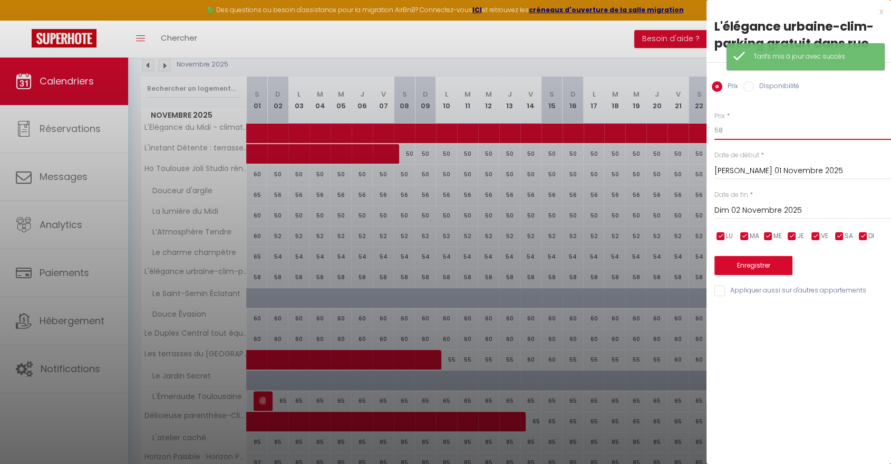
drag, startPoint x: 722, startPoint y: 126, endPoint x: 702, endPoint y: 126, distance: 19.5
click at [702, 126] on body "🟢 Des questions ou besoin d'assistance pour la migration AirBnB? Connectez-vous…" at bounding box center [445, 259] width 891 height 638
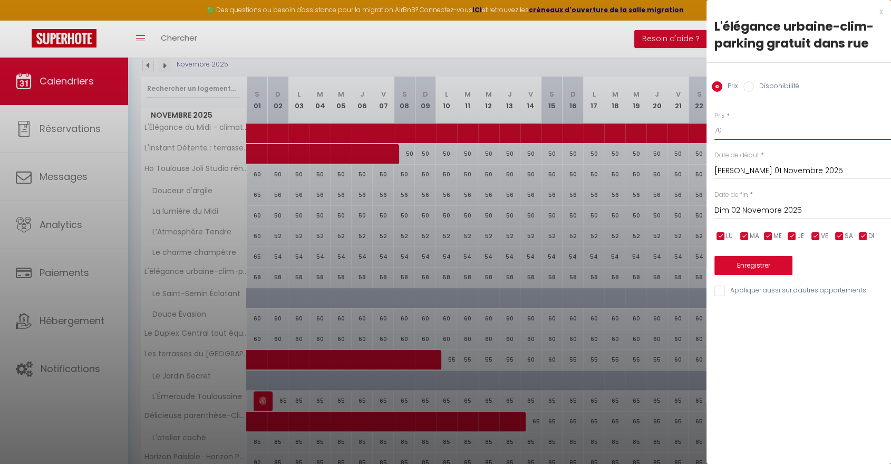
type input "70"
click at [768, 271] on button "Enregistrer" at bounding box center [754, 265] width 78 height 19
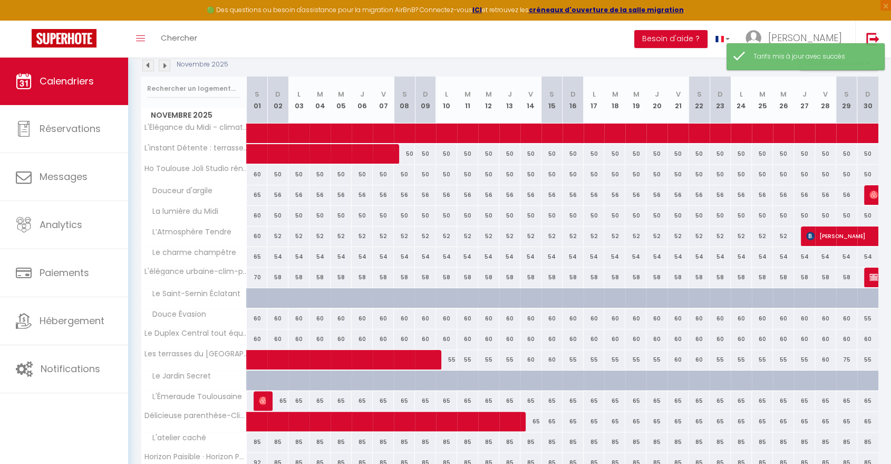
click at [259, 319] on div "60" at bounding box center [257, 319] width 21 height 20
type input "60"
type input "Sam 01 Novembre 2025"
type input "Dim 02 Novembre 2025"
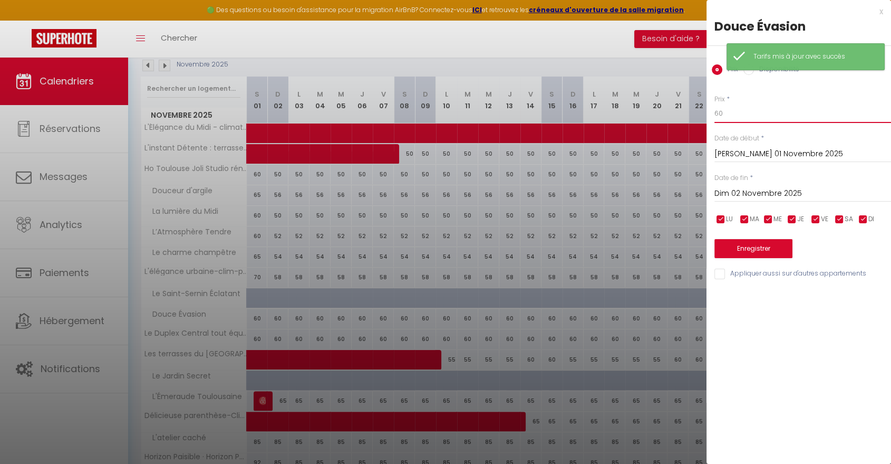
drag, startPoint x: 732, startPoint y: 114, endPoint x: 688, endPoint y: 114, distance: 44.3
click at [688, 114] on body "🟢 Des questions ou besoin d'assistance pour la migration AirBnB? Connectez-vous…" at bounding box center [445, 259] width 891 height 638
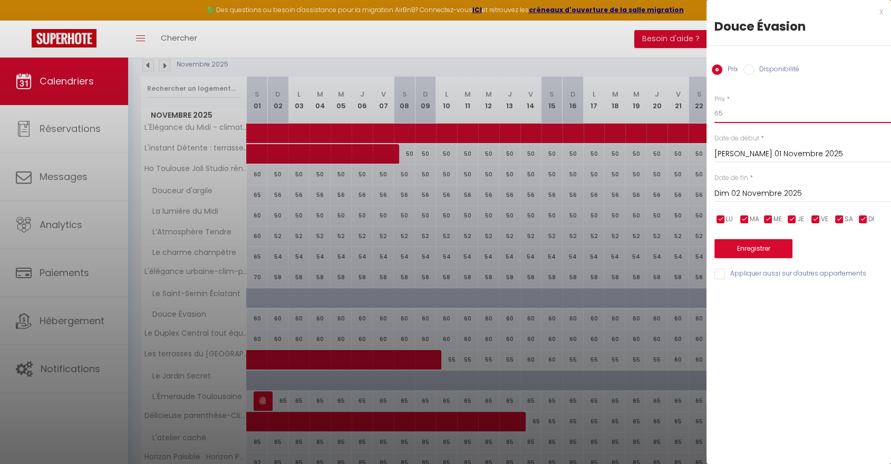
type input "65"
click at [730, 252] on button "Enregistrer" at bounding box center [754, 248] width 78 height 19
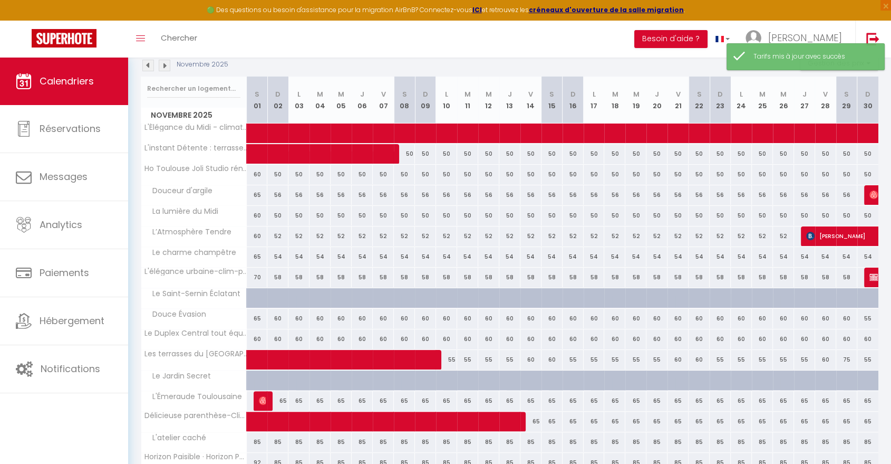
click at [254, 341] on div "60" at bounding box center [257, 339] width 21 height 20
type input "60"
type input "Sam 01 Novembre 2025"
type input "Dim 02 Novembre 2025"
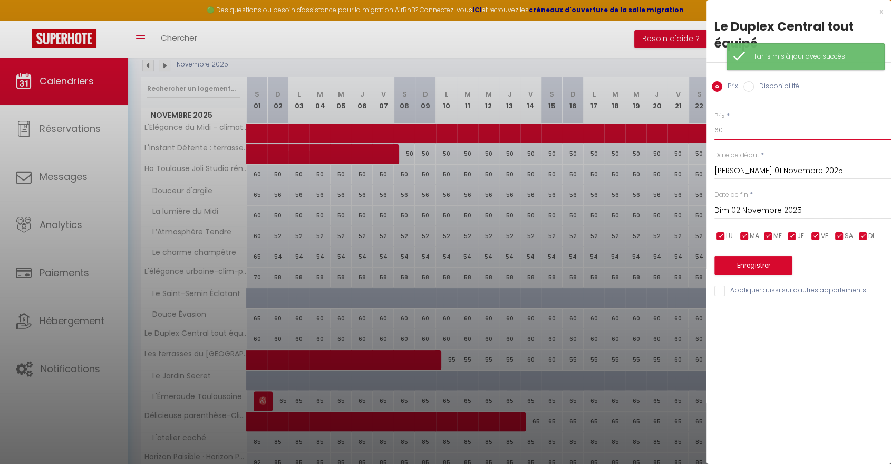
drag, startPoint x: 731, startPoint y: 126, endPoint x: 710, endPoint y: 126, distance: 21.1
click at [710, 126] on div "Prix * 60 Statut * Disponible Indisponible Date de début * Sam 01 Novembre 2025…" at bounding box center [799, 197] width 185 height 199
type input "65"
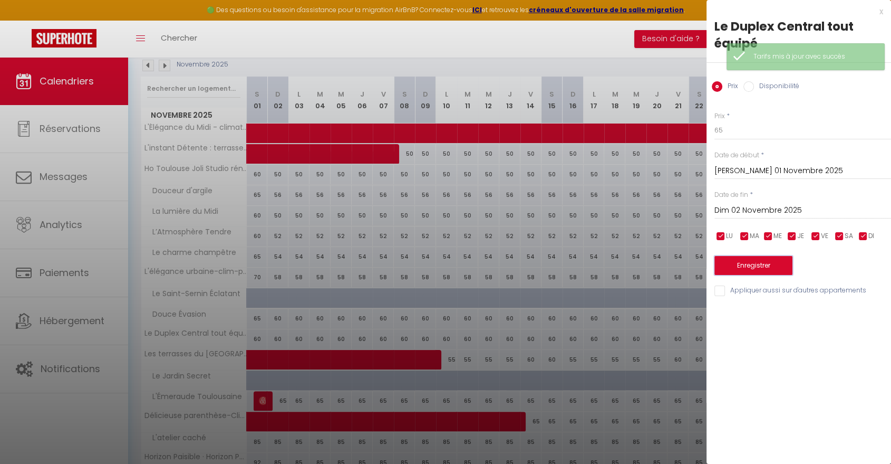
click at [763, 264] on button "Enregistrer" at bounding box center [754, 265] width 78 height 19
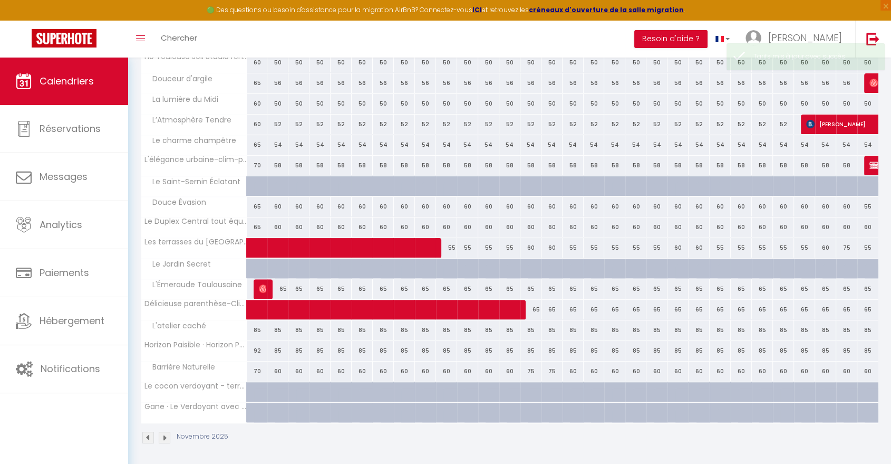
scroll to position [230, 0]
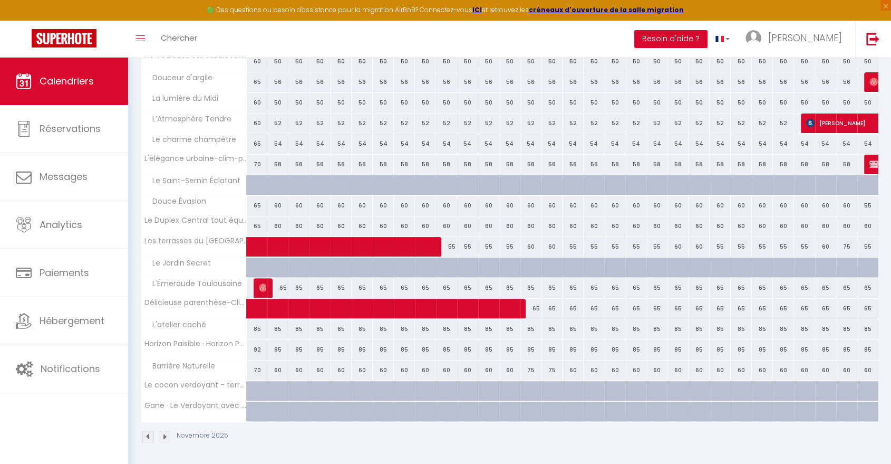
click at [256, 326] on div "85" at bounding box center [257, 329] width 21 height 20
type input "85"
type input "Sam 01 Novembre 2025"
type input "Dim 02 Novembre 2025"
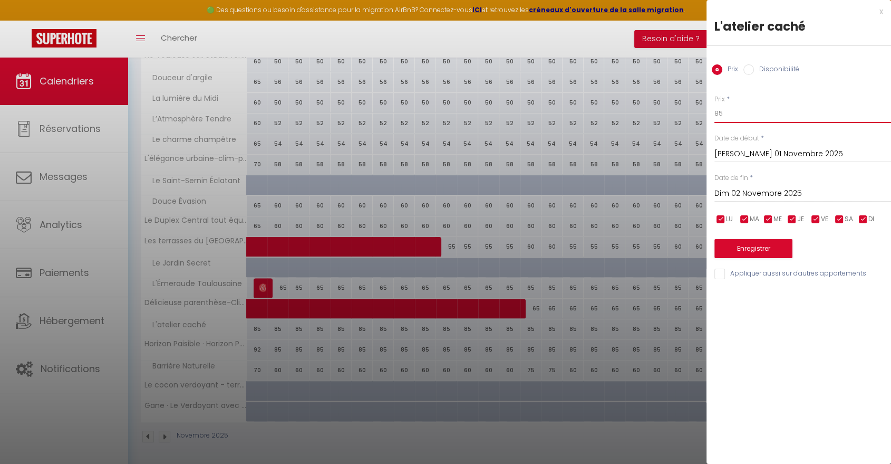
drag, startPoint x: 730, startPoint y: 114, endPoint x: 714, endPoint y: 114, distance: 16.9
click at [714, 114] on div "Prix * 85 Statut * Disponible Indisponible Date de début * Sam 01 Novembre 2025…" at bounding box center [799, 180] width 185 height 199
type input "70"
click at [768, 250] on button "Enregistrer" at bounding box center [754, 248] width 78 height 19
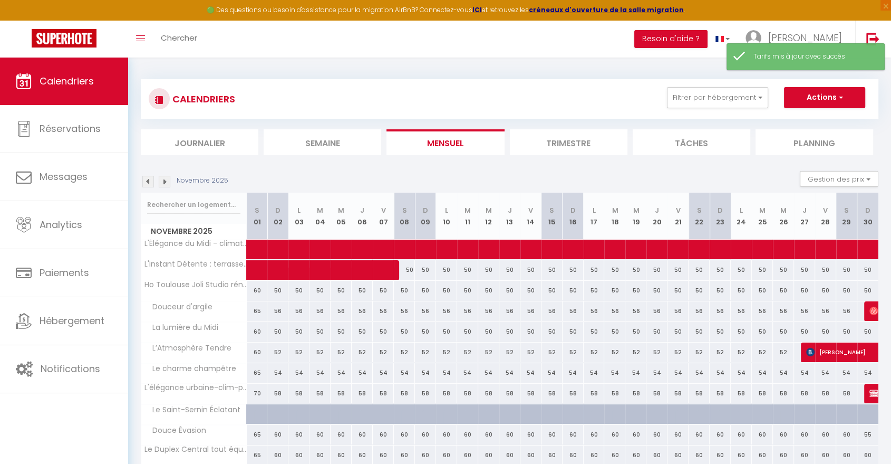
scroll to position [0, 0]
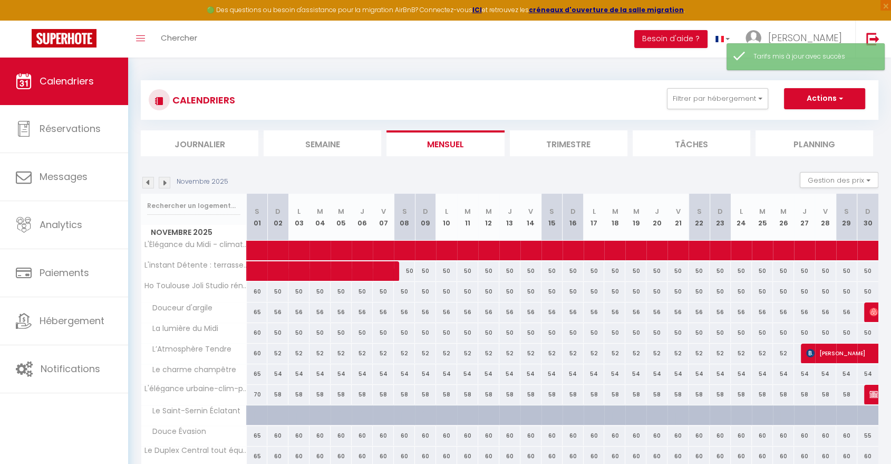
click at [147, 182] on img at bounding box center [148, 183] width 12 height 12
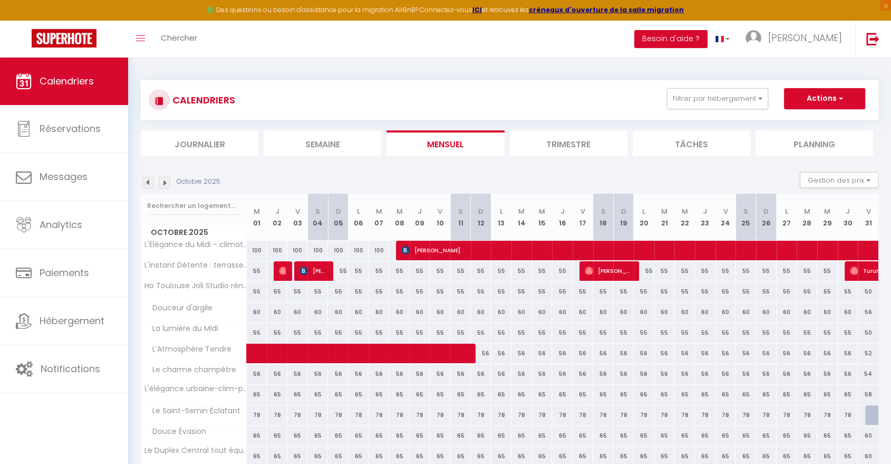
click at [144, 179] on img at bounding box center [148, 183] width 12 height 12
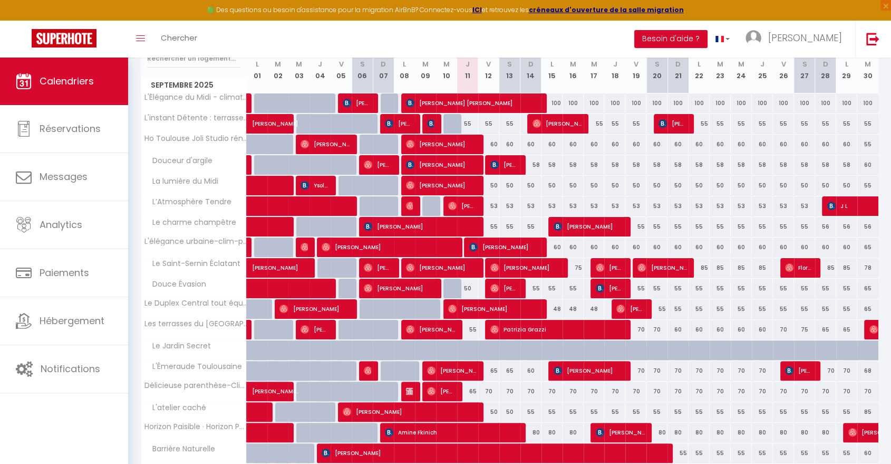
scroll to position [54, 0]
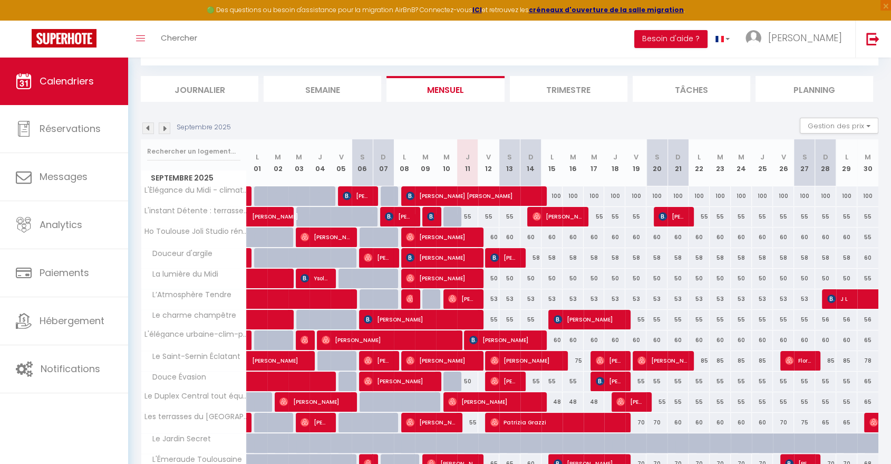
click at [163, 124] on img at bounding box center [165, 128] width 12 height 12
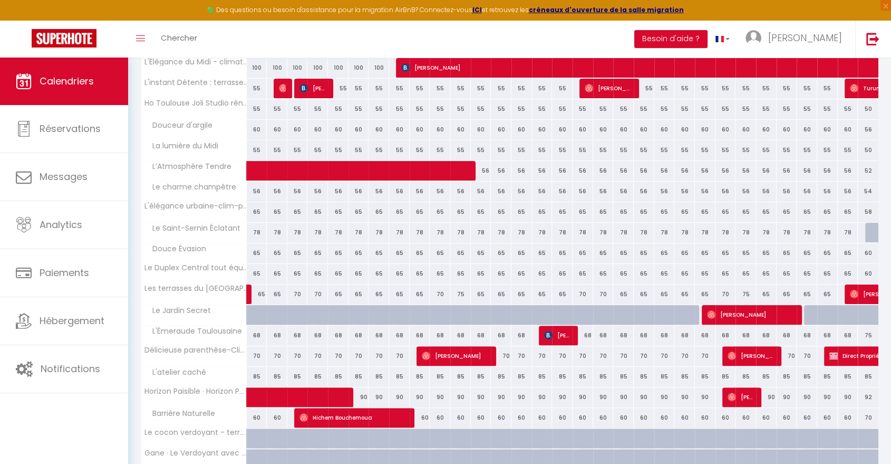
scroll to position [230, 0]
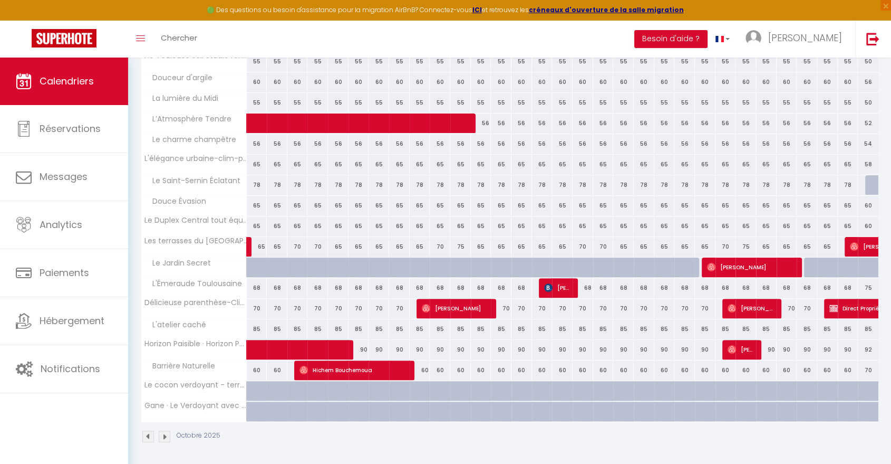
click at [871, 286] on div "75" at bounding box center [868, 288] width 21 height 20
type input "75"
type input "Ven 31 Octobre 2025"
type input "Sam 01 Novembre 2025"
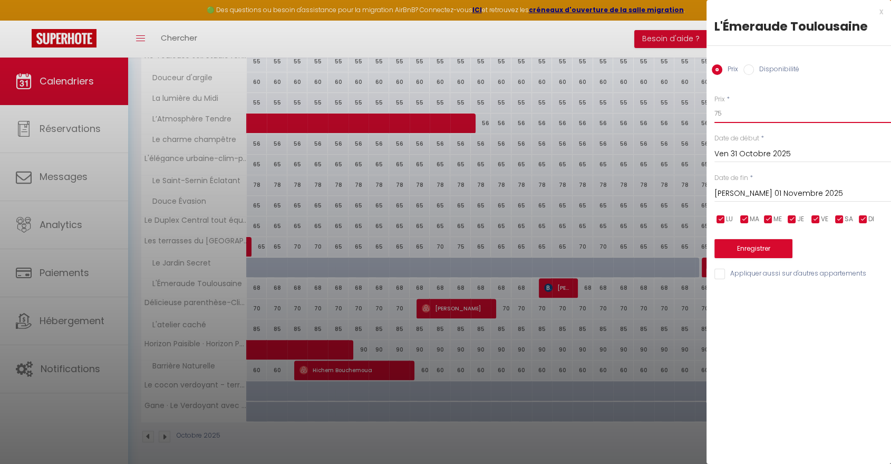
drag, startPoint x: 738, startPoint y: 118, endPoint x: 698, endPoint y: 116, distance: 40.6
click at [698, 116] on body "🟢 Des questions ou besoin d'assistance pour la migration AirBnB? Connectez-vous…" at bounding box center [445, 147] width 891 height 638
type input "70"
click at [762, 244] on button "Enregistrer" at bounding box center [754, 248] width 78 height 19
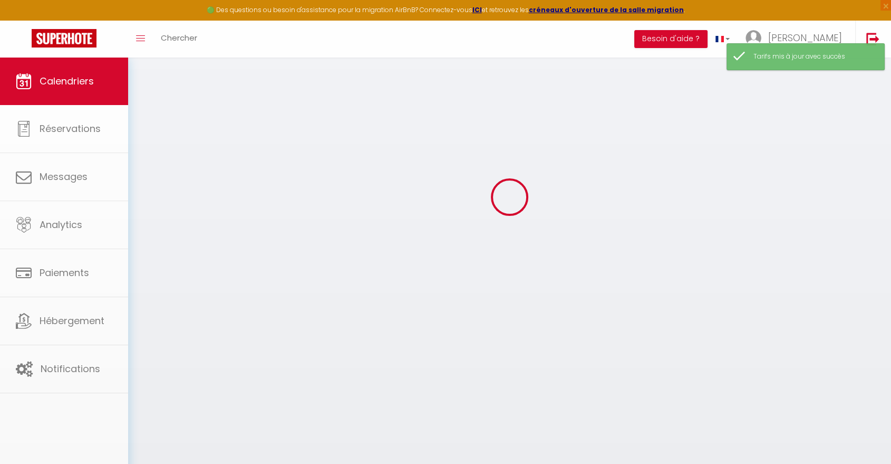
select select
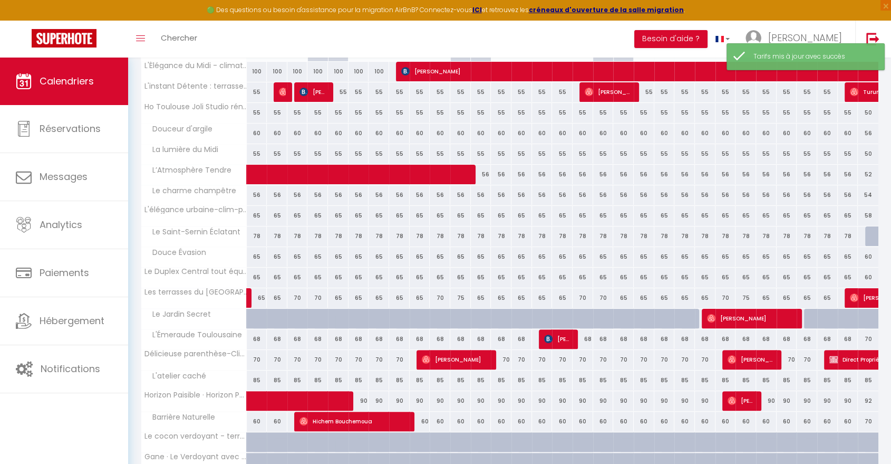
scroll to position [113, 0]
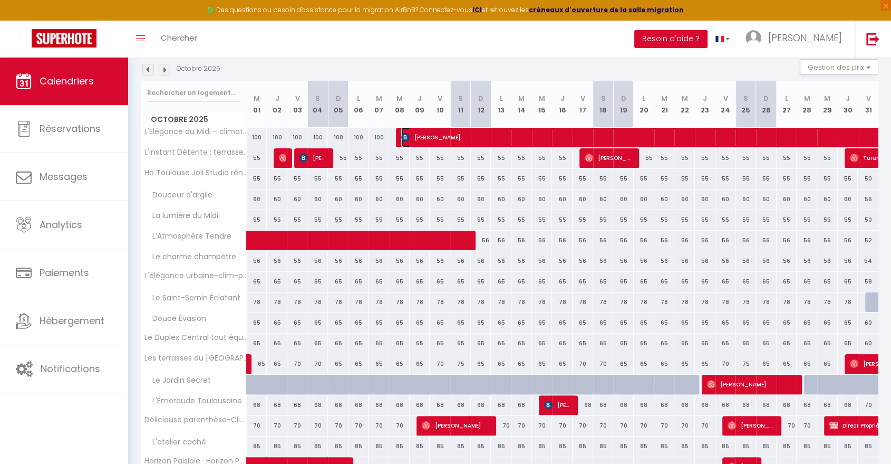
select select "OK"
select select "0"
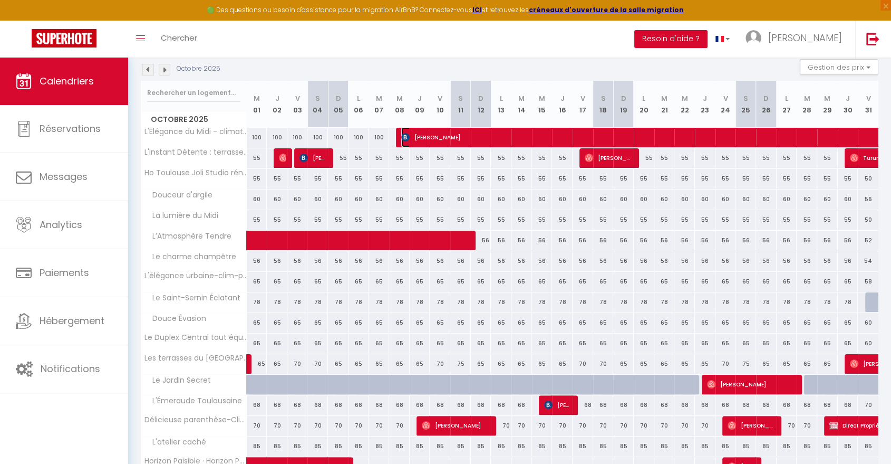
select select "1"
select select
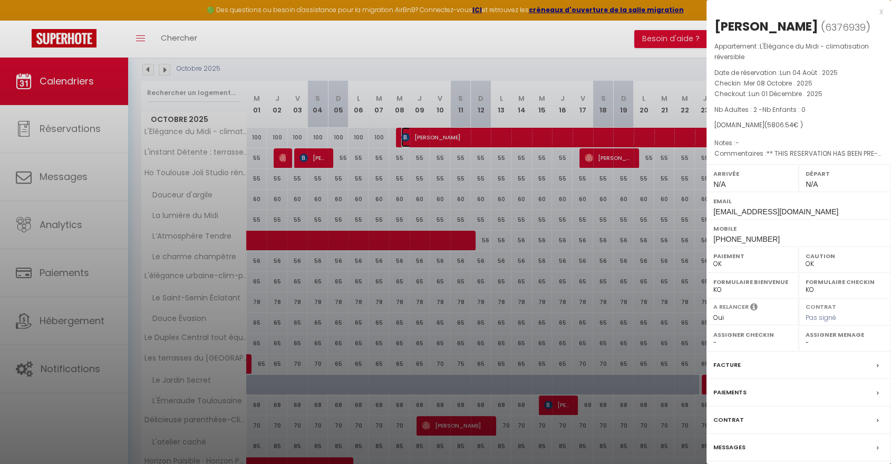
select select "30287"
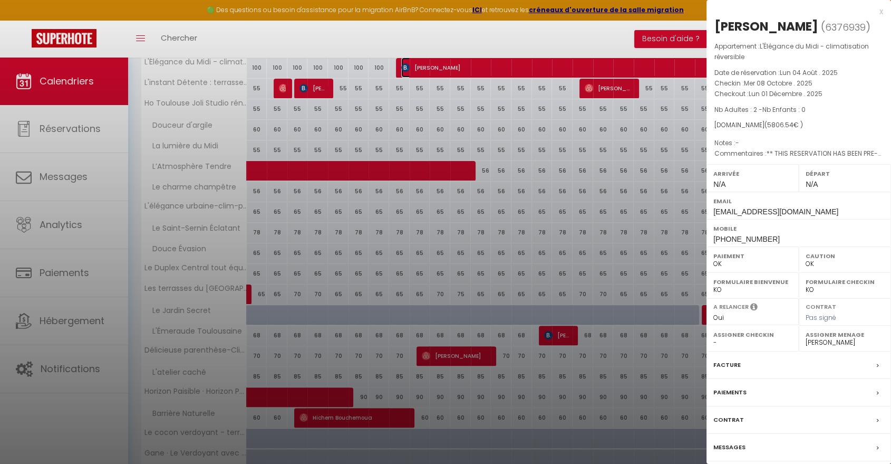
scroll to position [230, 0]
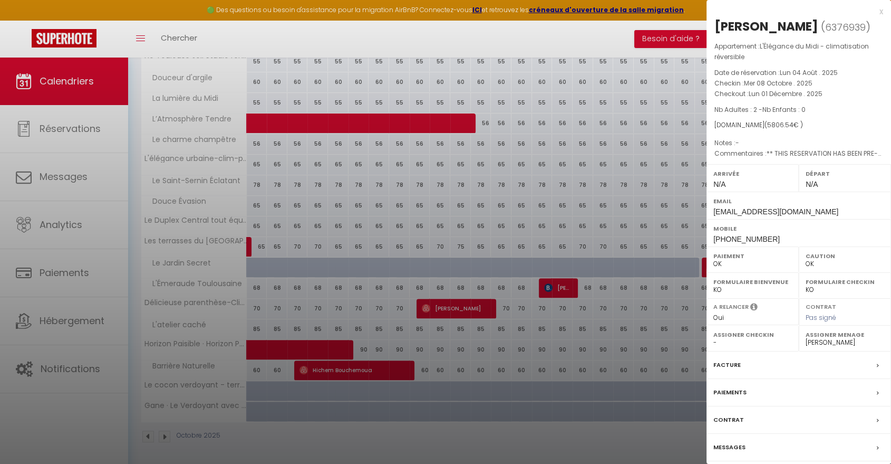
click at [731, 367] on label "Facture" at bounding box center [727, 364] width 27 height 11
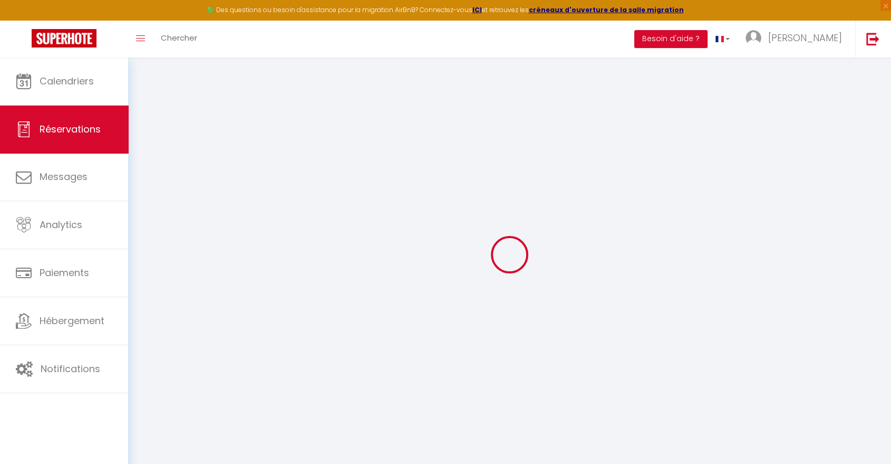
type input "Amany"
type input "Amin"
type input "aamin.342644@guest.booking.com"
type input "+447806708954"
select select "GB"
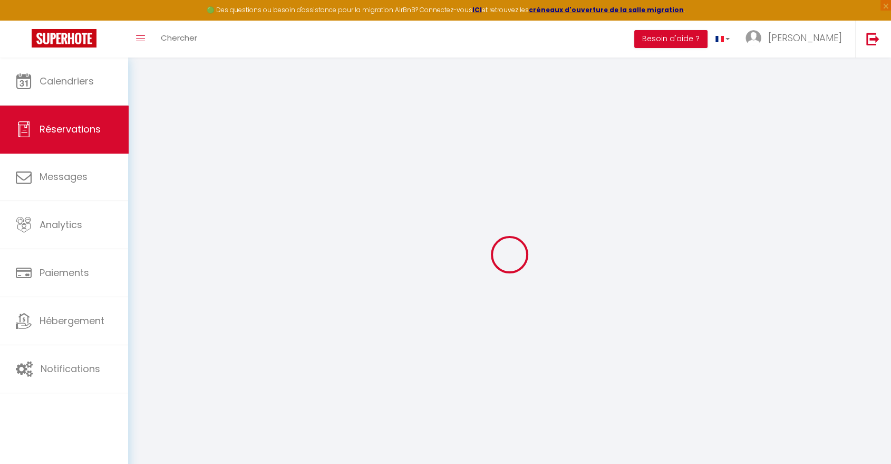
type input "105.25"
type input "922.7"
type input "81.29"
select select "35541"
select select "1"
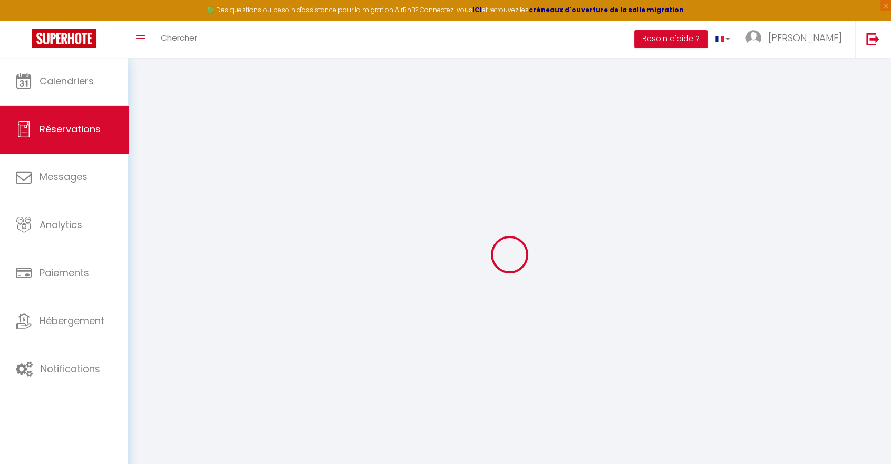
select select
type input "2"
select select "12"
select select "15"
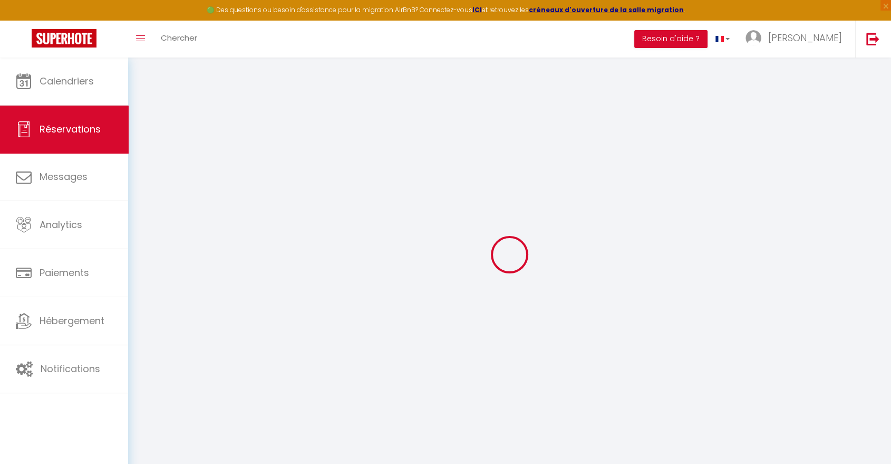
type input "5262.4"
checkbox input "false"
type input "0"
select select "2"
type input "0"
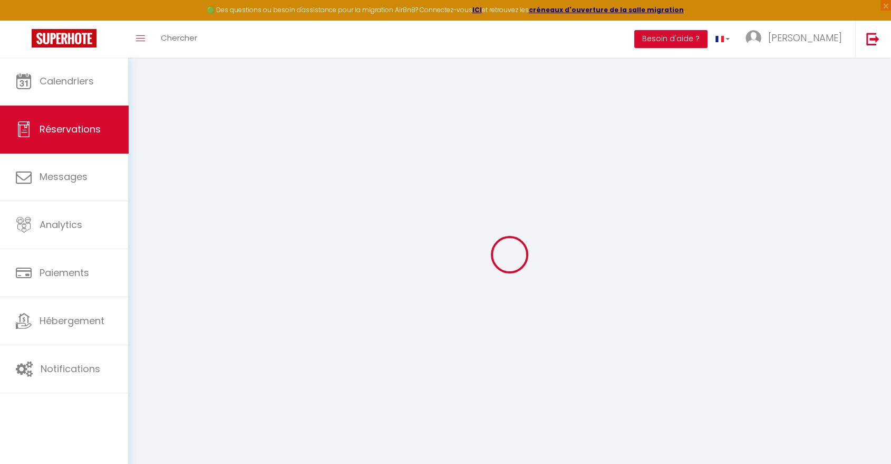
type input "0"
select select
checkbox input "false"
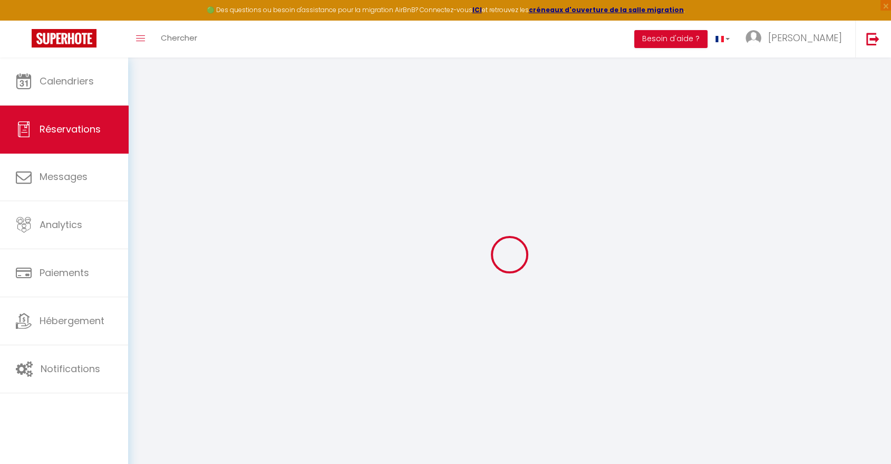
select select
checkbox input "false"
select select
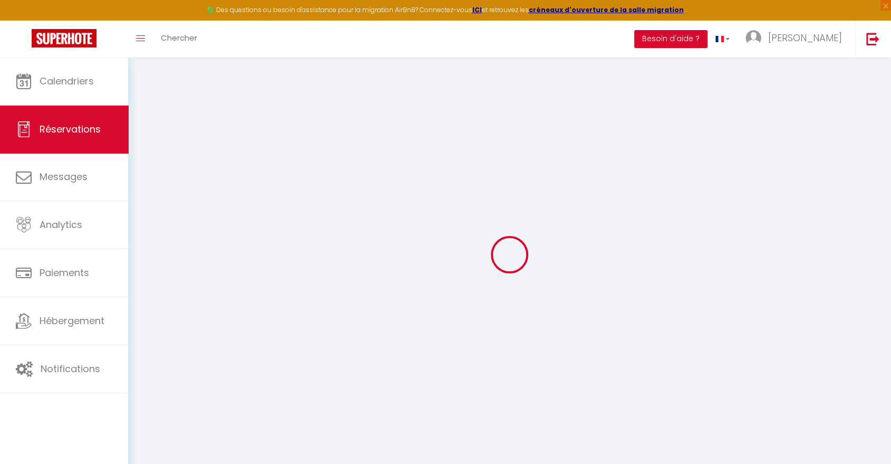
checkbox input "false"
type textarea "** THIS RESERVATION HAS BEEN PRE-PAID ** BOOKING NOTE : Payment charge is EUR 8…"
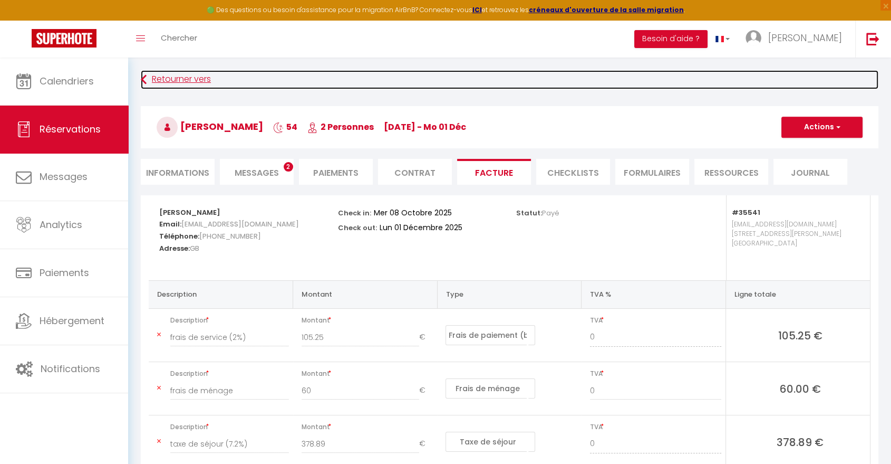
click at [166, 75] on link "Retourner vers" at bounding box center [510, 79] width 738 height 19
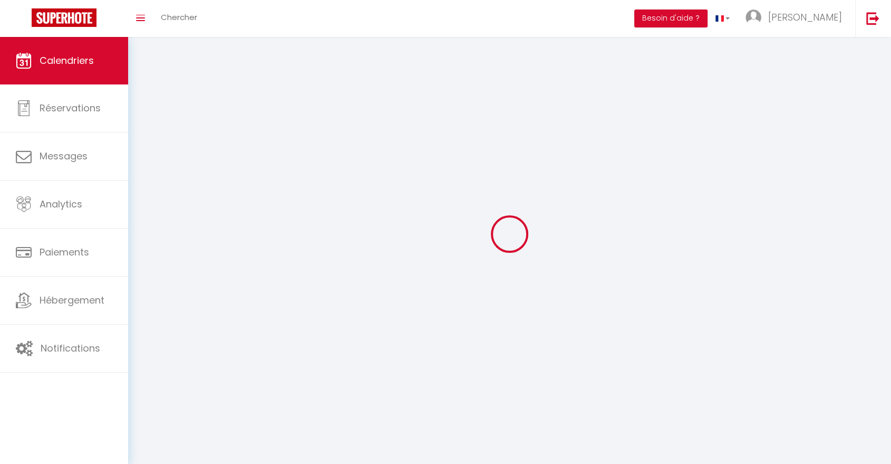
scroll to position [37, 0]
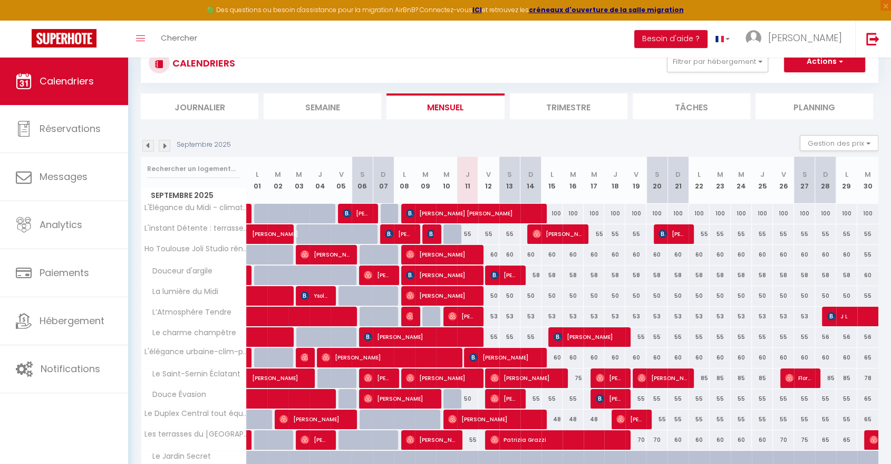
click at [163, 143] on img at bounding box center [165, 146] width 12 height 12
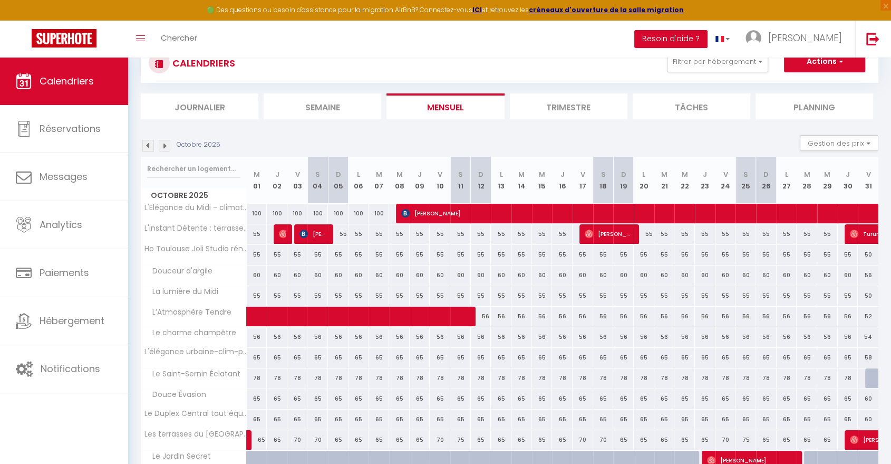
click at [148, 142] on img at bounding box center [148, 146] width 12 height 12
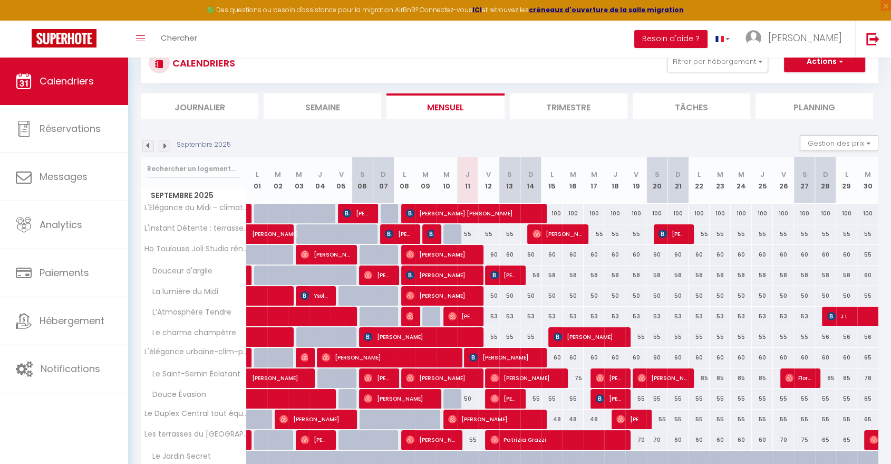
click at [556, 213] on div "100" at bounding box center [552, 214] width 21 height 20
type input "100"
type input "Lun 15 Septembre 2025"
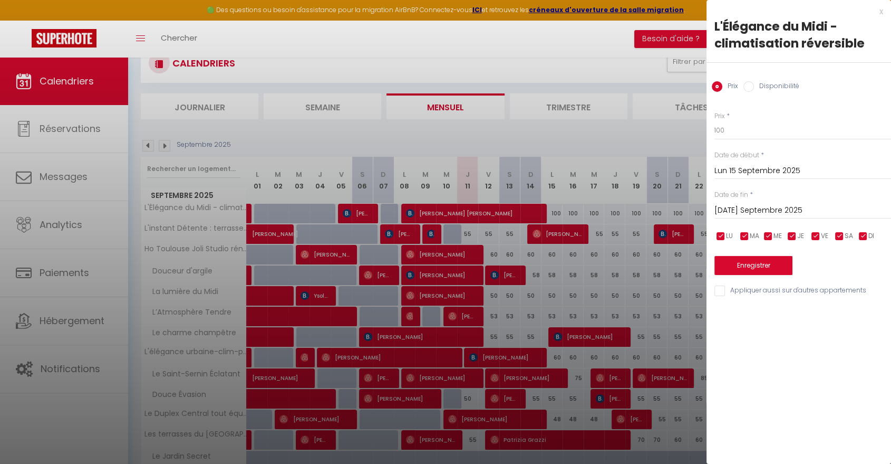
click at [746, 204] on input "Mar 16 Septembre 2025" at bounding box center [803, 211] width 177 height 14
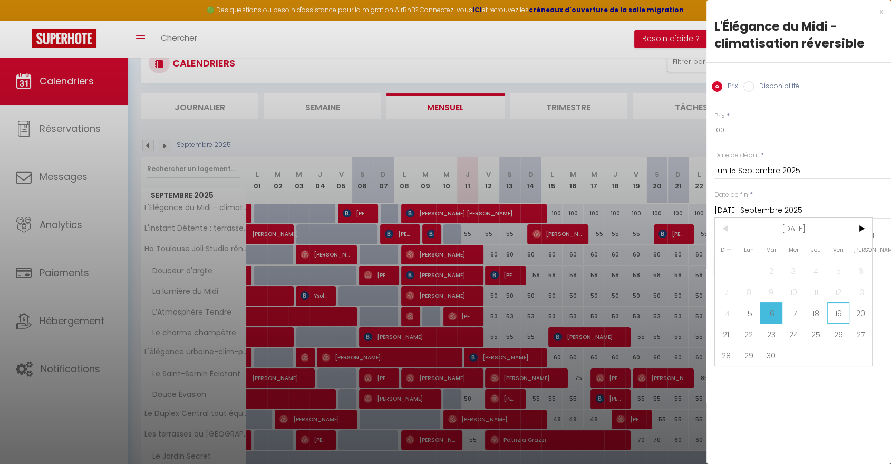
click at [834, 309] on span "19" at bounding box center [838, 312] width 23 height 21
type input "Ven 19 Septembre 2025"
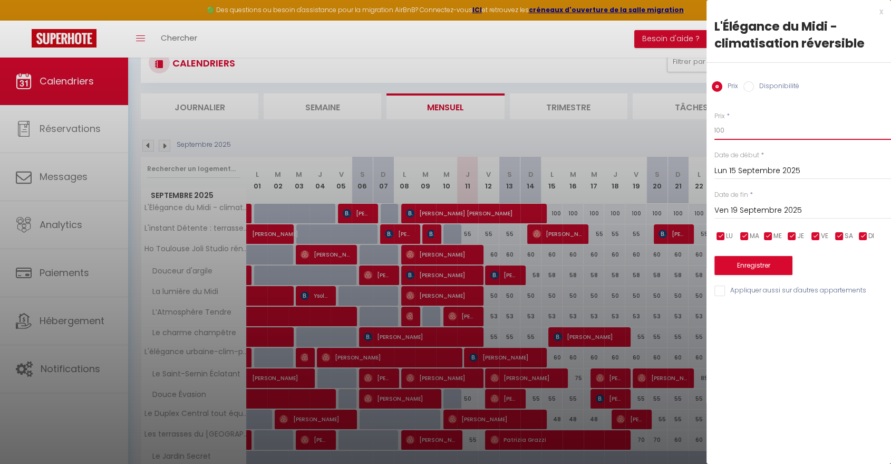
drag, startPoint x: 726, startPoint y: 125, endPoint x: 708, endPoint y: 126, distance: 17.4
click at [711, 126] on div "Prix * 100 Statut * Disponible Indisponible Date de début * Lun 15 Septembre 20…" at bounding box center [799, 197] width 185 height 199
type input "90"
click at [773, 262] on button "Enregistrer" at bounding box center [754, 265] width 78 height 19
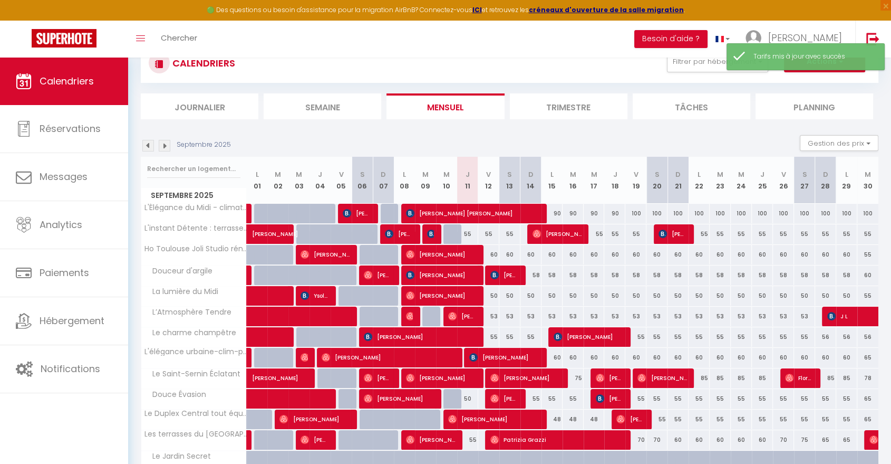
click at [471, 235] on div "55" at bounding box center [467, 234] width 21 height 20
type input "55"
type input "Jeu 11 Septembre 2025"
type input "Ven 12 Septembre 2025"
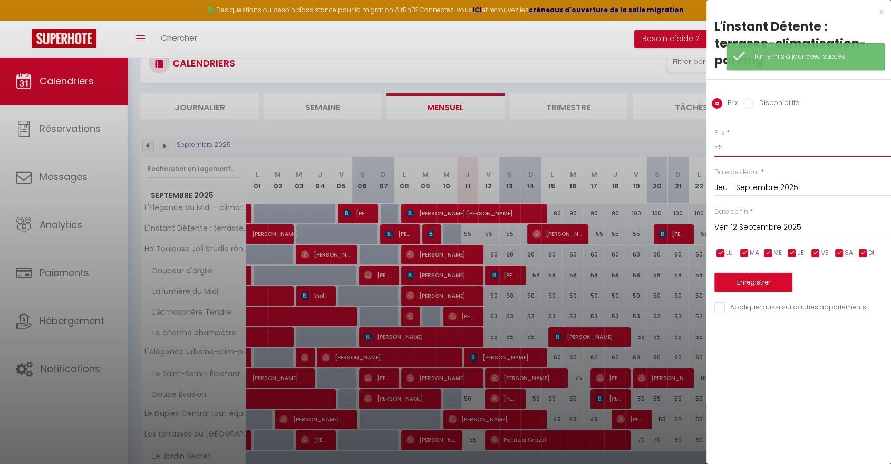
drag, startPoint x: 718, startPoint y: 144, endPoint x: 711, endPoint y: 144, distance: 6.9
click at [711, 144] on div "Prix * 55 Statut * Disponible Indisponible Date de début * Jeu 11 Septembre 202…" at bounding box center [799, 214] width 185 height 199
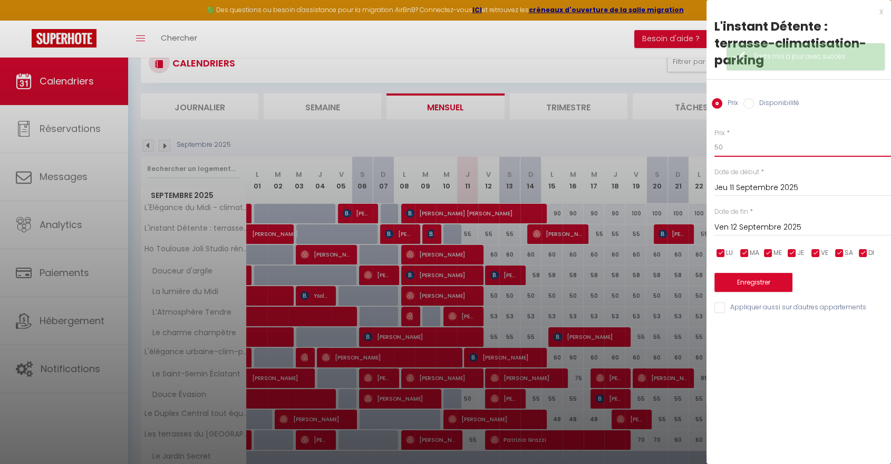
type input "50"
click at [755, 278] on button "Enregistrer" at bounding box center [754, 282] width 78 height 19
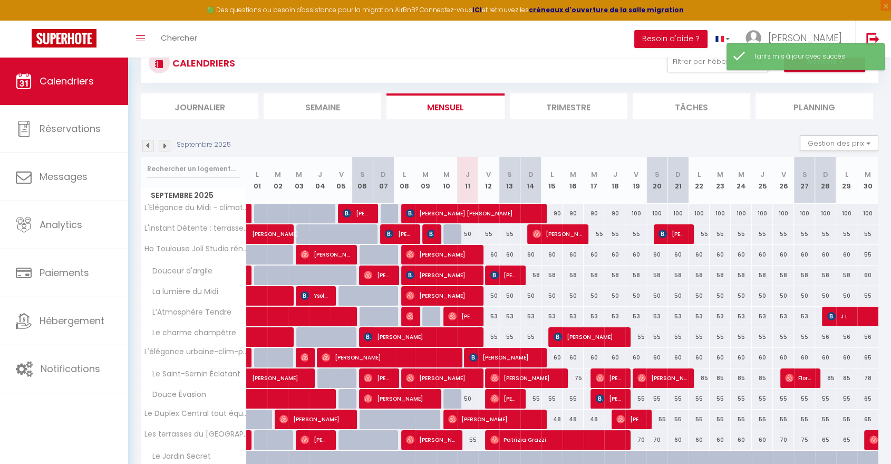
click at [466, 232] on div "50" at bounding box center [467, 234] width 21 height 20
type input "50"
type input "Jeu 11 Septembre 2025"
type input "Ven 12 Septembre 2025"
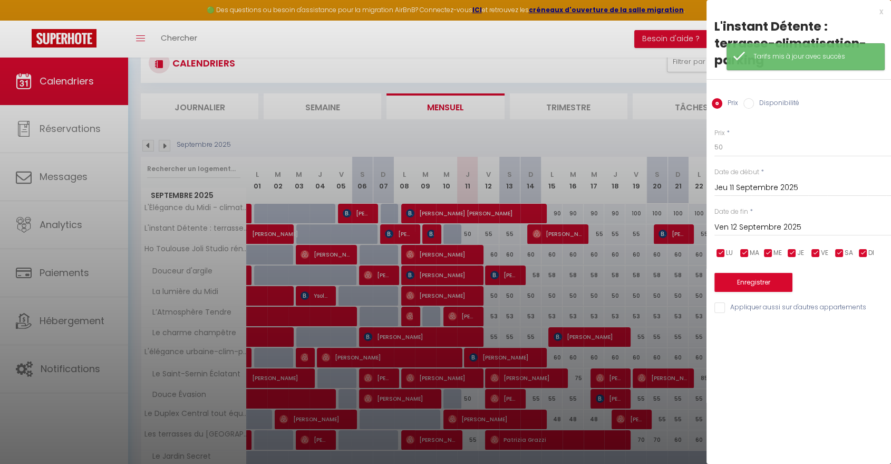
click at [791, 224] on input "Ven 12 Septembre 2025" at bounding box center [803, 227] width 177 height 14
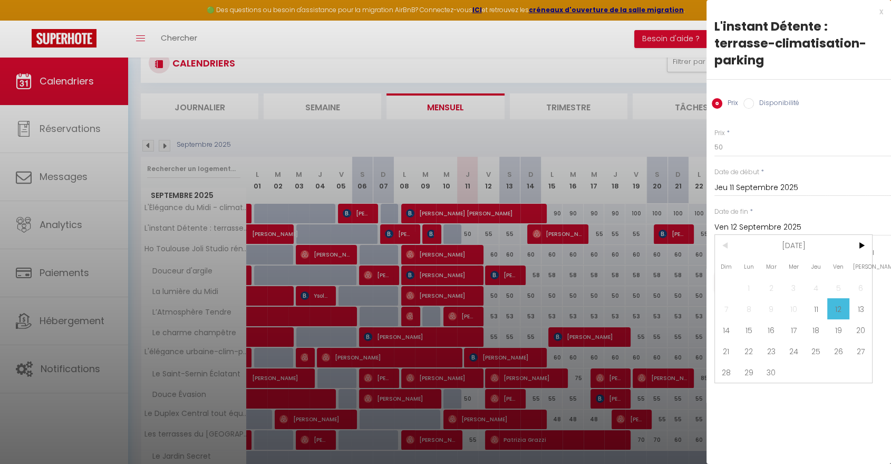
click at [878, 7] on div "x" at bounding box center [795, 11] width 177 height 13
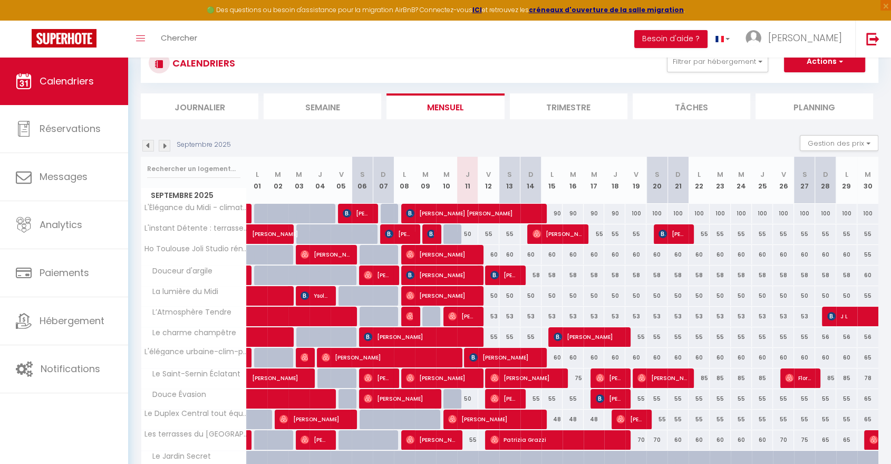
click at [167, 142] on img at bounding box center [165, 146] width 12 height 12
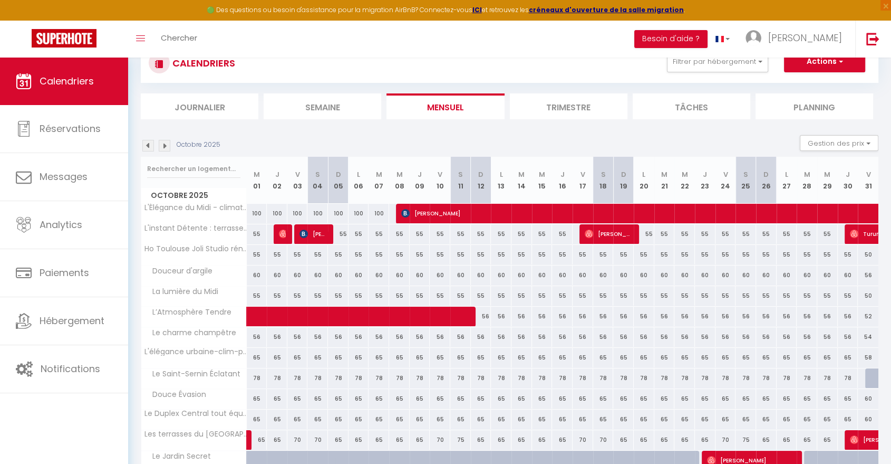
click at [161, 145] on img at bounding box center [165, 146] width 12 height 12
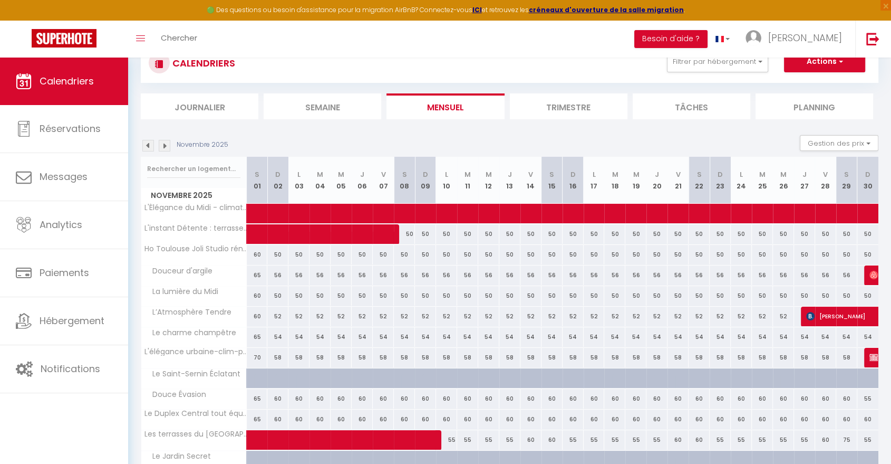
click at [148, 144] on img at bounding box center [148, 146] width 12 height 12
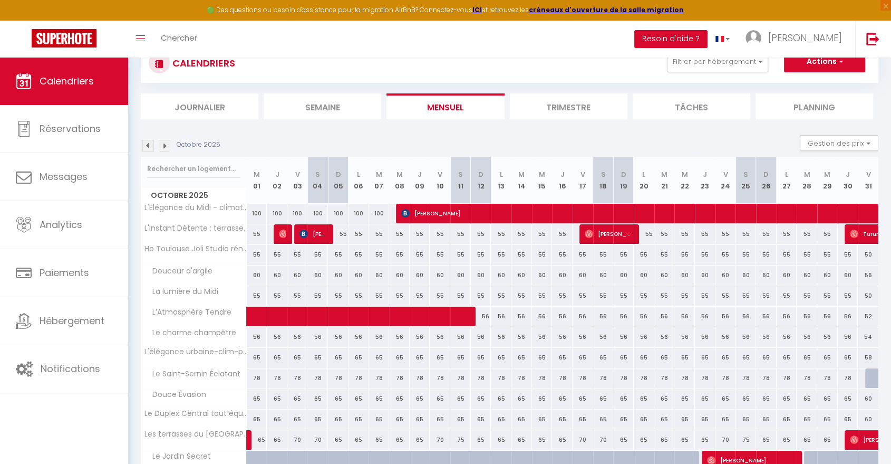
click at [148, 144] on img at bounding box center [148, 146] width 12 height 12
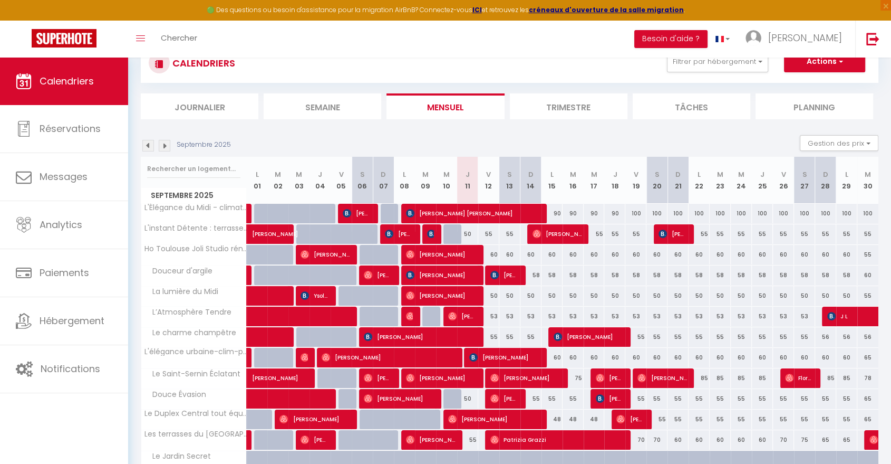
click at [468, 234] on div "50" at bounding box center [467, 234] width 21 height 20
type input "50"
type input "Jeu 11 Septembre 2025"
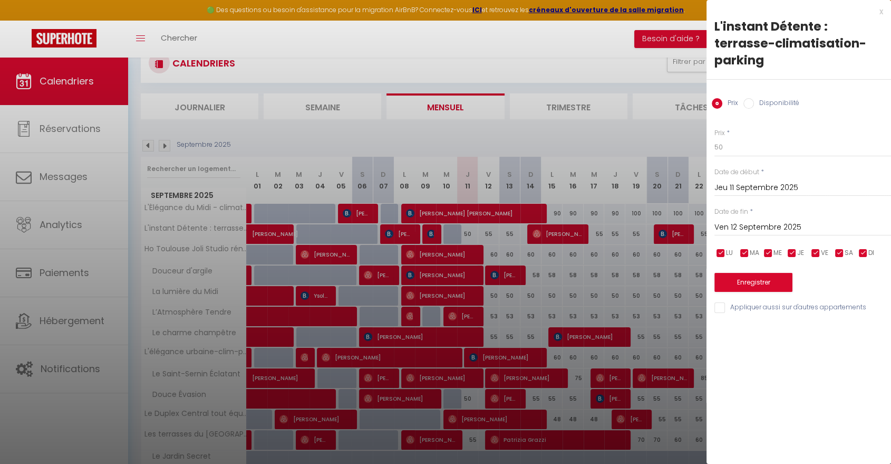
click at [754, 227] on input "Ven 12 Septembre 2025" at bounding box center [803, 227] width 177 height 14
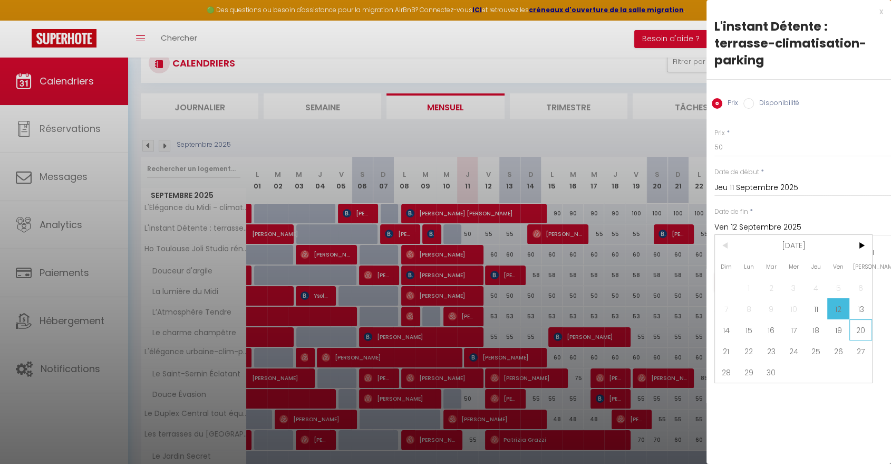
click at [865, 328] on span "20" at bounding box center [861, 329] width 23 height 21
type input "Sam 20 Septembre 2025"
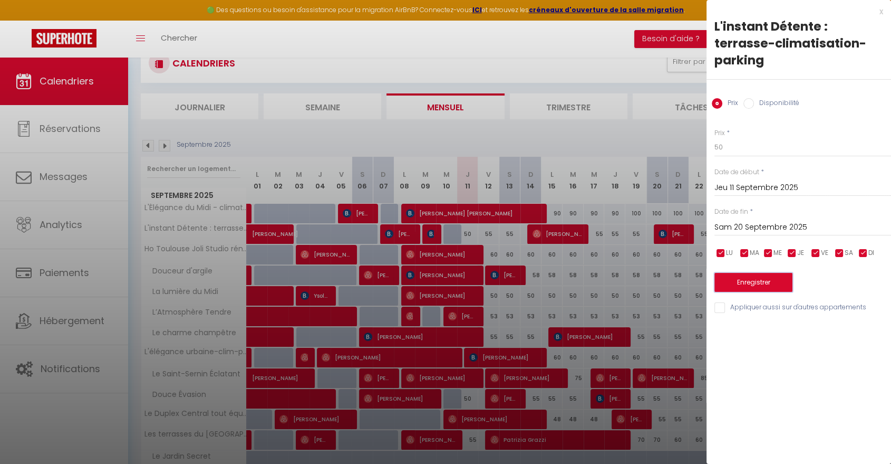
click at [748, 282] on button "Enregistrer" at bounding box center [754, 282] width 78 height 19
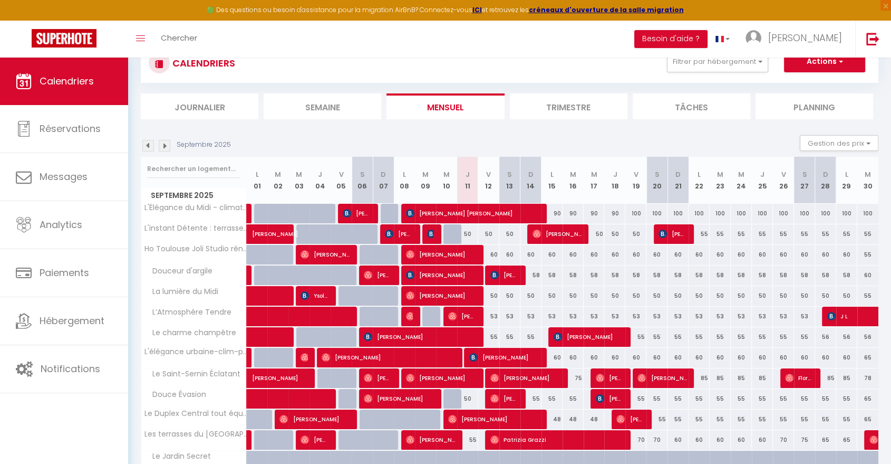
click at [167, 144] on img at bounding box center [165, 146] width 12 height 12
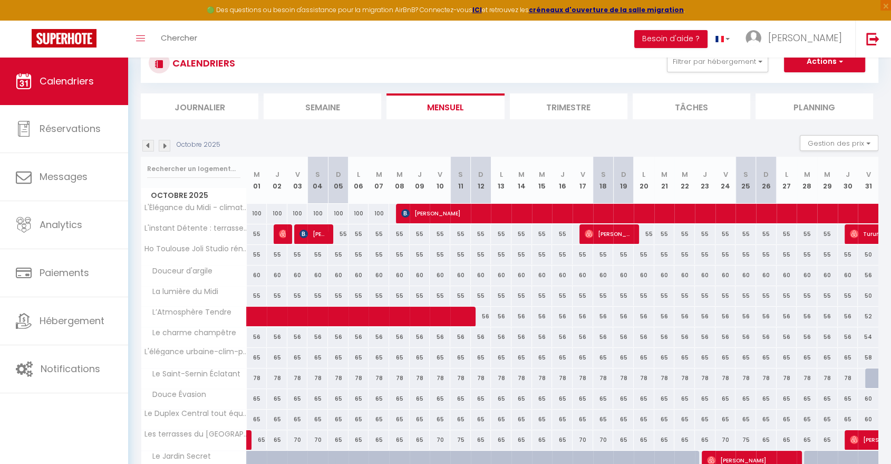
click at [253, 293] on div "55" at bounding box center [257, 296] width 21 height 20
type input "55"
type input "Mer 01 Octobre 2025"
type input "Jeu 02 Octobre 2025"
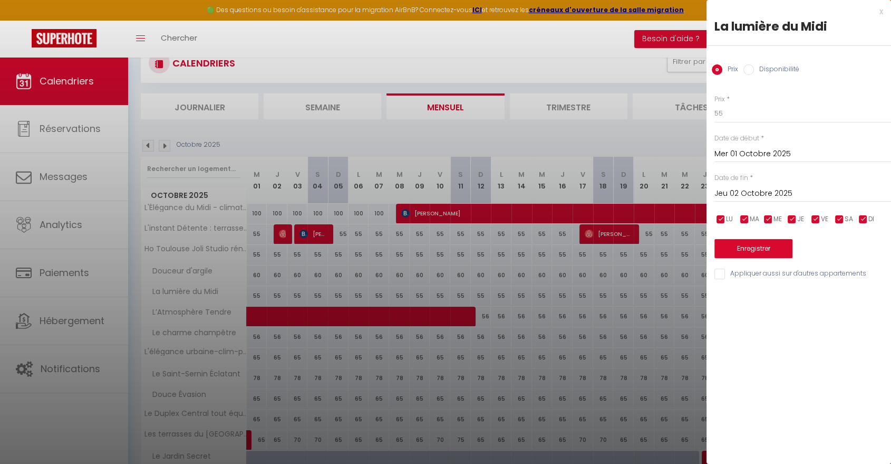
click at [718, 148] on input "Mer 01 Octobre 2025" at bounding box center [803, 154] width 177 height 14
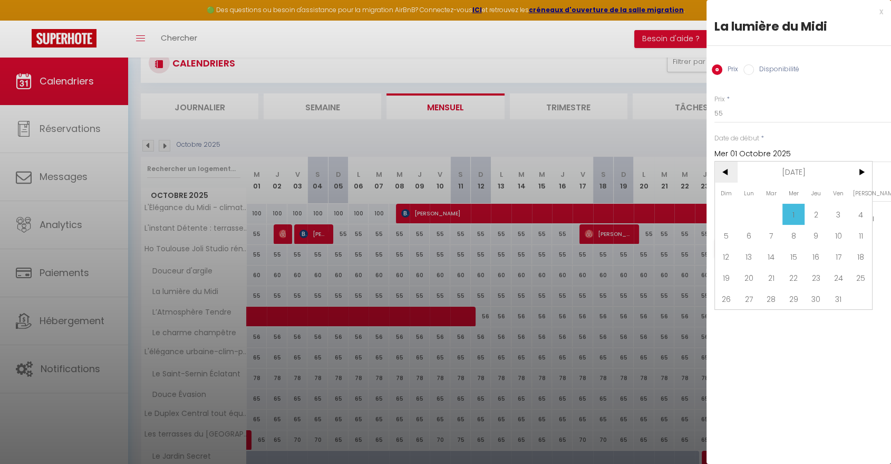
click at [724, 170] on span "<" at bounding box center [726, 171] width 23 height 21
click at [768, 302] on span "30" at bounding box center [771, 298] width 23 height 21
type input "Mar 30 Septembre 2025"
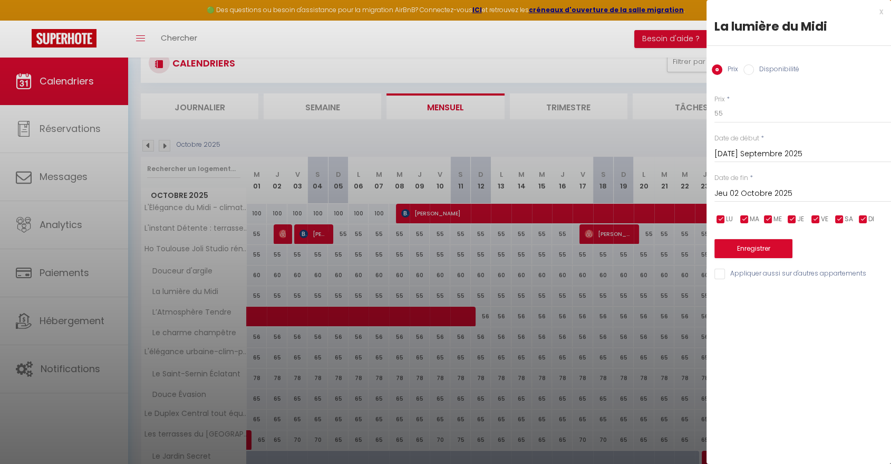
click at [752, 192] on input "Jeu 02 Octobre 2025" at bounding box center [803, 194] width 177 height 14
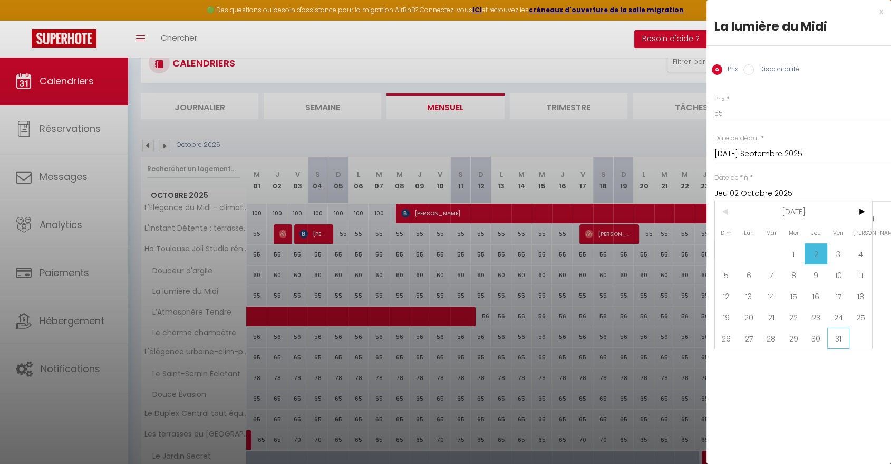
click at [833, 335] on span "31" at bounding box center [838, 337] width 23 height 21
type input "Ven 31 Octobre 2025"
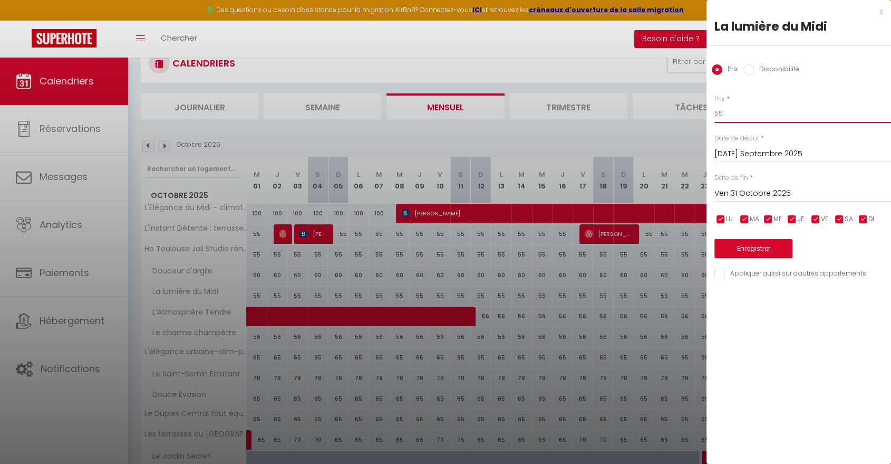
drag, startPoint x: 733, startPoint y: 111, endPoint x: 706, endPoint y: 110, distance: 26.9
click at [707, 111] on div "Prix * 55 Statut * Disponible Indisponible Date de début * Mar 30 Septembre 202…" at bounding box center [799, 180] width 185 height 199
type input "52"
click at [755, 252] on button "Enregistrer" at bounding box center [754, 248] width 78 height 19
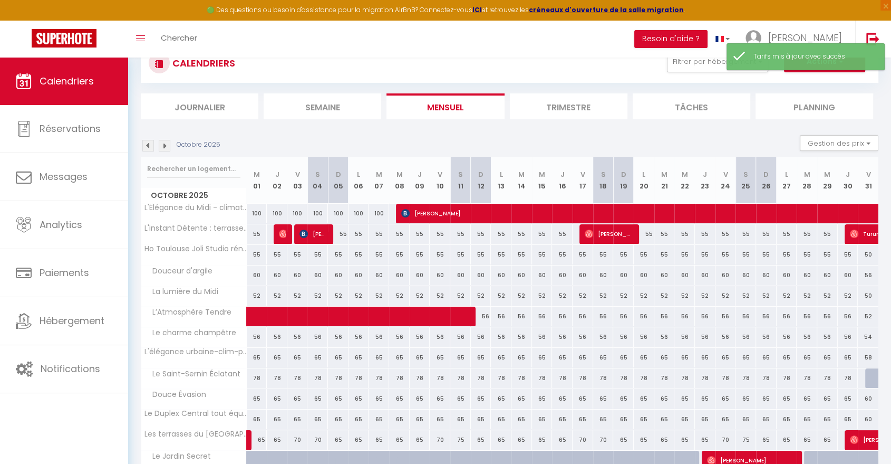
click at [151, 147] on img at bounding box center [148, 146] width 12 height 12
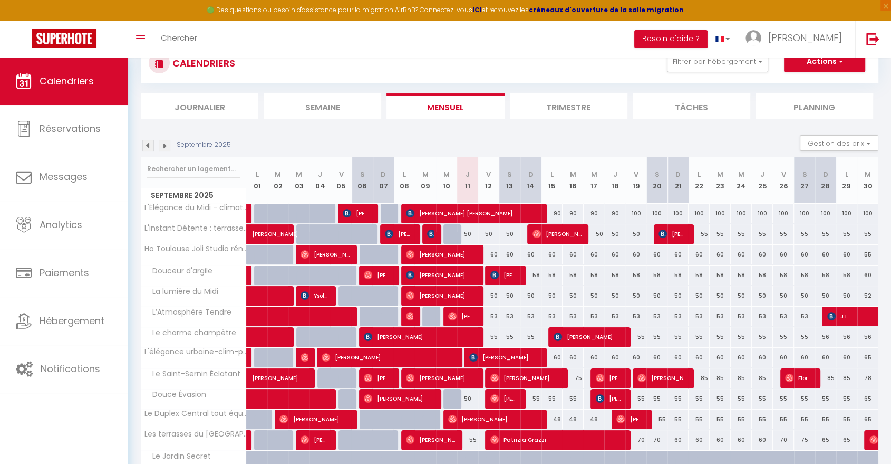
click at [161, 146] on img at bounding box center [165, 146] width 12 height 12
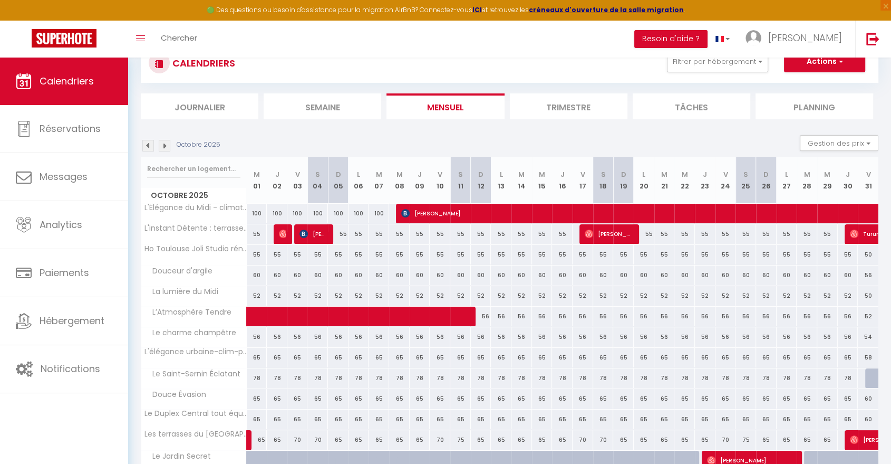
scroll to position [37, 0]
click at [480, 310] on span at bounding box center [392, 316] width 267 height 20
select select "OK"
select select "0"
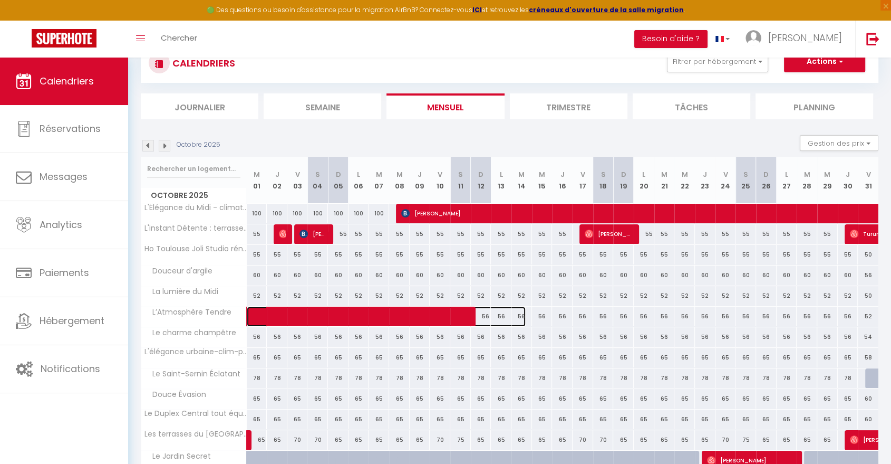
select select "0"
select select "1"
select select
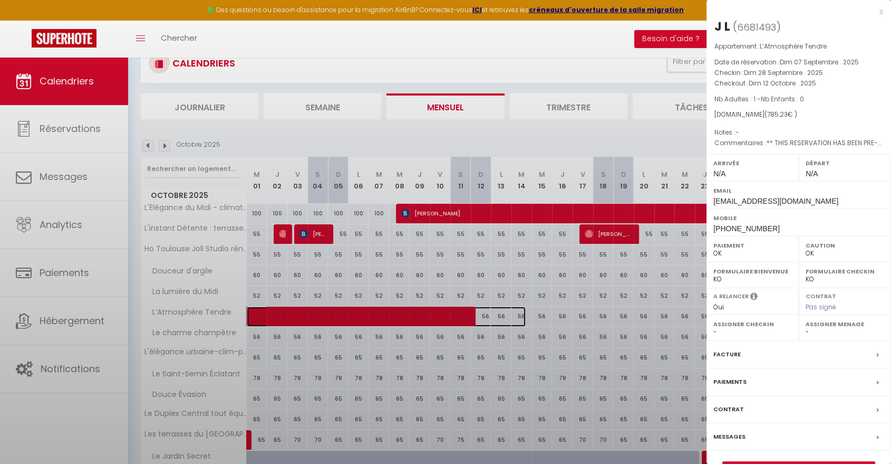
select select "52130"
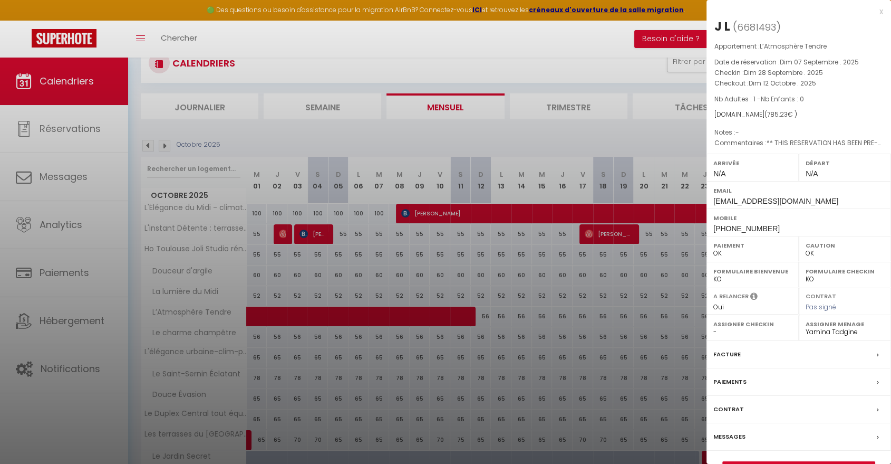
click at [879, 14] on div "x" at bounding box center [795, 11] width 177 height 13
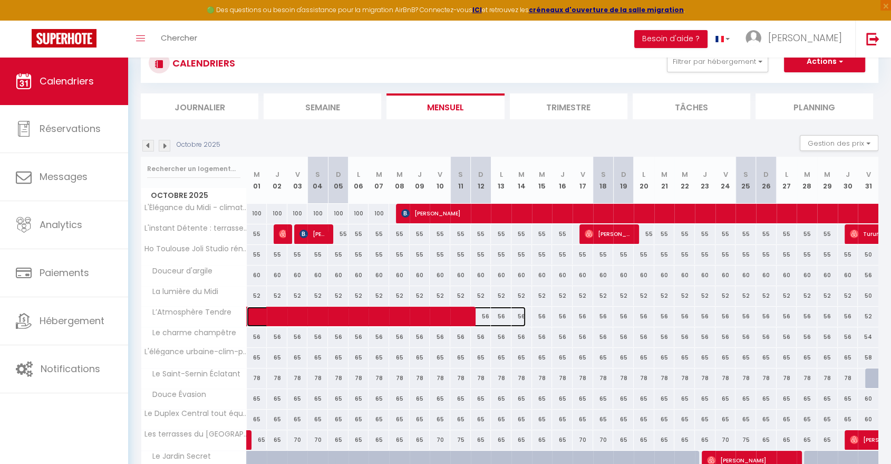
click at [502, 315] on span at bounding box center [392, 316] width 267 height 20
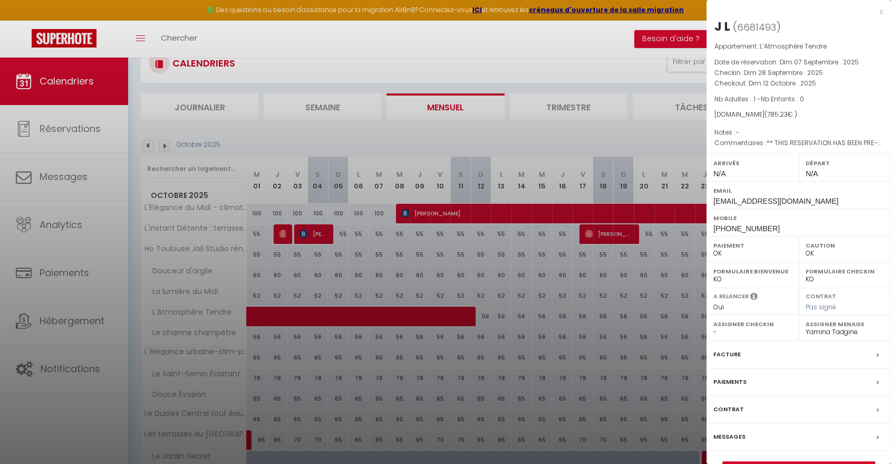
click at [879, 9] on div "x" at bounding box center [795, 11] width 177 height 13
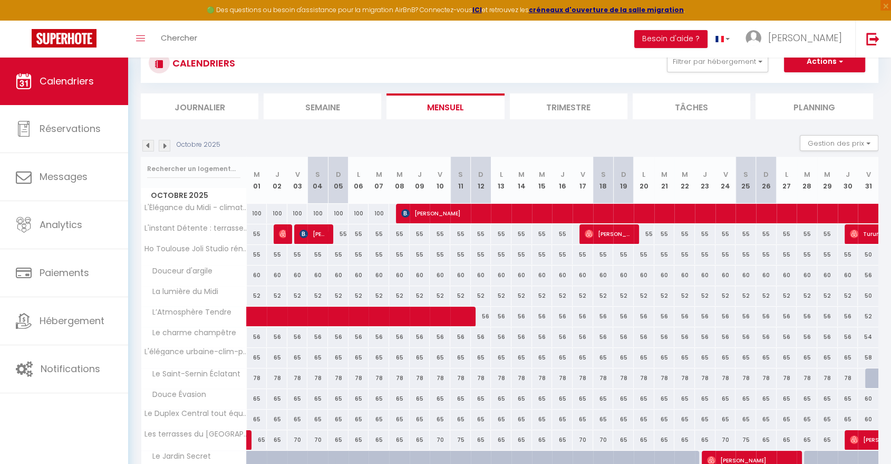
click at [584, 312] on div "56" at bounding box center [583, 316] width 21 height 20
type input "56"
type input "Ven 17 Octobre 2025"
type input "[PERSON_NAME] 18 Octobre 2025"
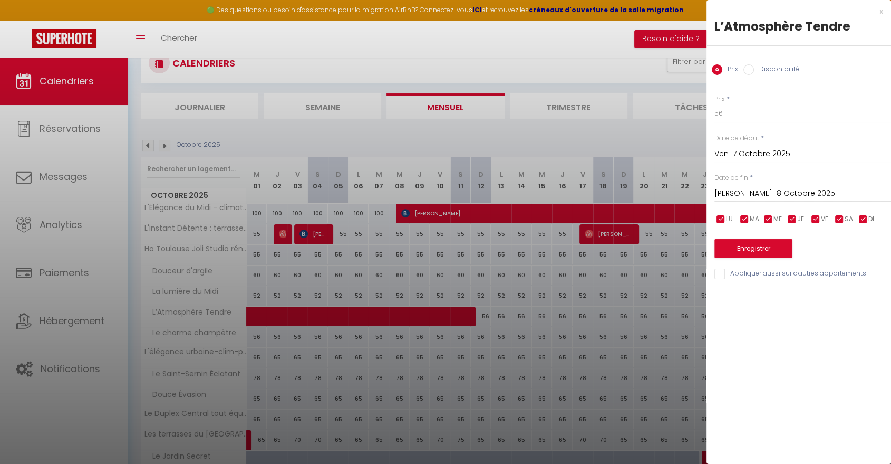
click at [735, 151] on input "Ven 17 Octobre 2025" at bounding box center [803, 154] width 177 height 14
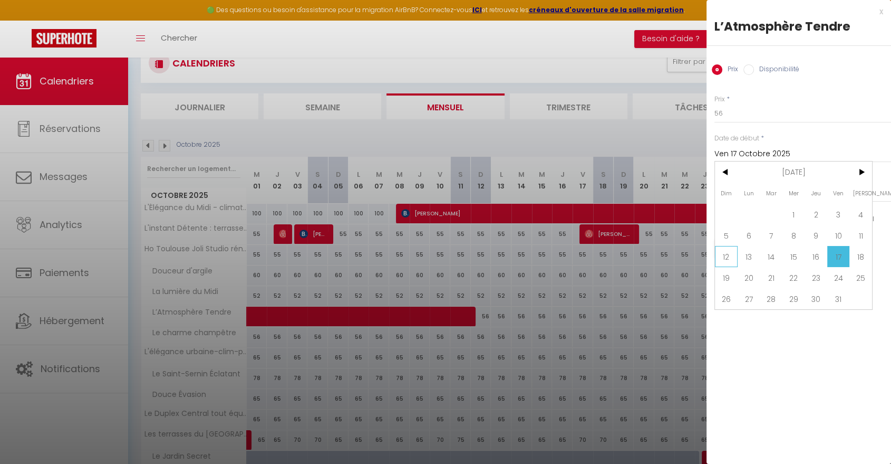
click at [717, 254] on span "12" at bounding box center [726, 256] width 23 height 21
type input "Dim 12 Octobre 2025"
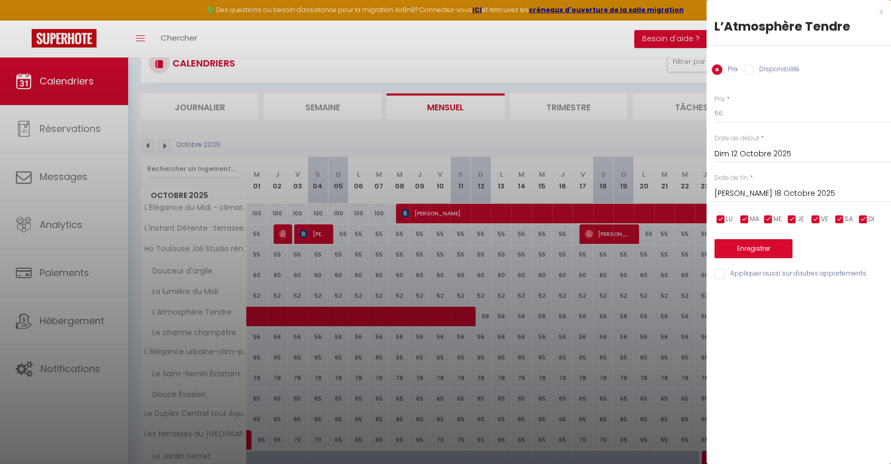
click at [734, 197] on input "Sam 18 Octobre 2025" at bounding box center [803, 194] width 177 height 14
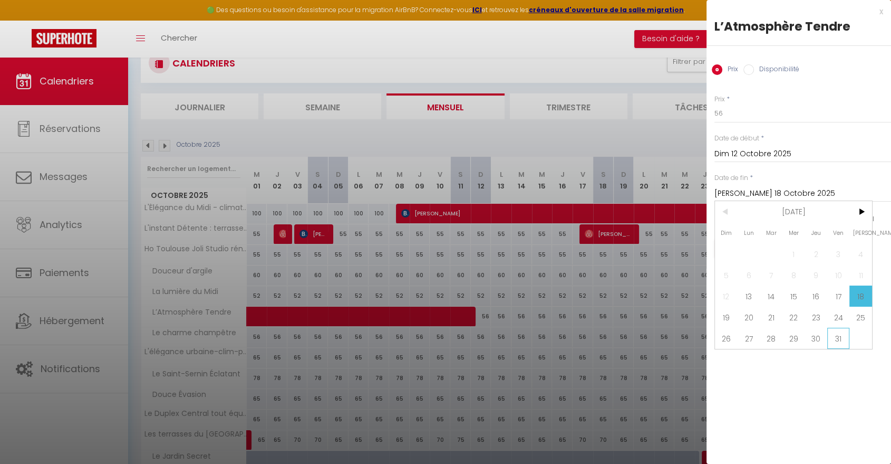
click at [834, 332] on span "31" at bounding box center [838, 337] width 23 height 21
type input "Ven 31 Octobre 2025"
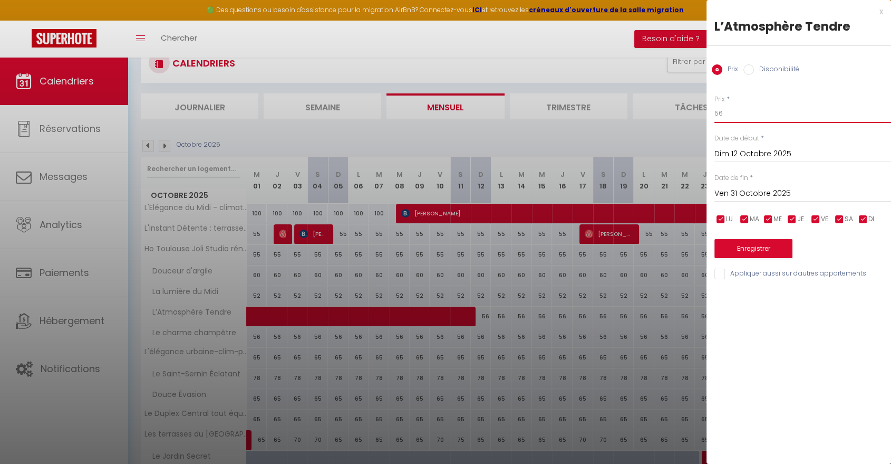
drag, startPoint x: 733, startPoint y: 107, endPoint x: 701, endPoint y: 109, distance: 31.7
click at [701, 109] on body "🟢 Des questions ou besoin d'assistance pour la migration AirBnB? Connectez-vous…" at bounding box center [445, 340] width 891 height 638
type input "53"
click at [745, 245] on button "Enregistrer" at bounding box center [754, 248] width 78 height 19
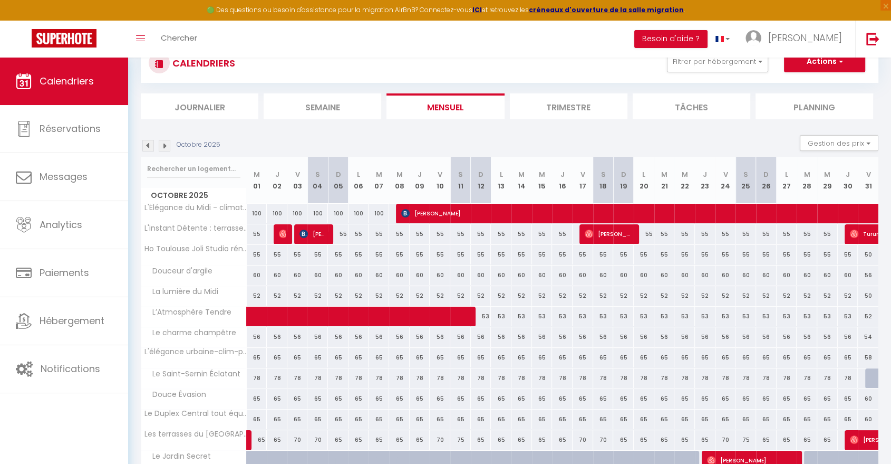
click at [145, 146] on img at bounding box center [148, 146] width 12 height 12
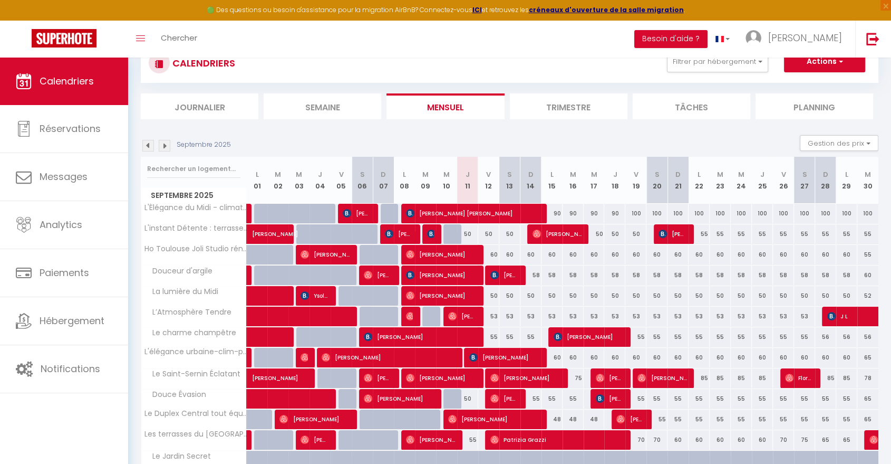
click at [163, 147] on img at bounding box center [165, 146] width 12 height 12
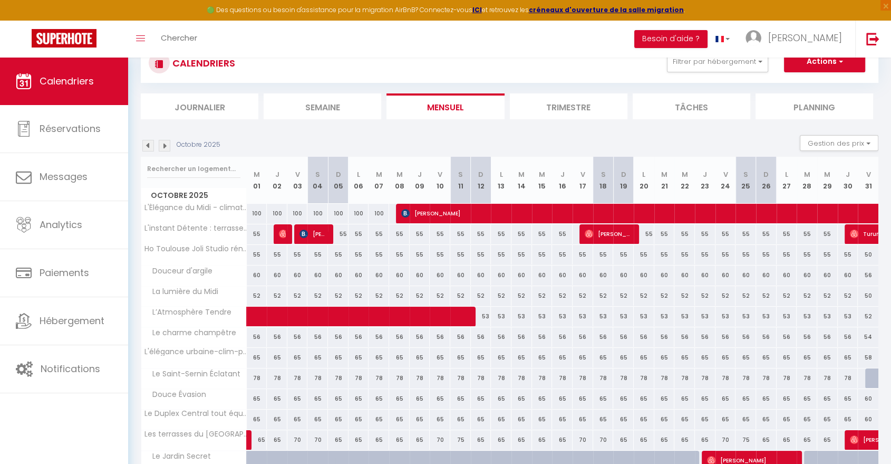
click at [151, 144] on img at bounding box center [148, 146] width 12 height 12
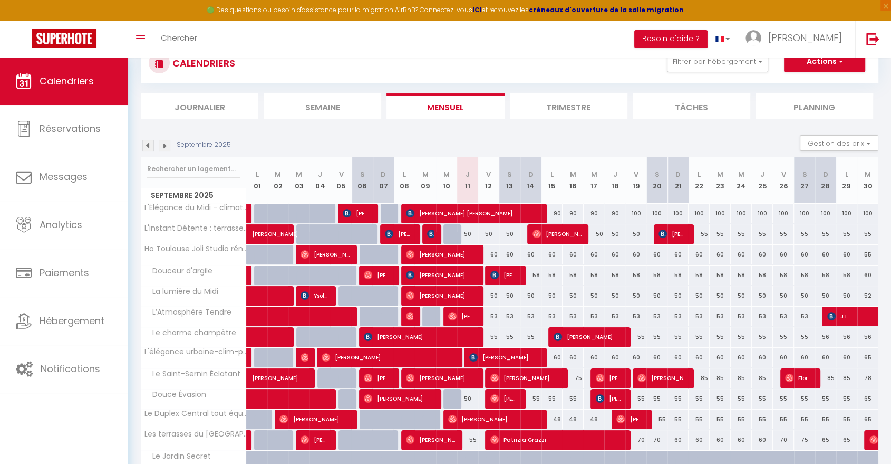
scroll to position [95, 0]
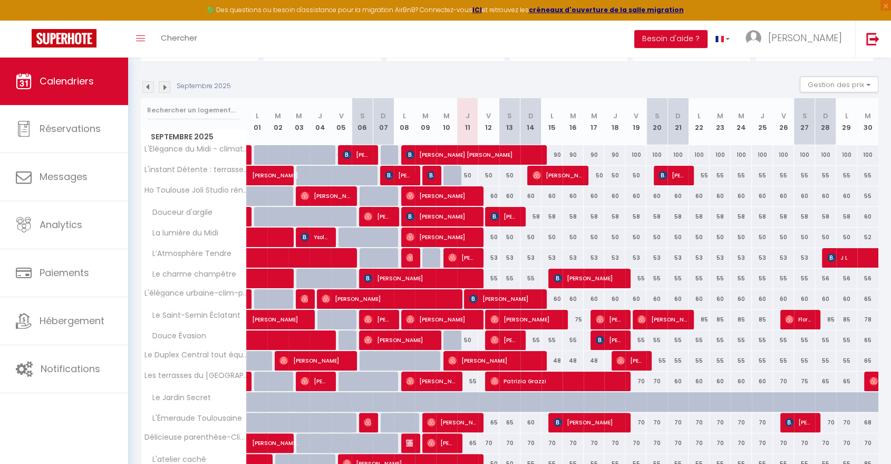
click at [166, 85] on img at bounding box center [165, 87] width 12 height 12
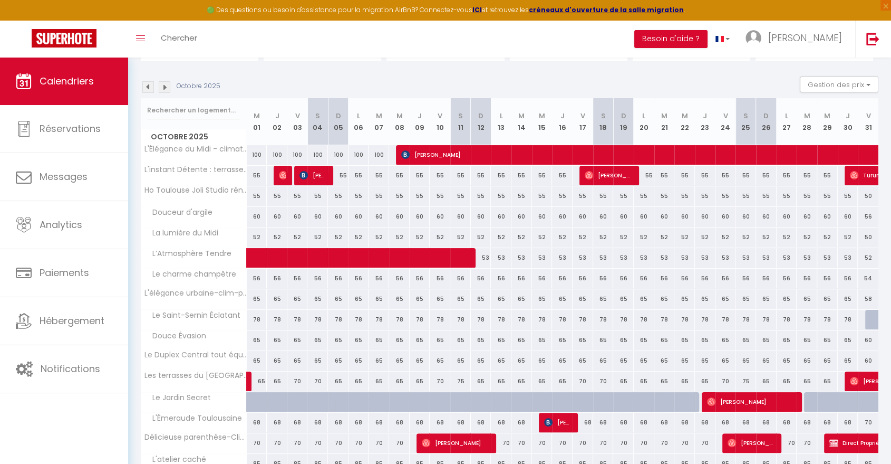
click at [163, 88] on img at bounding box center [165, 87] width 12 height 12
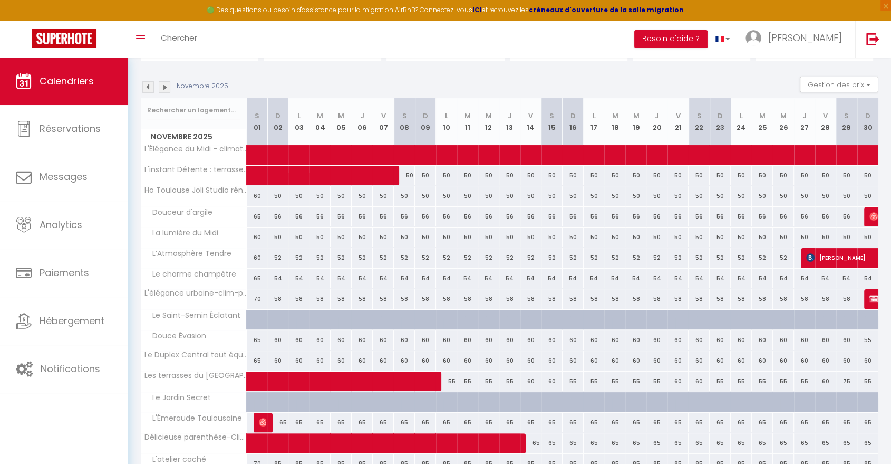
click at [148, 88] on img at bounding box center [148, 87] width 12 height 12
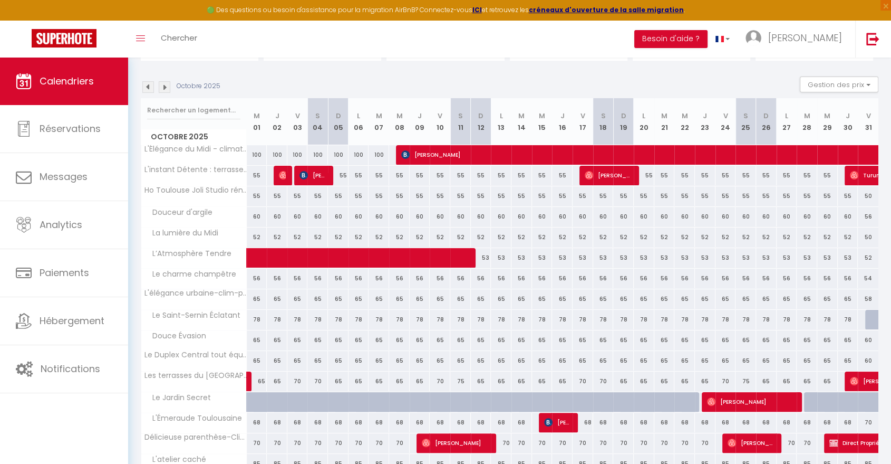
click at [147, 87] on img at bounding box center [148, 87] width 12 height 12
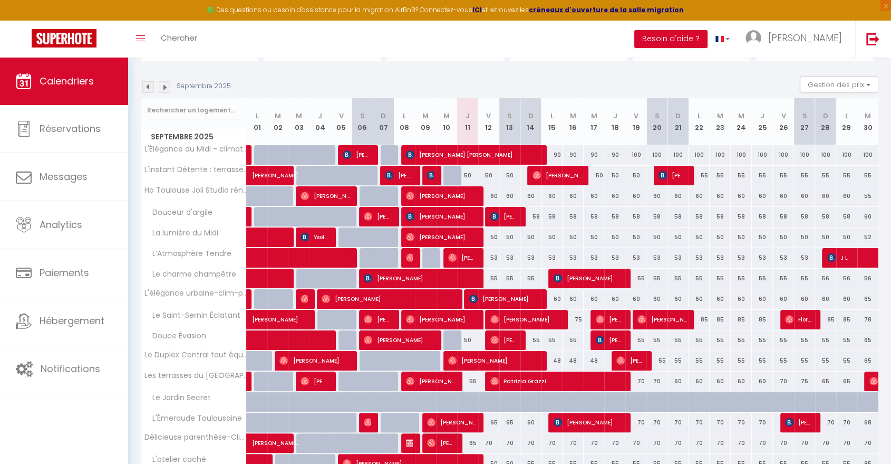
click at [163, 88] on img at bounding box center [165, 87] width 12 height 12
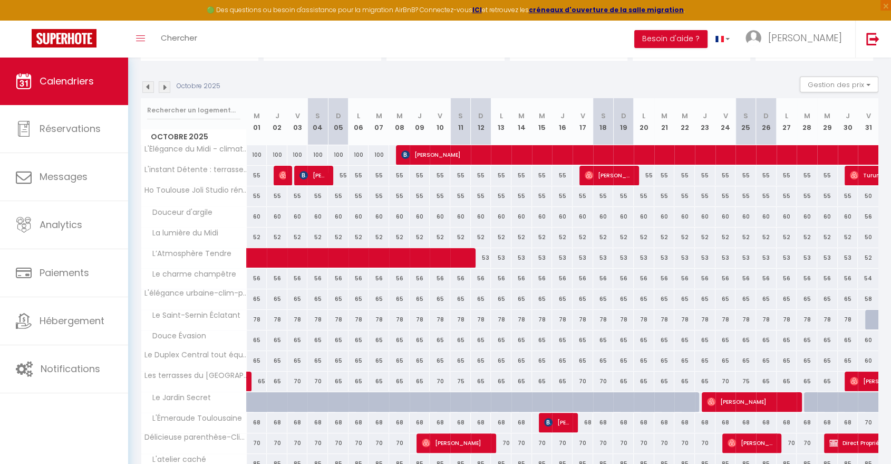
click at [165, 83] on img at bounding box center [165, 87] width 12 height 12
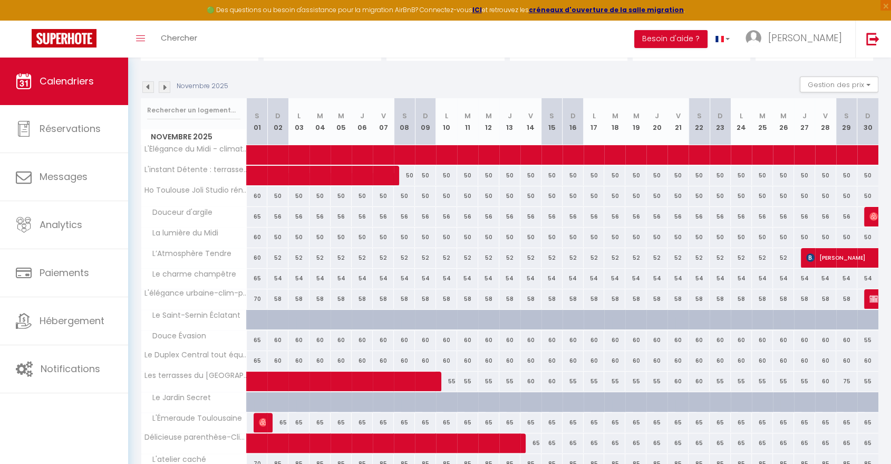
click at [165, 83] on img at bounding box center [165, 87] width 12 height 12
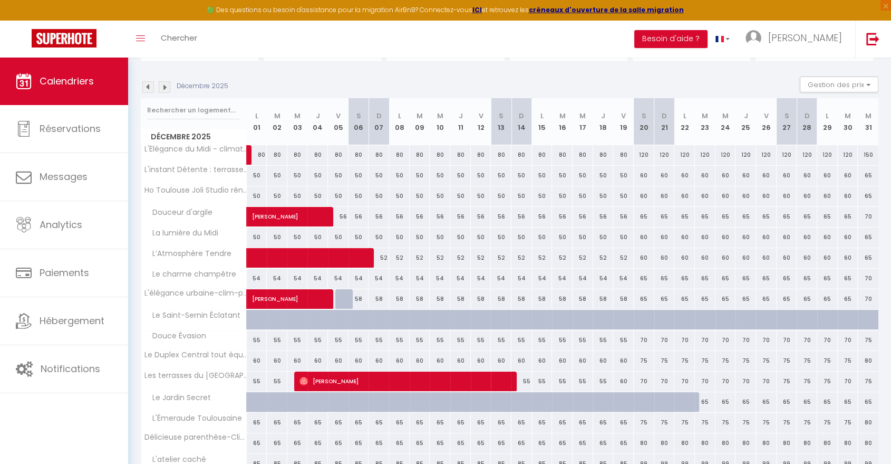
click at [144, 89] on img at bounding box center [148, 87] width 12 height 12
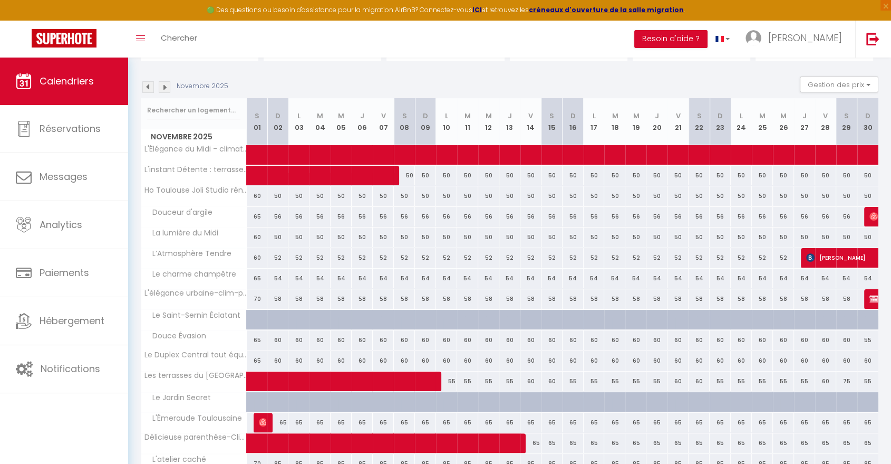
click at [144, 89] on img at bounding box center [148, 87] width 12 height 12
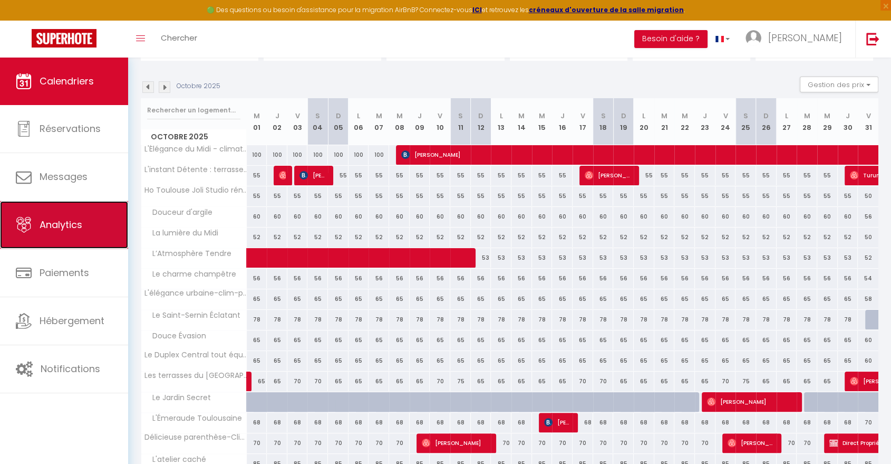
click at [88, 228] on link "Analytics" at bounding box center [64, 224] width 128 height 47
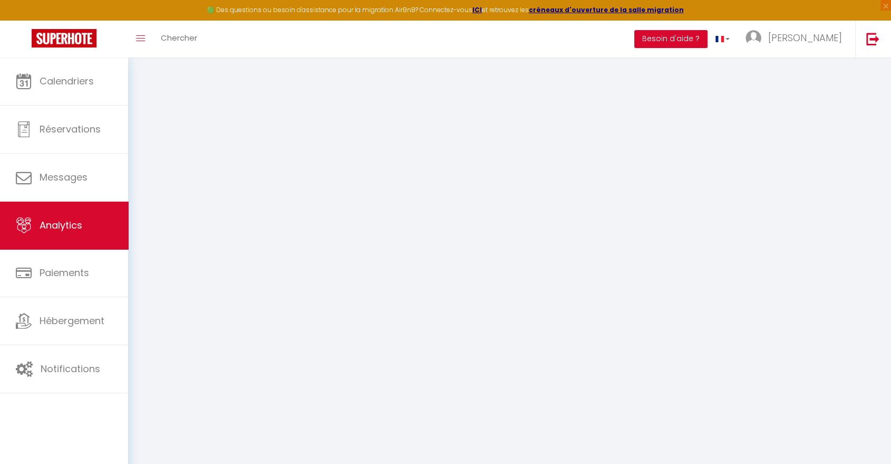
select select "2025"
select select "9"
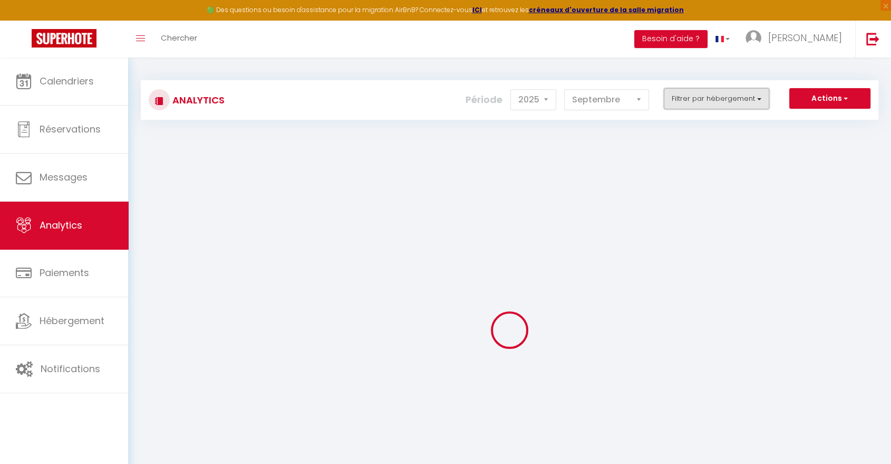
click at [675, 98] on button "Filtrer par hébergement" at bounding box center [716, 98] width 105 height 21
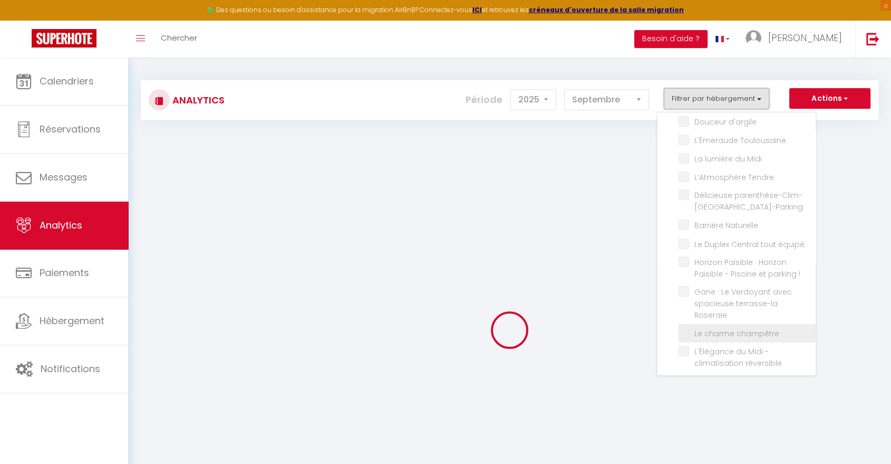
checkbox input "false"
checkbox caché "false"
checkbox parking "false"
checkbox Secret "false"
checkbox Évasion "false"
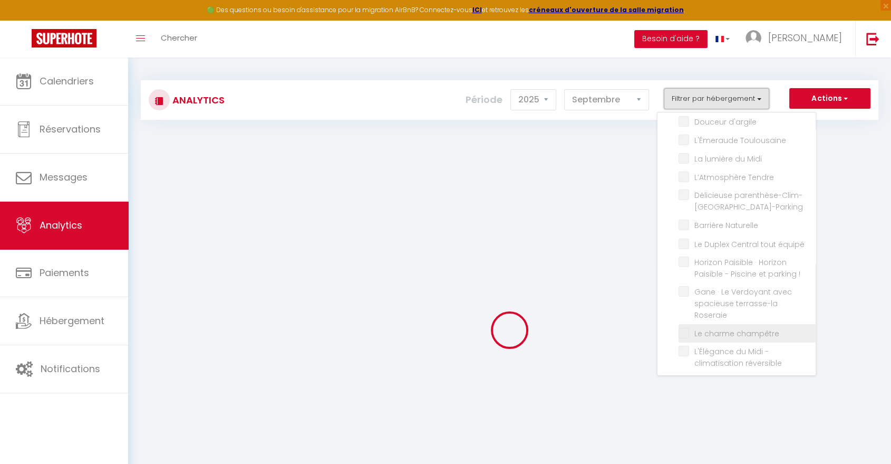
checkbox d\'argile "false"
checkbox Toulousaine "false"
checkbox Midi "false"
checkbox Tendre "false"
checkbox parenthèse-Clim-Terrasse-Parking "false"
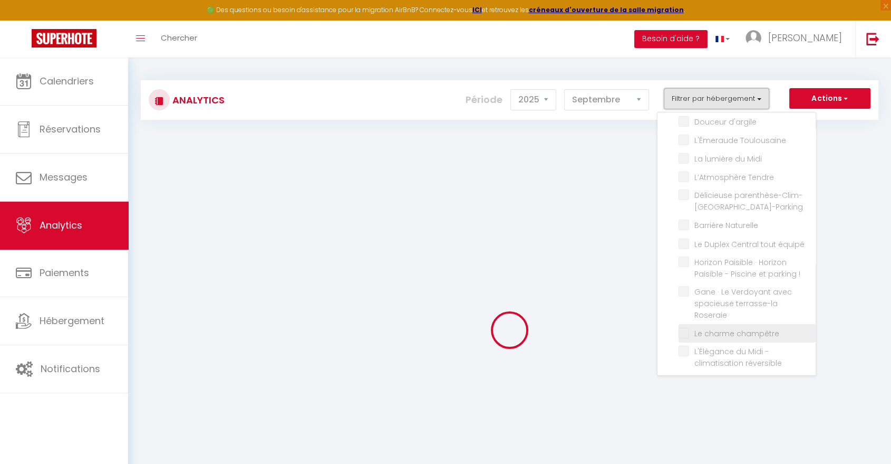
checkbox Naturelle "false"
checkbox équipé "false"
checkbox \! "false"
checkbox Roseraie "false"
checkbox champêtre "false"
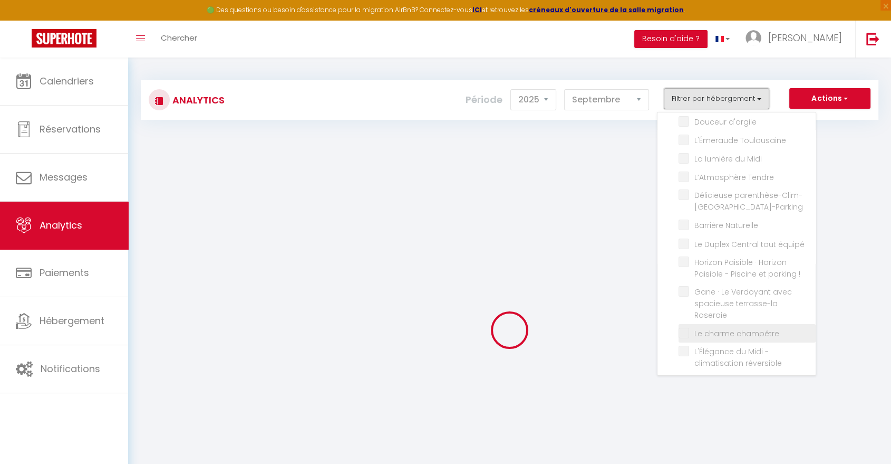
checkbox réversible "false"
checkbox parking "false"
checkbox Éclatant "false"
checkbox terrasse-climatisation-parking "false"
checkbox rue "false"
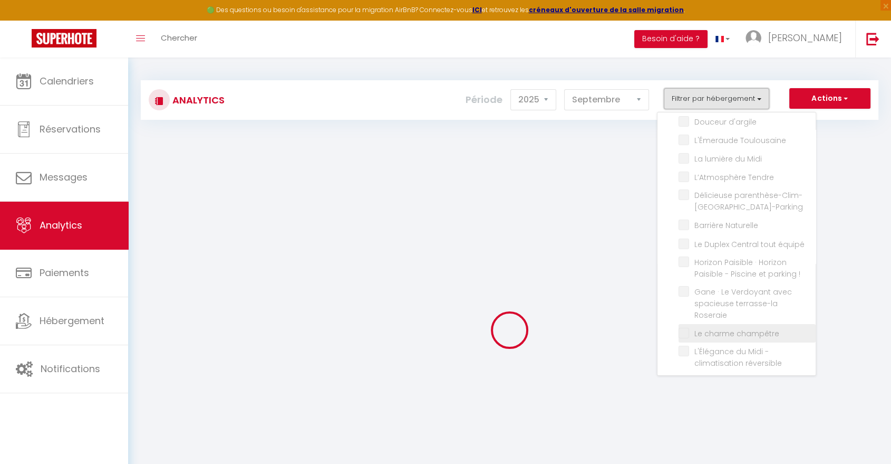
checkbox parc "false"
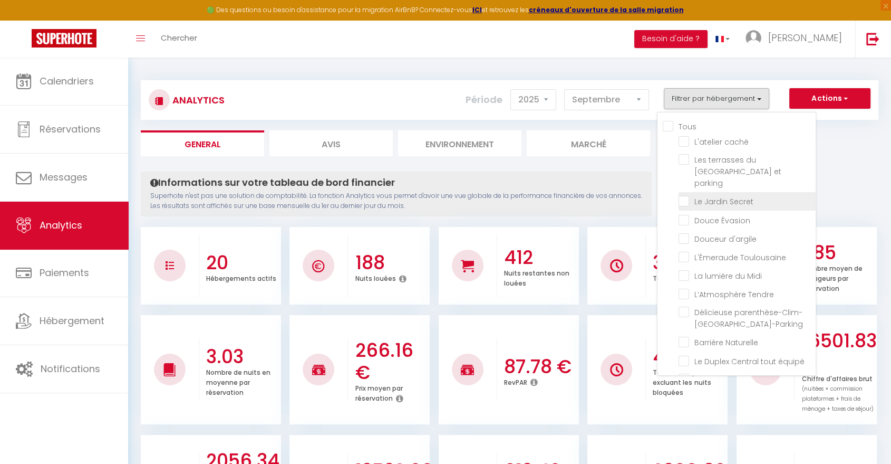
click at [717, 195] on Secret "checkbox" at bounding box center [747, 200] width 137 height 11
checkbox Secret "true"
checkbox caché "false"
checkbox parking "false"
checkbox Évasion "false"
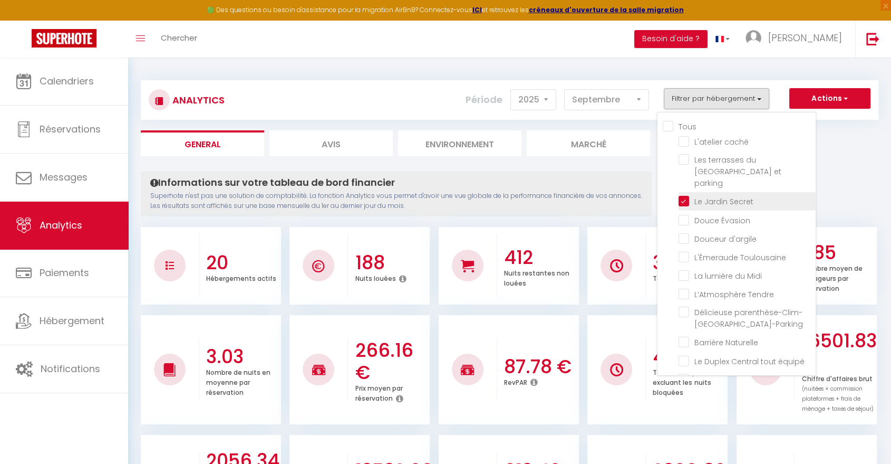
checkbox d\'argile "false"
checkbox Toulousaine "false"
checkbox Midi "false"
checkbox Tendre "false"
checkbox parenthèse-Clim-Terrasse-Parking "false"
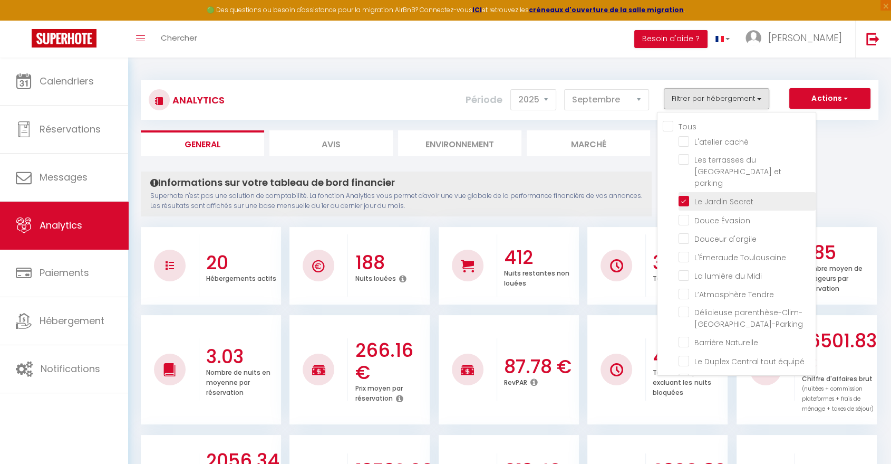
checkbox Naturelle "false"
checkbox équipé "false"
checkbox \! "false"
checkbox Roseraie "false"
checkbox champêtre "false"
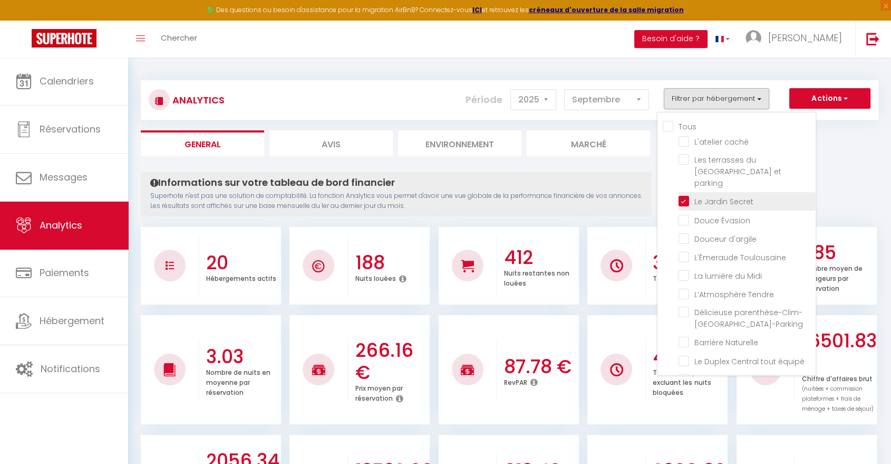
checkbox réversible "false"
checkbox parking "false"
checkbox Éclatant "false"
checkbox terrasse-climatisation-parking "false"
checkbox rue "false"
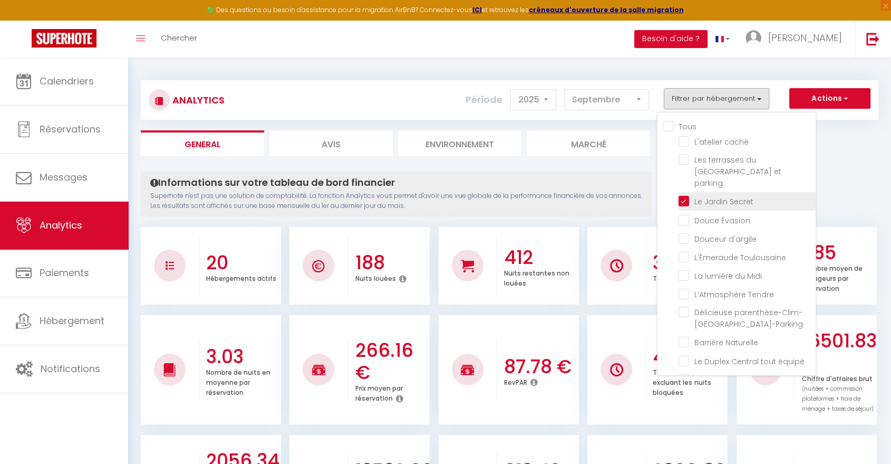
checkbox parc "false"
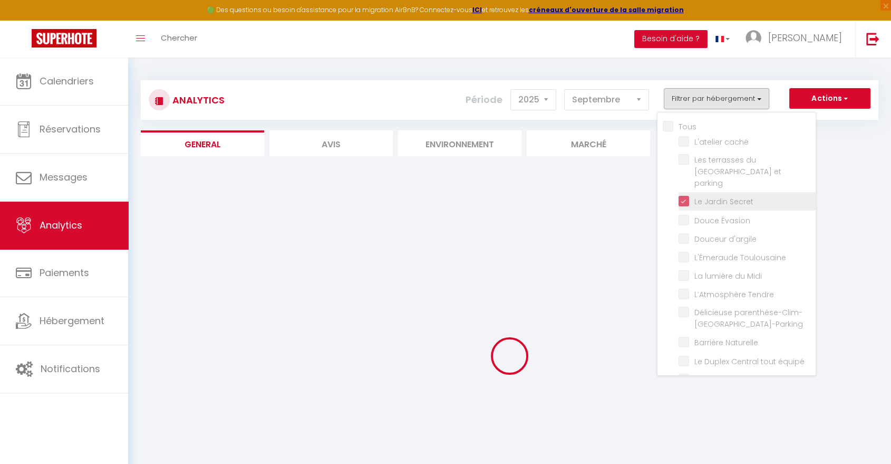
checkbox caché "false"
checkbox parking "false"
checkbox Évasion "false"
checkbox d\'argile "false"
checkbox Toulousaine "false"
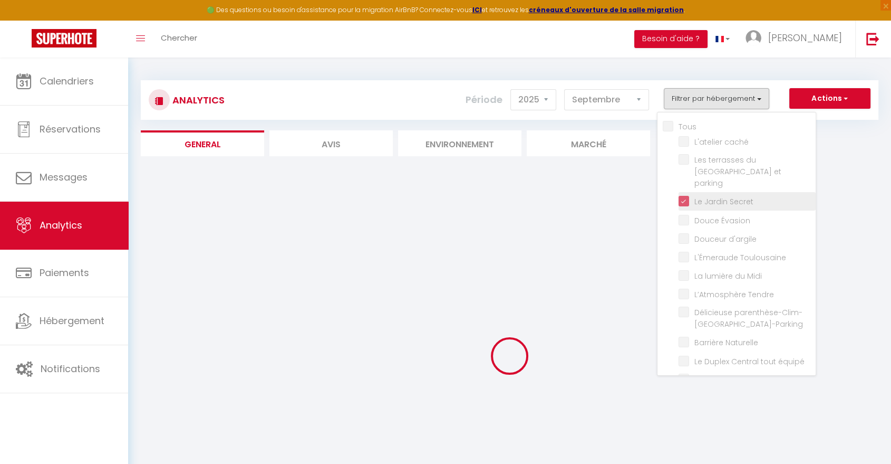
checkbox Midi "false"
checkbox Tendre "false"
checkbox parenthèse-Clim-Terrasse-Parking "false"
checkbox Naturelle "false"
checkbox équipé "false"
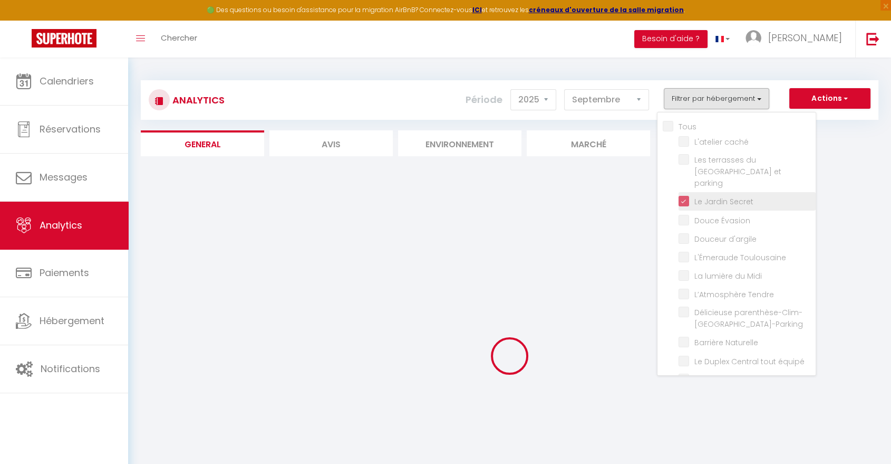
checkbox \! "false"
checkbox Roseraie "false"
checkbox champêtre "false"
checkbox réversible "false"
checkbox parking "false"
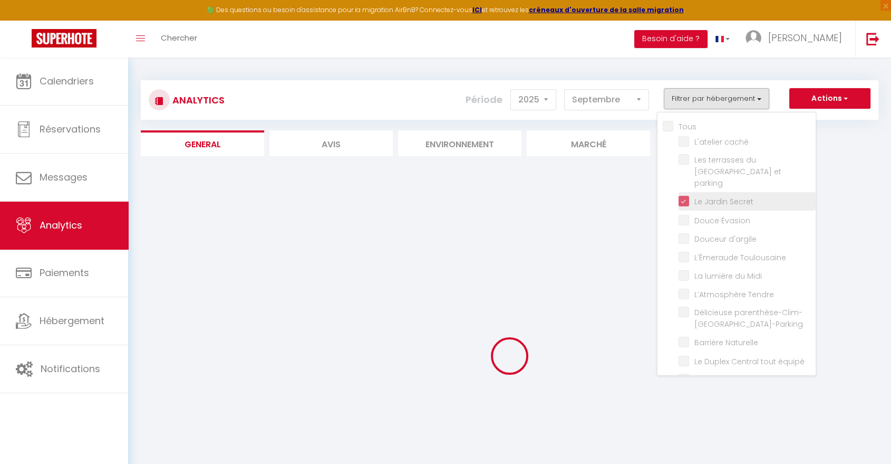
checkbox Éclatant "false"
checkbox terrasse-climatisation-parking "false"
checkbox rue "false"
checkbox parc "false"
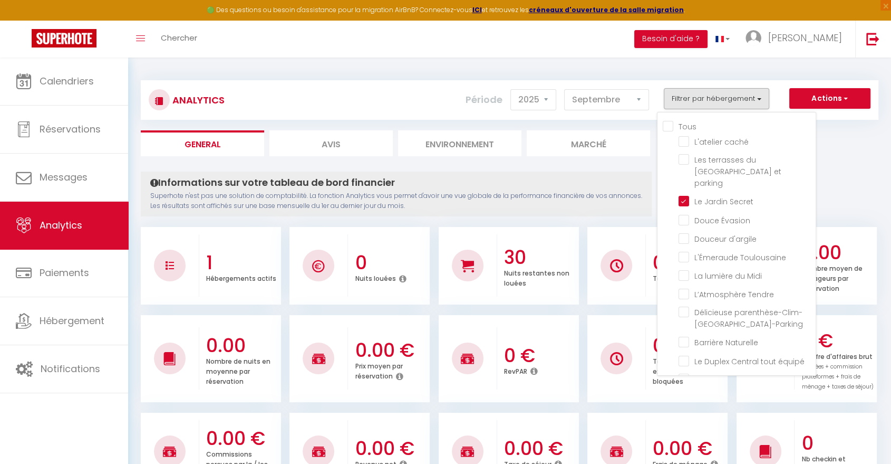
drag, startPoint x: 531, startPoint y: 61, endPoint x: 544, endPoint y: 66, distance: 14.4
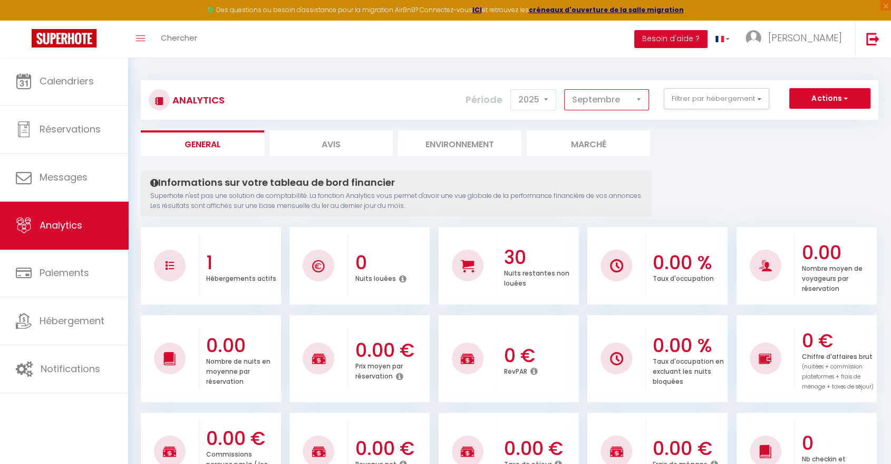
click at [619, 105] on select "Janvier Février Mars Avril Mai Juin Juillet Août Septembre Octobre Novembre Déc…" at bounding box center [606, 99] width 85 height 21
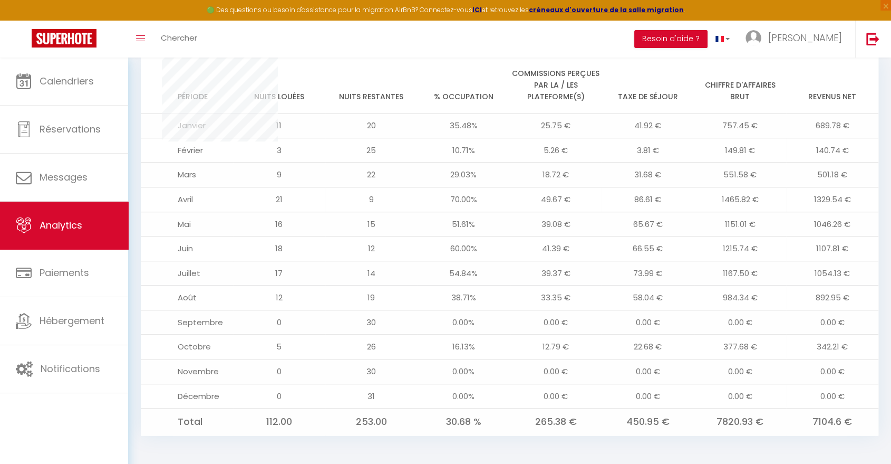
scroll to position [820, 0]
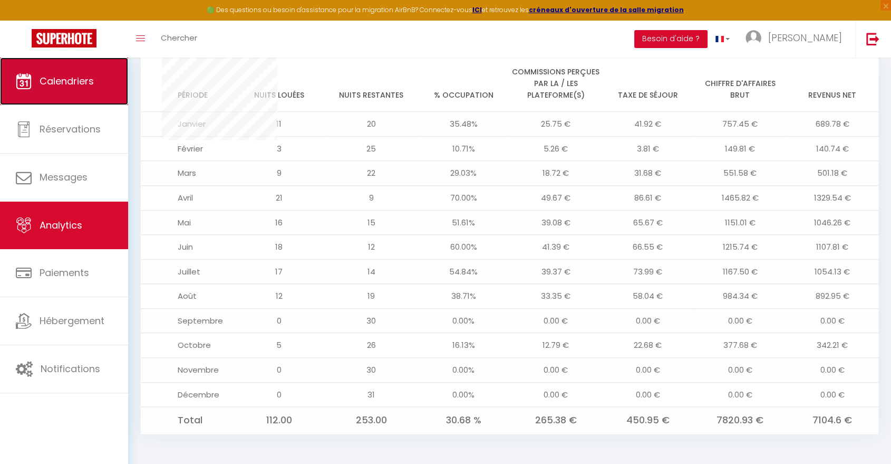
click at [73, 80] on span "Calendriers" at bounding box center [67, 80] width 54 height 13
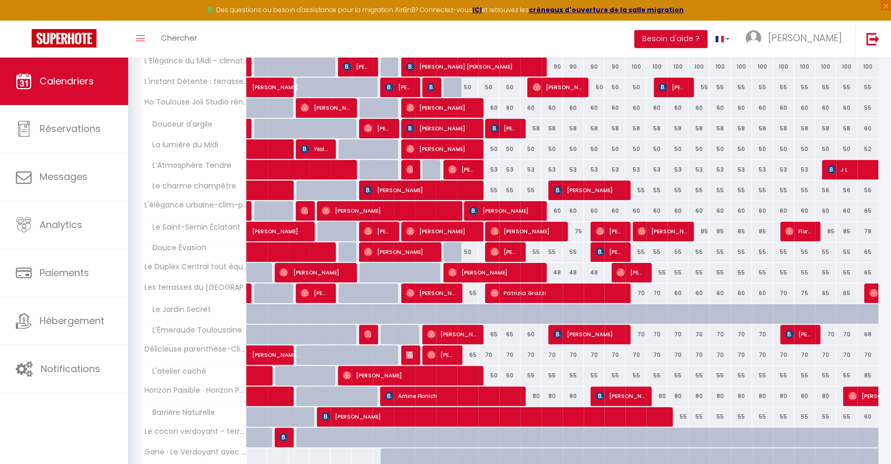
scroll to position [230, 0]
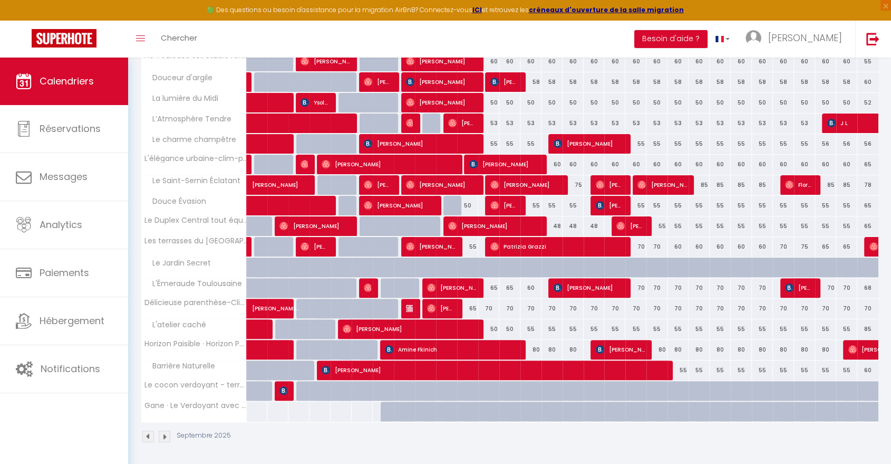
click at [165, 440] on div "Septembre 2025" at bounding box center [510, 437] width 738 height 31
click at [165, 438] on img at bounding box center [165, 436] width 12 height 12
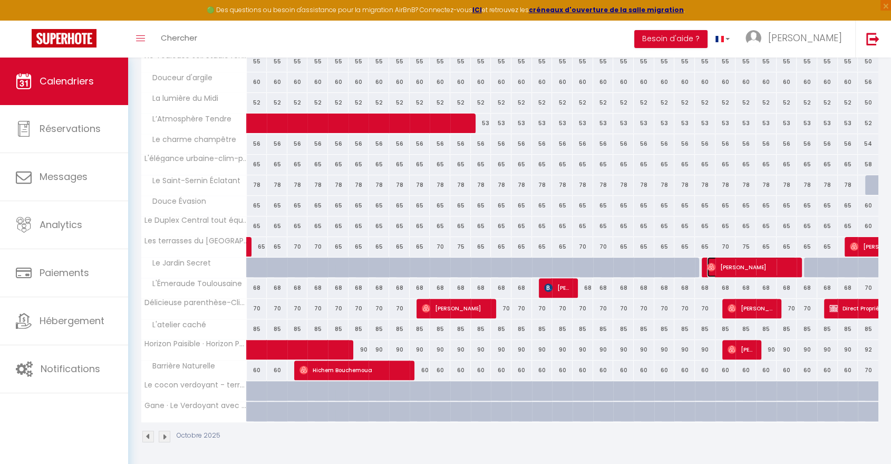
click at [709, 269] on img at bounding box center [711, 267] width 8 height 8
select select "OK"
select select "0"
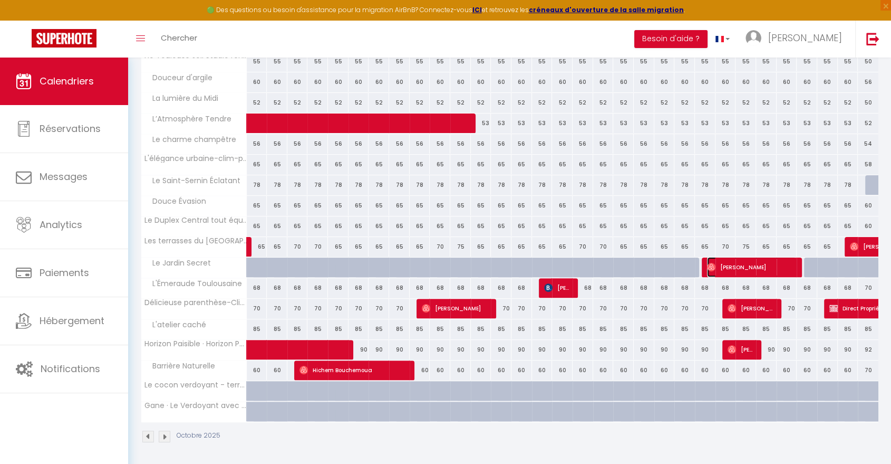
select select "1"
select select
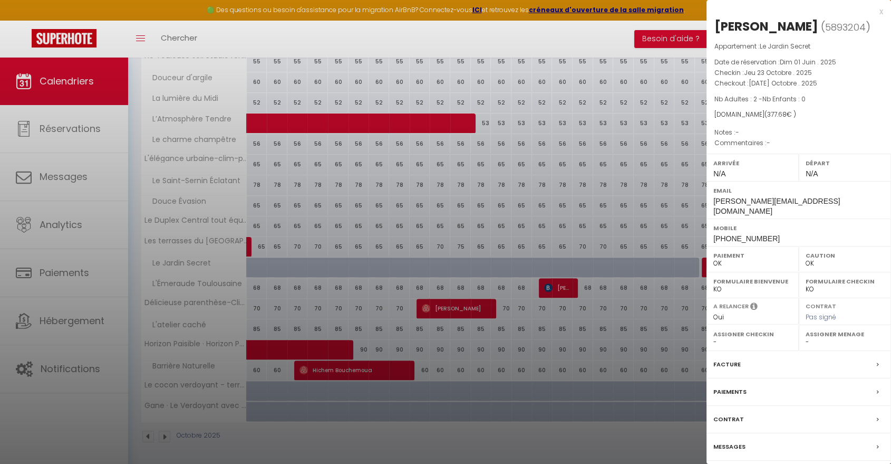
click at [882, 9] on div "x" at bounding box center [795, 11] width 177 height 13
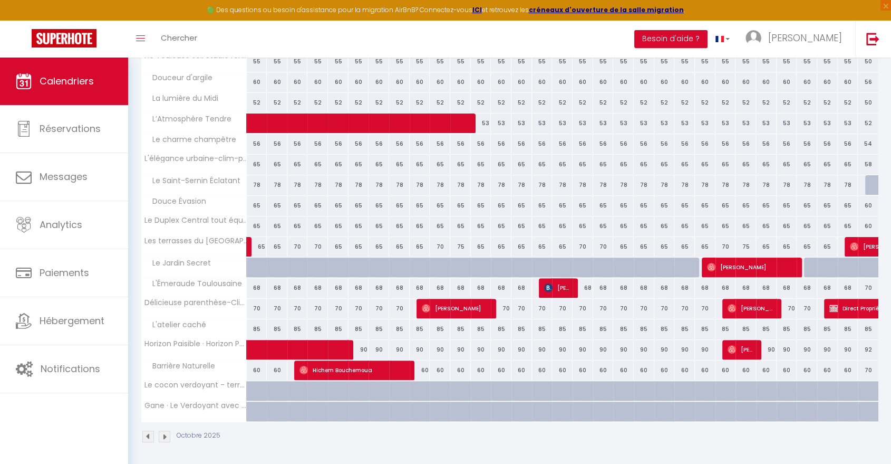
click at [566, 265] on div at bounding box center [570, 273] width 21 height 20
type input "60"
select select "1"
type input "Jeu 16 Octobre 2025"
type input "Ven 17 Octobre 2025"
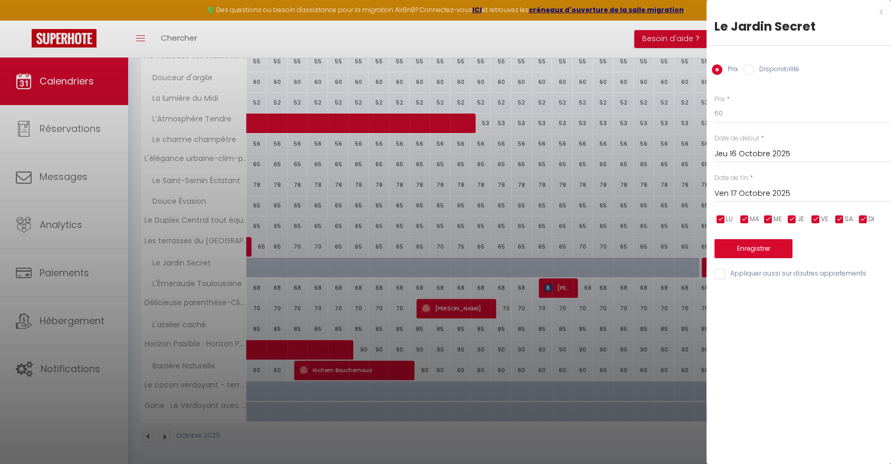
click at [747, 68] on input "Disponibilité" at bounding box center [749, 69] width 11 height 11
radio input "true"
radio input "false"
click at [756, 195] on input "Ven 17 Octobre 2025" at bounding box center [803, 195] width 177 height 14
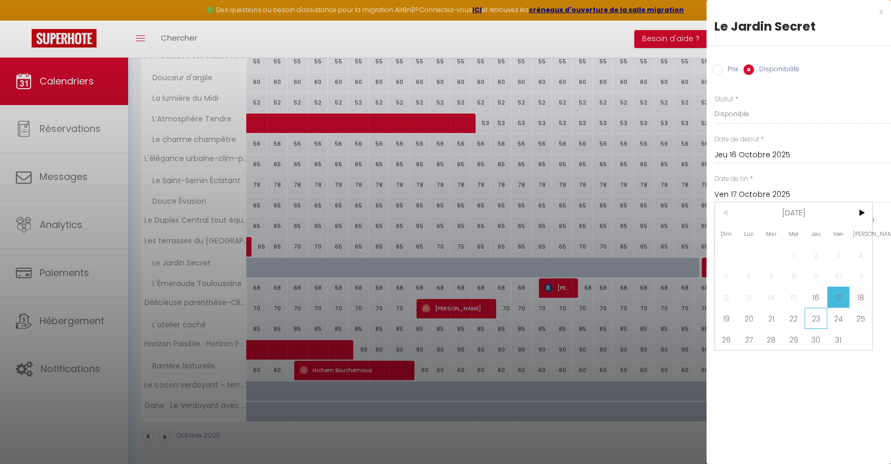
click at [810, 317] on span "23" at bounding box center [816, 317] width 23 height 21
type input "Jeu 23 Octobre 2025"
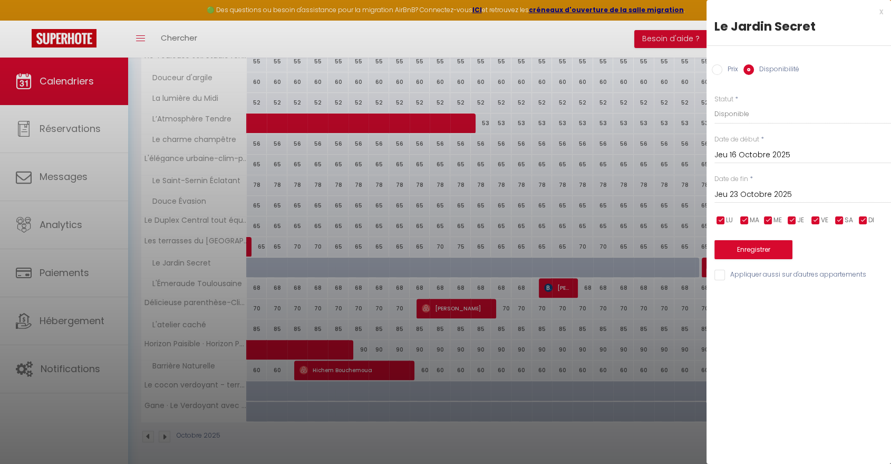
click at [882, 7] on div "x" at bounding box center [795, 11] width 177 height 13
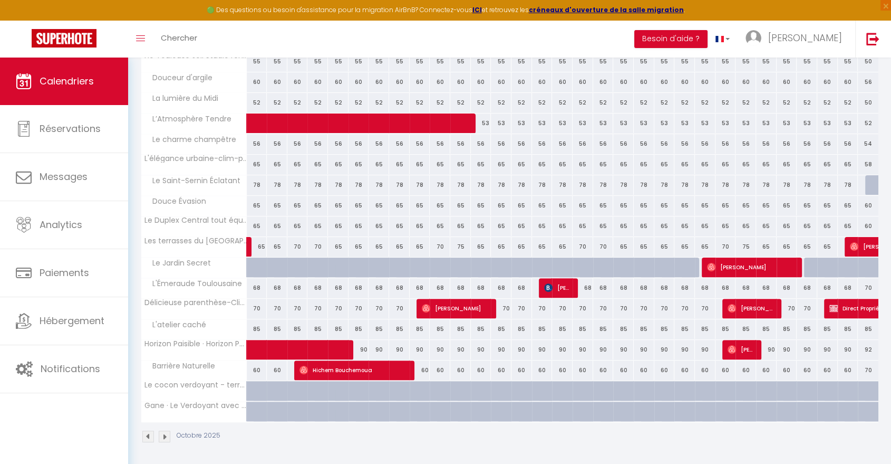
click at [147, 433] on img at bounding box center [148, 436] width 12 height 12
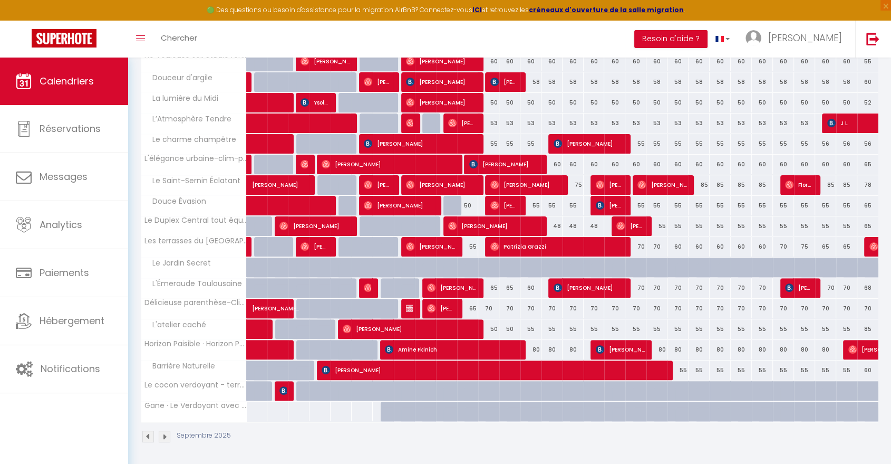
click at [466, 265] on div at bounding box center [475, 273] width 21 height 20
select select "1"
type input "Jeu 11 Septembre 2025"
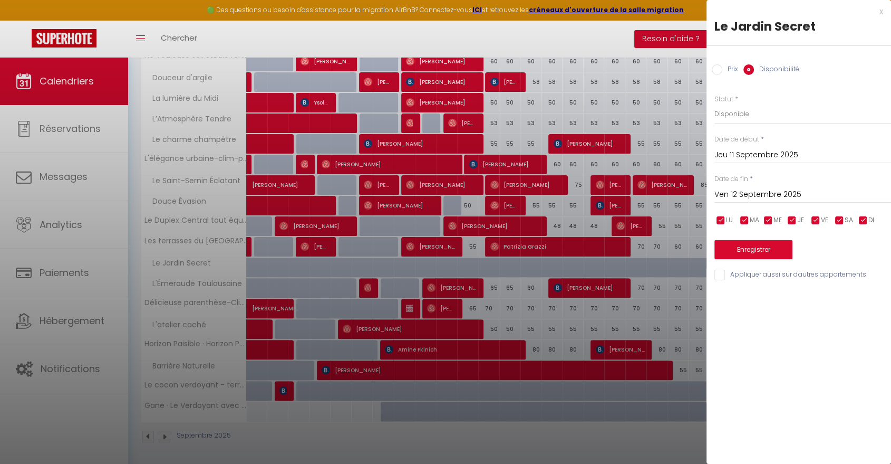
click at [736, 189] on input "Ven 12 Septembre 2025" at bounding box center [803, 195] width 177 height 14
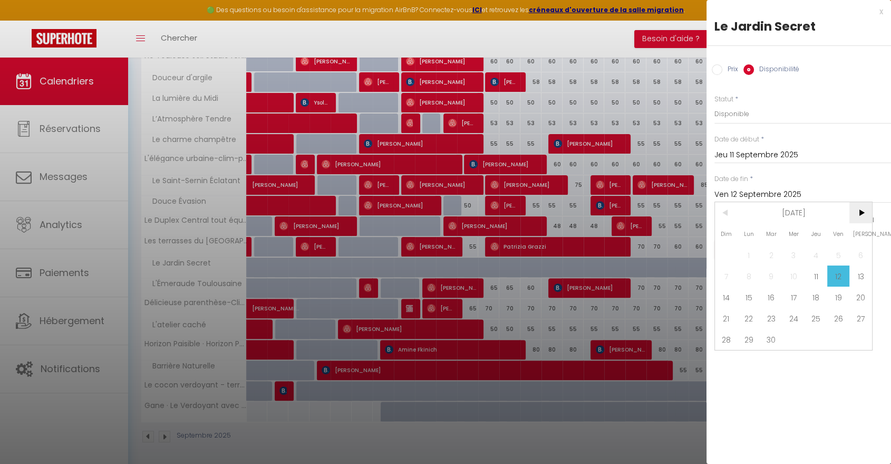
click at [858, 212] on span ">" at bounding box center [861, 212] width 23 height 21
click at [719, 214] on span "<" at bounding box center [726, 212] width 23 height 21
click at [865, 295] on span "20" at bounding box center [861, 296] width 23 height 21
type input "Sam 20 Septembre 2025"
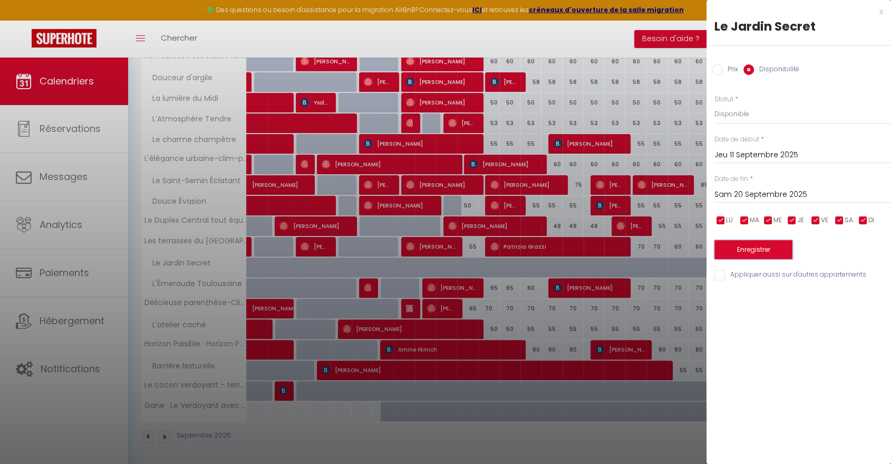
click at [765, 253] on button "Enregistrer" at bounding box center [754, 249] width 78 height 19
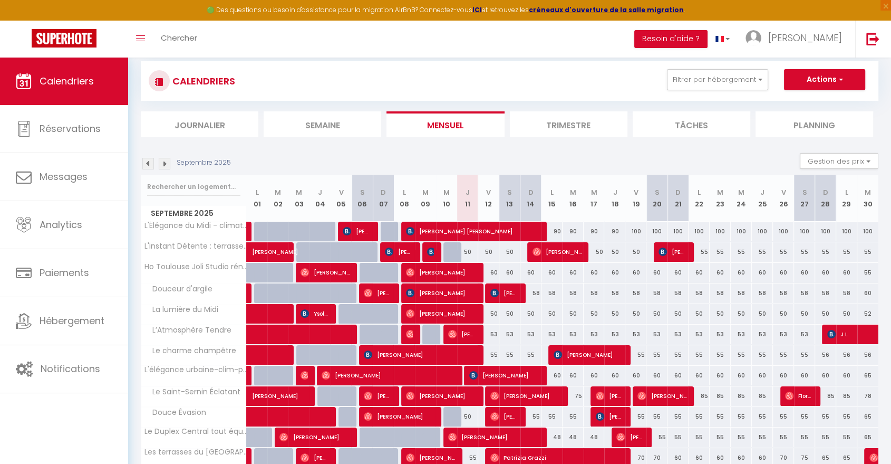
scroll to position [0, 0]
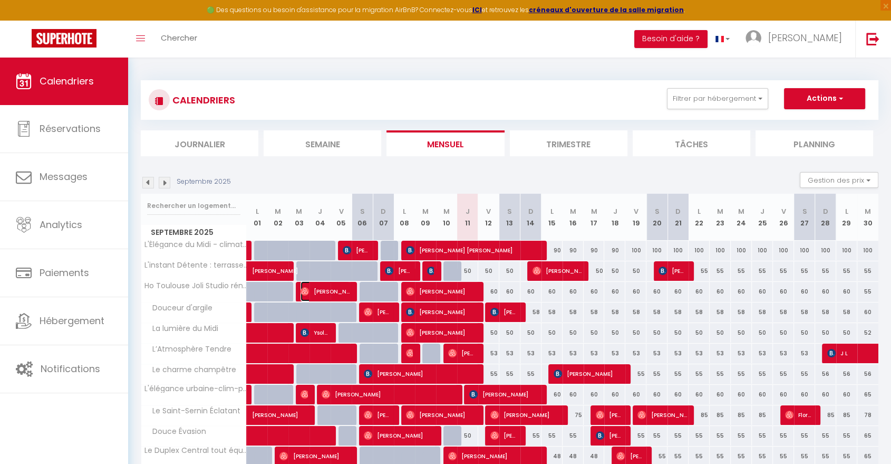
click at [316, 290] on span "[PERSON_NAME]" at bounding box center [325, 291] width 49 height 20
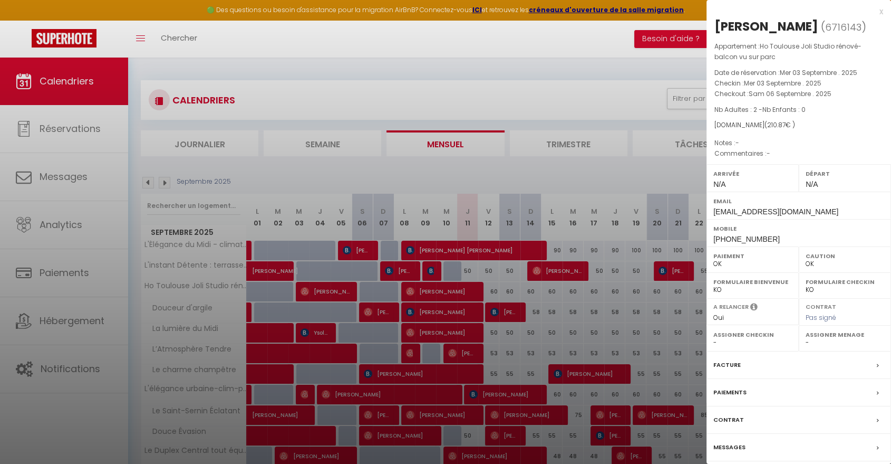
click at [880, 12] on div "x" at bounding box center [795, 11] width 177 height 13
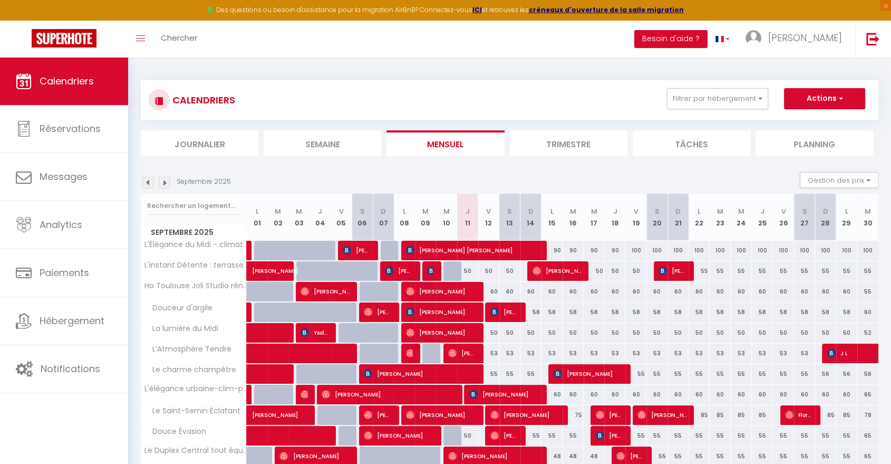
click at [148, 184] on img at bounding box center [148, 183] width 12 height 12
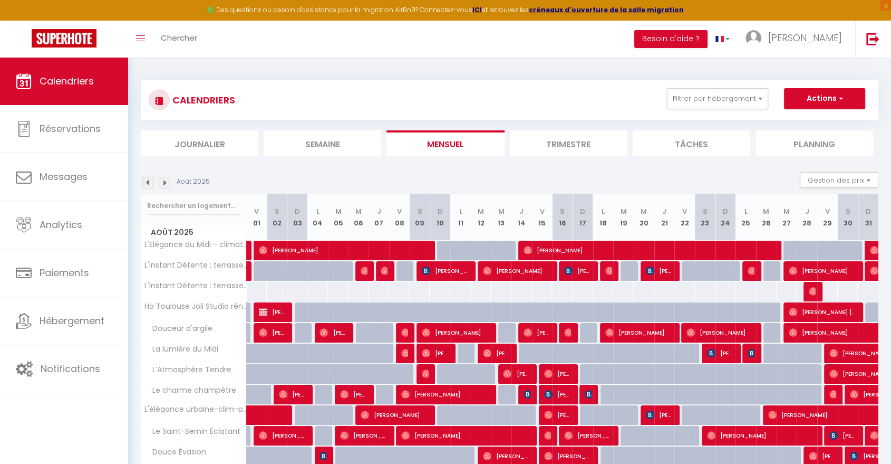
click at [163, 180] on img at bounding box center [165, 183] width 12 height 12
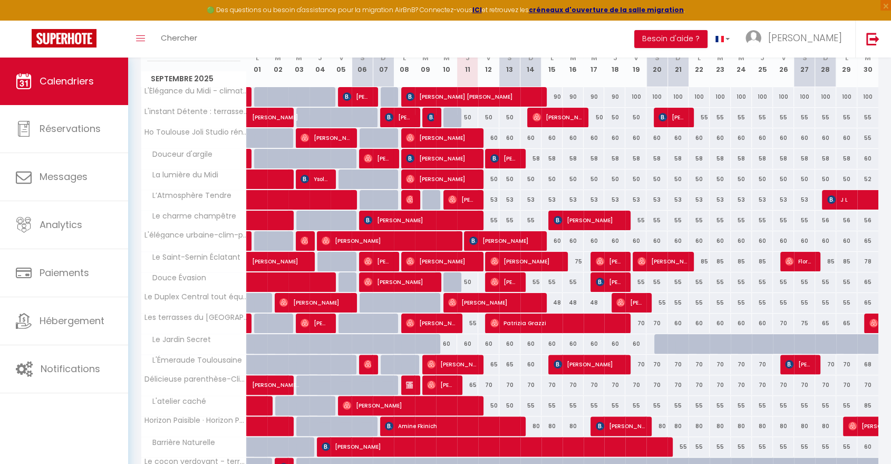
scroll to position [230, 0]
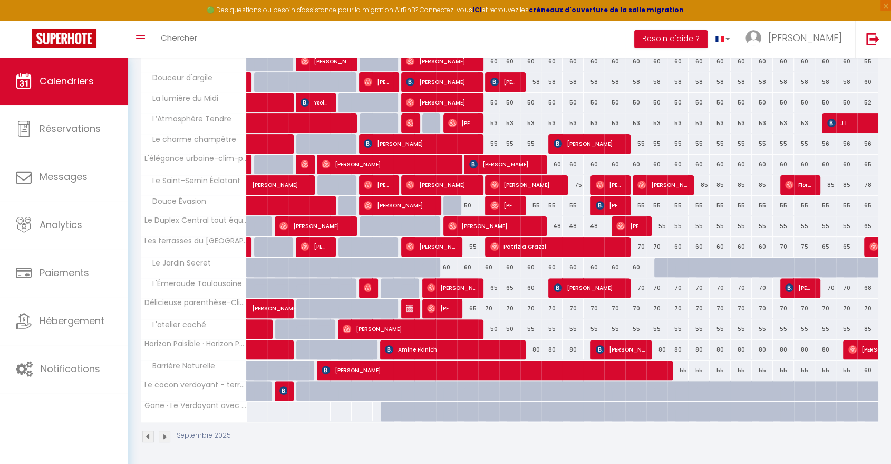
click at [288, 390] on div at bounding box center [283, 391] width 21 height 20
select select "1"
type input "Mer 03 Septembre 2025"
type input "Jeu 04 Septembre 2025"
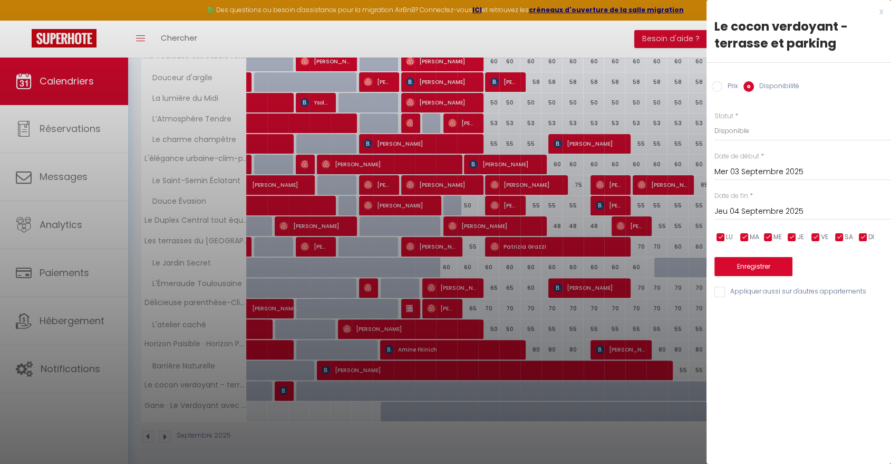
click at [878, 12] on div "x" at bounding box center [795, 11] width 177 height 13
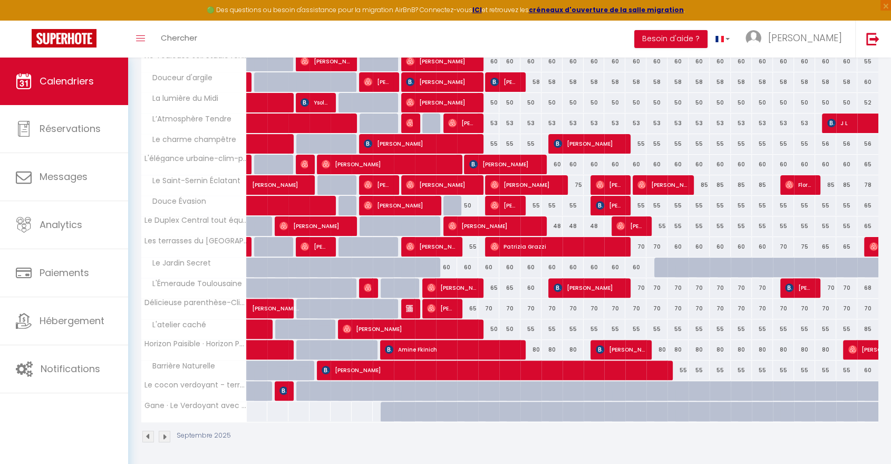
click at [148, 434] on img at bounding box center [148, 436] width 12 height 12
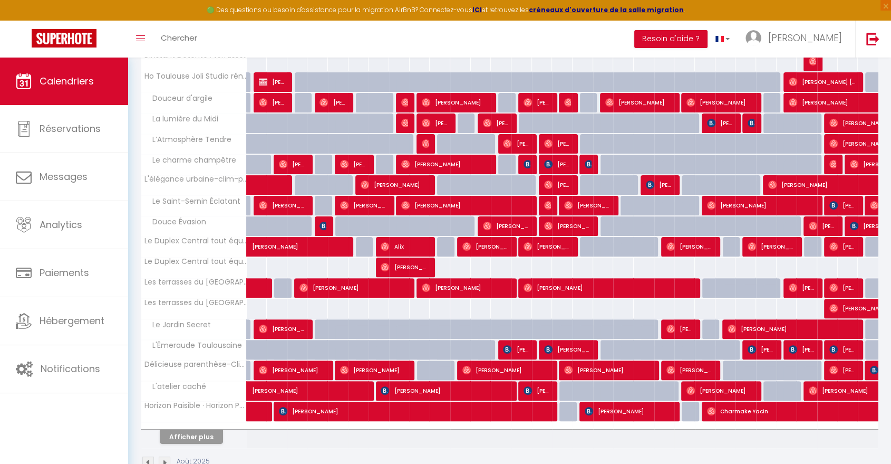
scroll to position [256, 0]
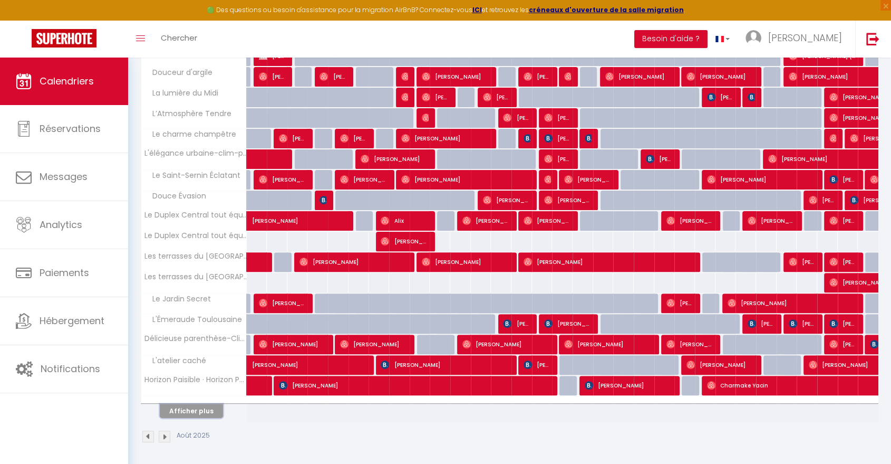
click at [197, 410] on button "Afficher plus" at bounding box center [191, 410] width 63 height 14
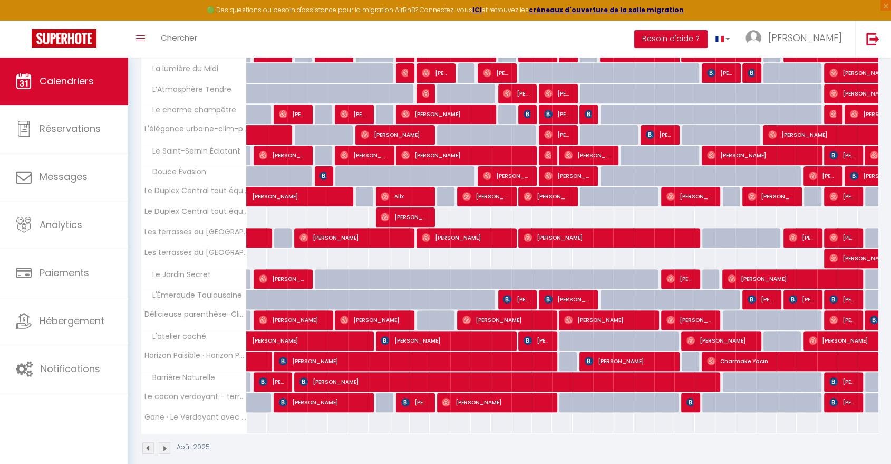
scroll to position [291, 0]
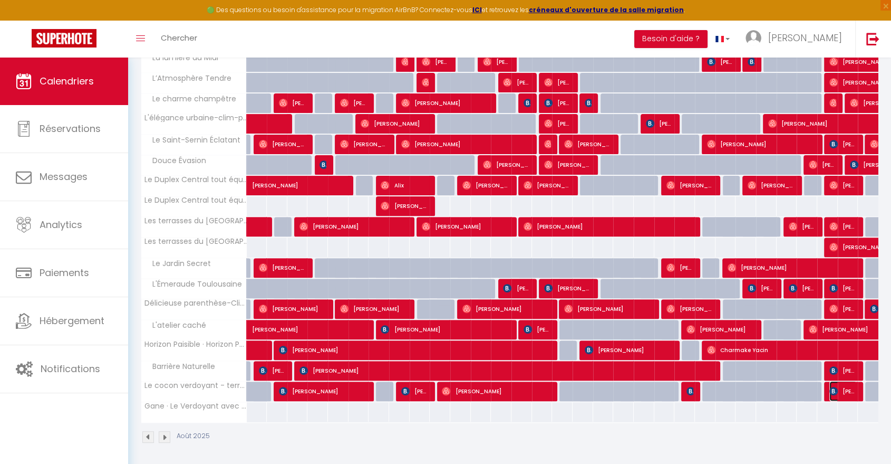
click at [846, 386] on span "Sibel IMACK" at bounding box center [843, 391] width 27 height 20
select select "KO"
select select "25145"
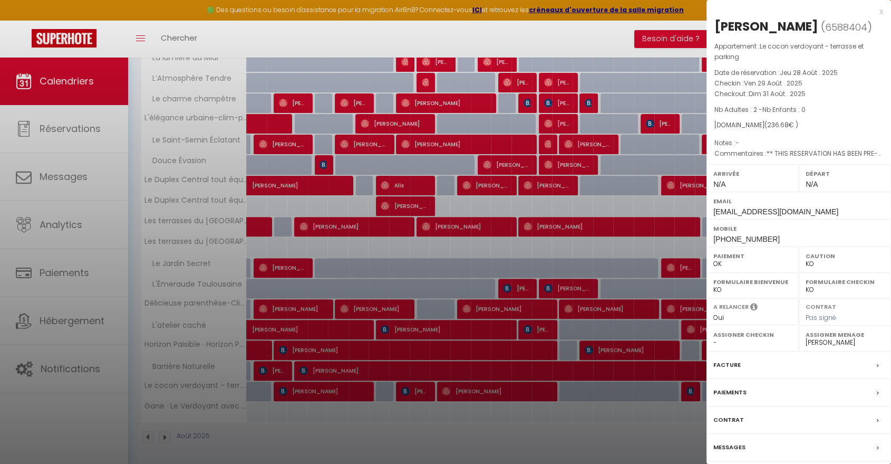
click at [881, 9] on div "x" at bounding box center [795, 11] width 177 height 13
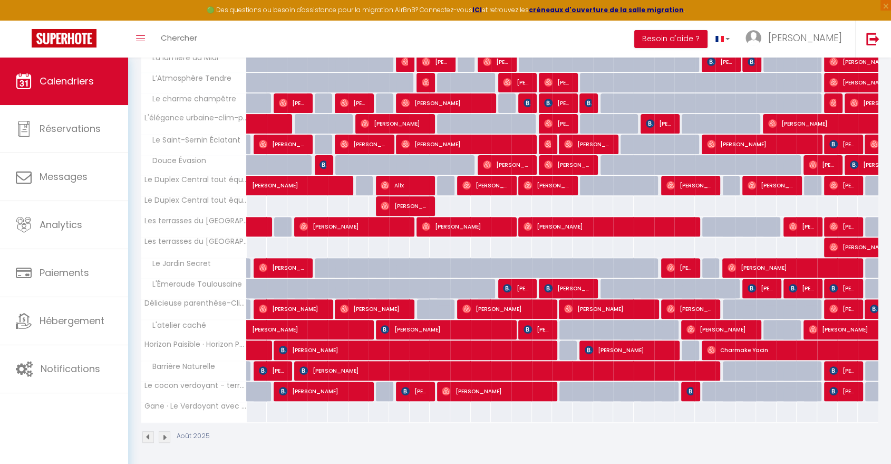
click at [162, 435] on img at bounding box center [165, 437] width 12 height 12
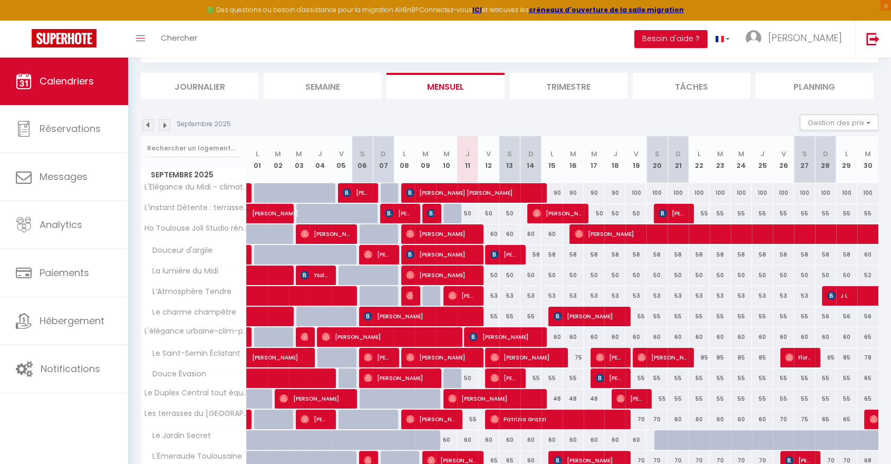
scroll to position [230, 0]
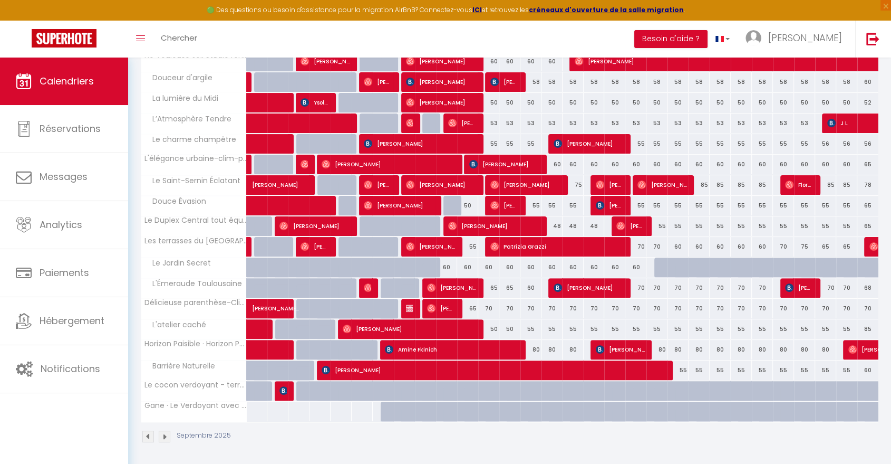
drag, startPoint x: 162, startPoint y: 435, endPoint x: 60, endPoint y: 425, distance: 102.8
click at [60, 425] on div "Calendriers Réservations Messages Analytics Paiements Hébergement Notifications" at bounding box center [64, 271] width 128 height 429
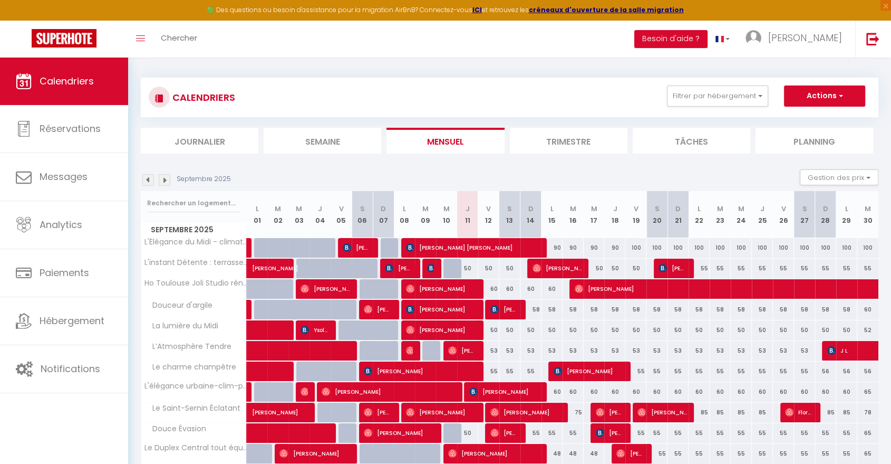
scroll to position [0, 0]
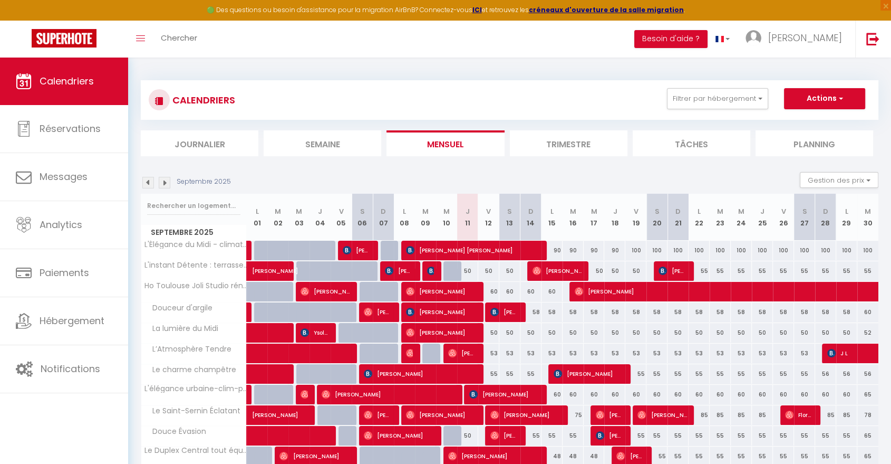
click at [168, 186] on img at bounding box center [165, 183] width 12 height 12
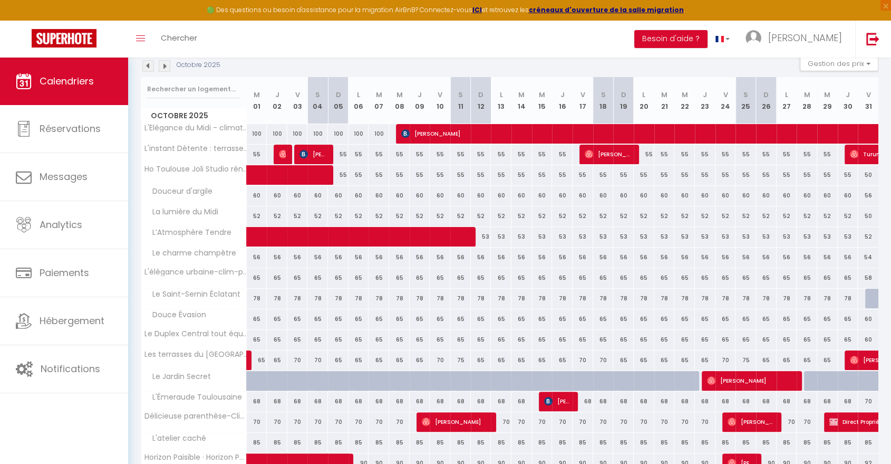
scroll to position [117, 0]
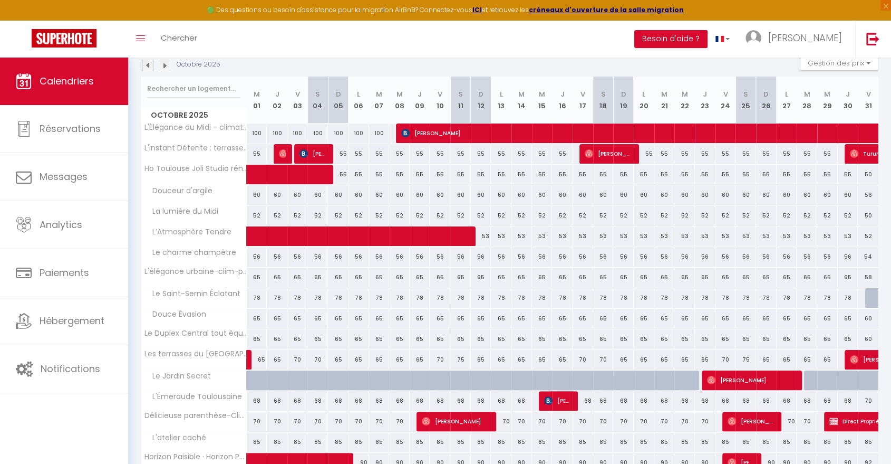
click at [844, 297] on div "78" at bounding box center [848, 298] width 21 height 20
select select "1"
type input "Jeu 30 Octobre 2025"
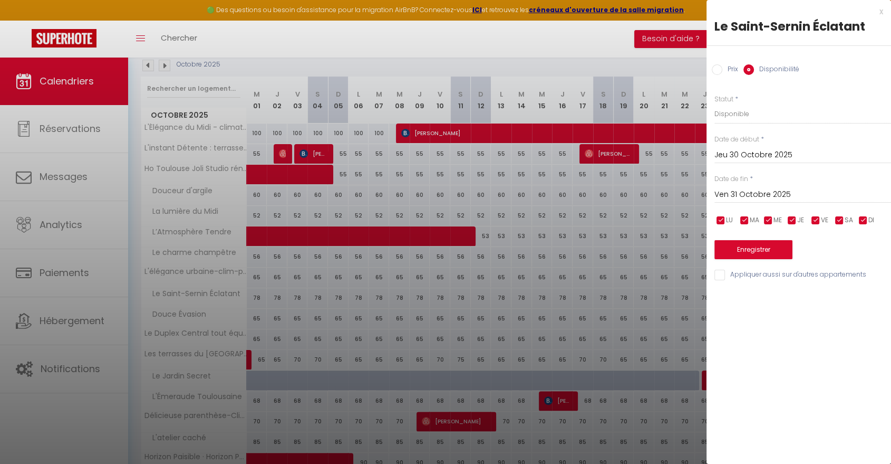
click at [781, 196] on input "Ven 31 Octobre 2025" at bounding box center [803, 195] width 177 height 14
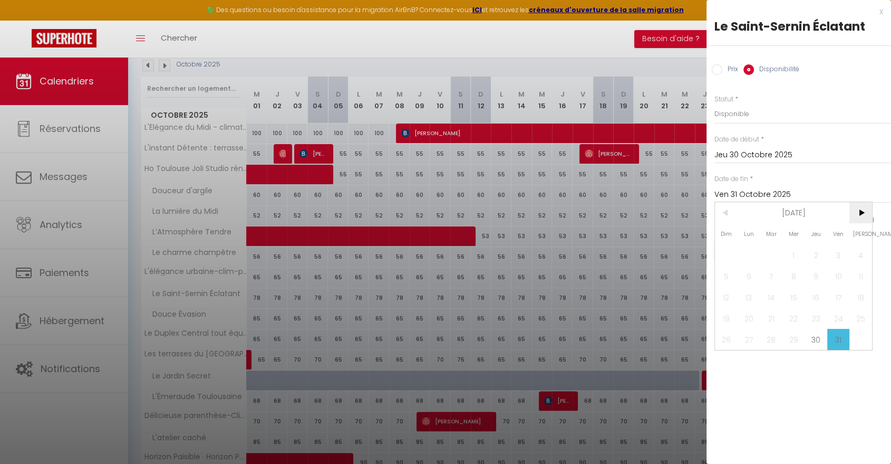
click at [861, 208] on span ">" at bounding box center [861, 212] width 23 height 21
click at [748, 276] on span "3" at bounding box center [749, 275] width 23 height 21
type input "Lun 03 Novembre 2025"
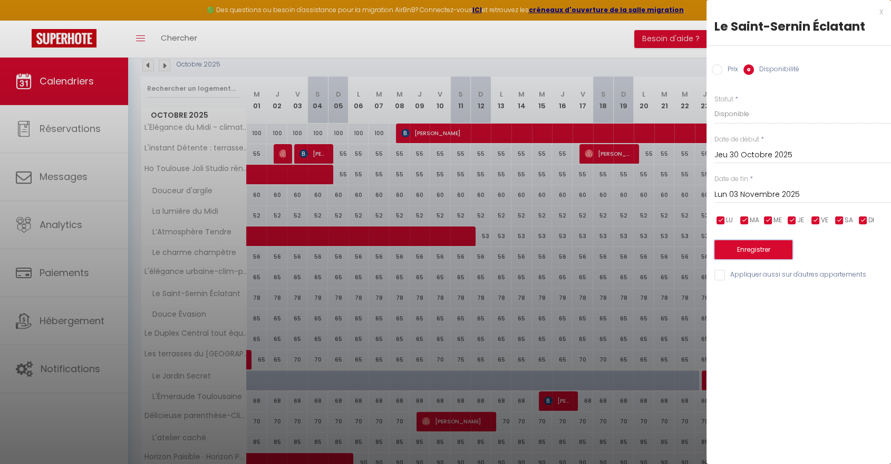
click at [750, 249] on button "Enregistrer" at bounding box center [754, 249] width 78 height 19
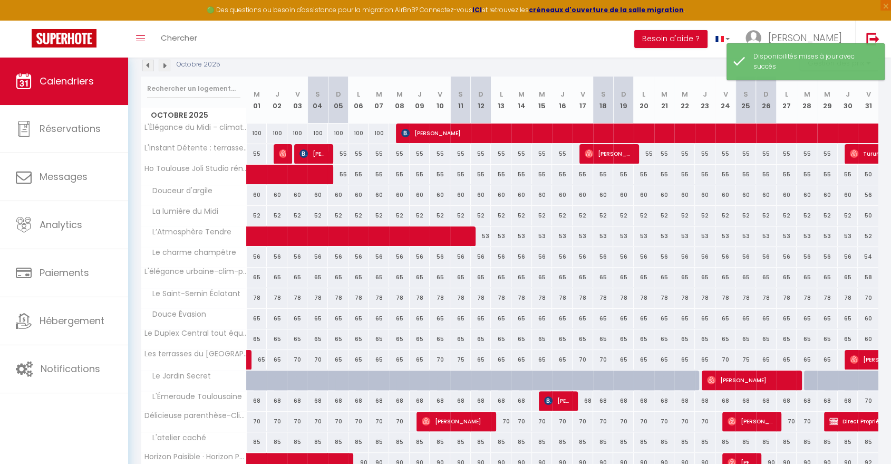
click at [166, 63] on img at bounding box center [165, 66] width 12 height 12
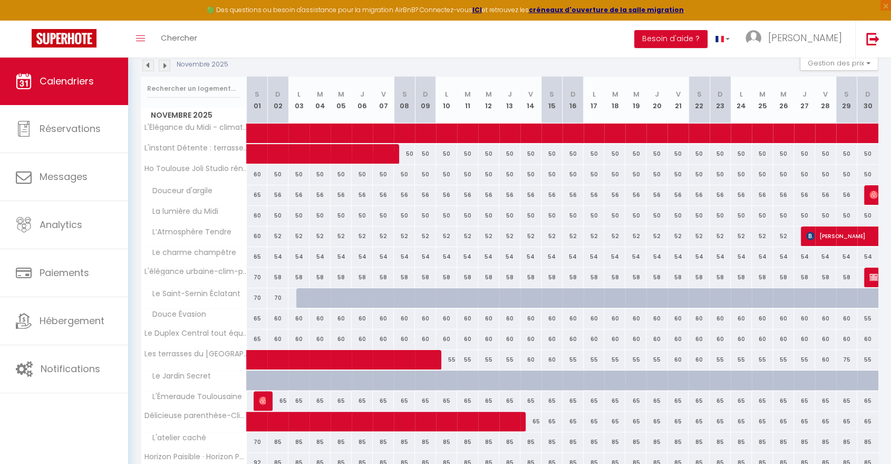
click at [257, 298] on div "70" at bounding box center [257, 298] width 21 height 20
select select "1"
type input "Sam 01 Novembre 2025"
type input "Dim 02 Novembre 2025"
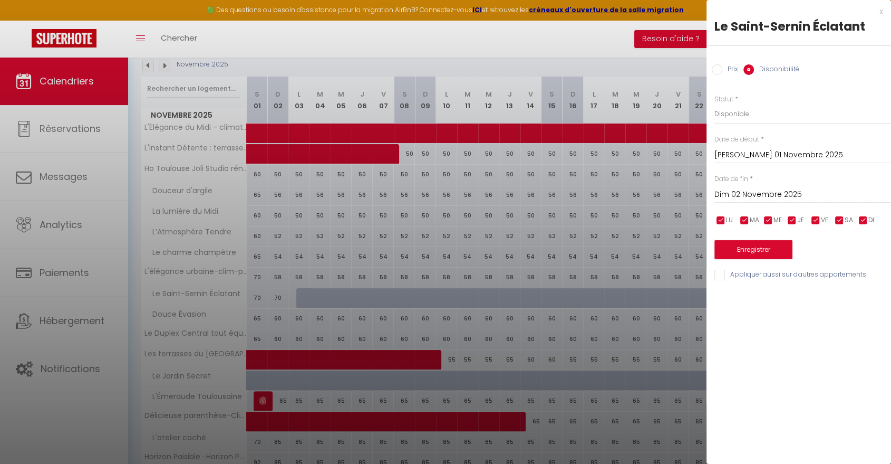
click at [720, 66] on input "Prix" at bounding box center [717, 69] width 11 height 11
radio input "true"
radio input "false"
drag, startPoint x: 743, startPoint y: 121, endPoint x: 695, endPoint y: 114, distance: 48.0
click at [696, 121] on body "🟢 Des questions ou besoin d'assistance pour la migration AirBnB? Connectez-vous…" at bounding box center [445, 259] width 891 height 638
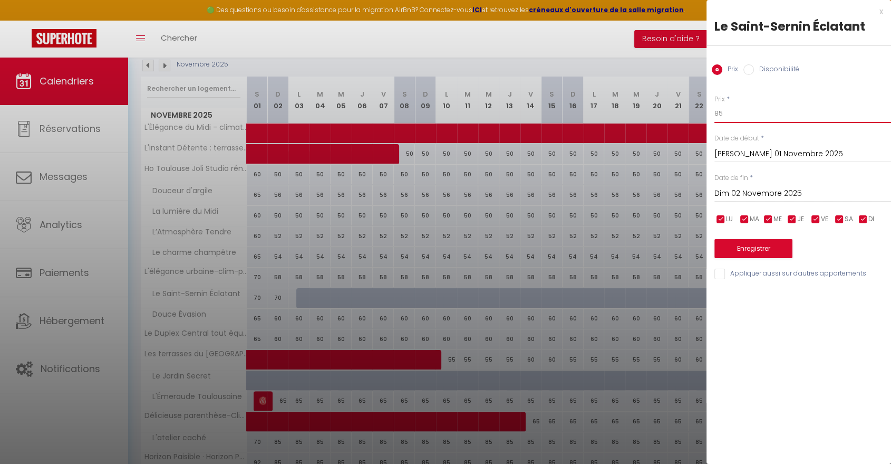
type input "85"
click at [729, 149] on input "Sam 01 Novembre 2025" at bounding box center [803, 154] width 177 height 14
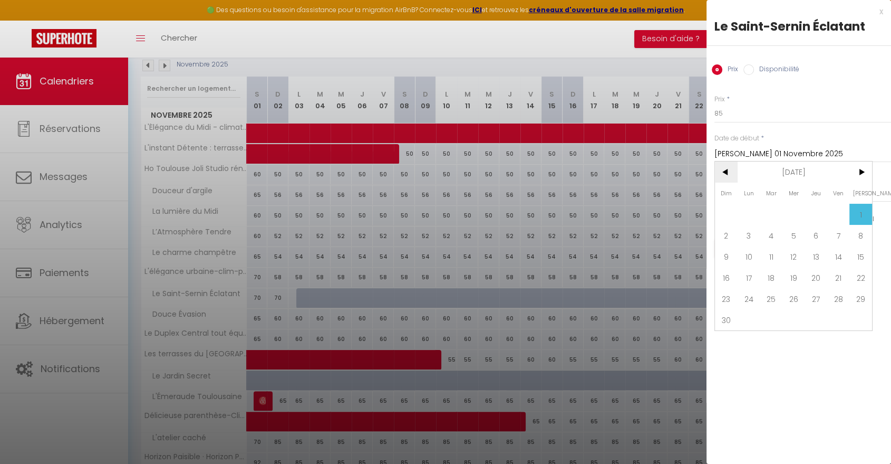
click at [721, 174] on span "<" at bounding box center [726, 171] width 23 height 21
click at [831, 294] on span "31" at bounding box center [838, 298] width 23 height 21
type input "Ven 31 Octobre 2025"
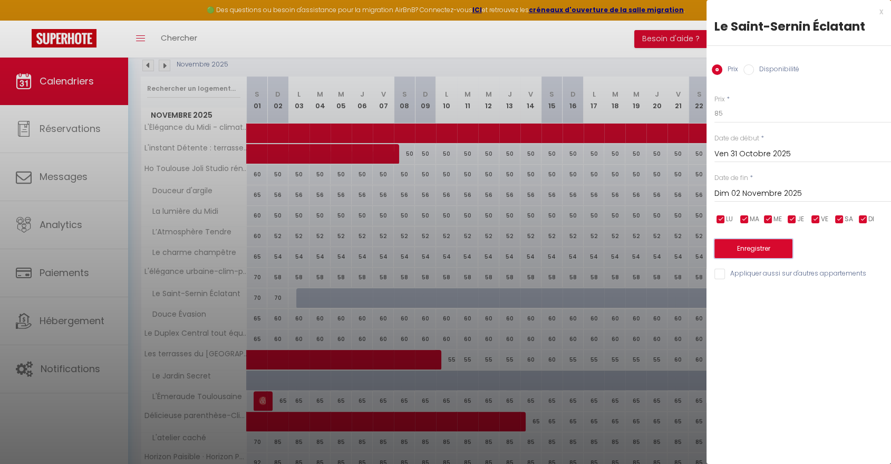
click at [753, 248] on button "Enregistrer" at bounding box center [754, 248] width 78 height 19
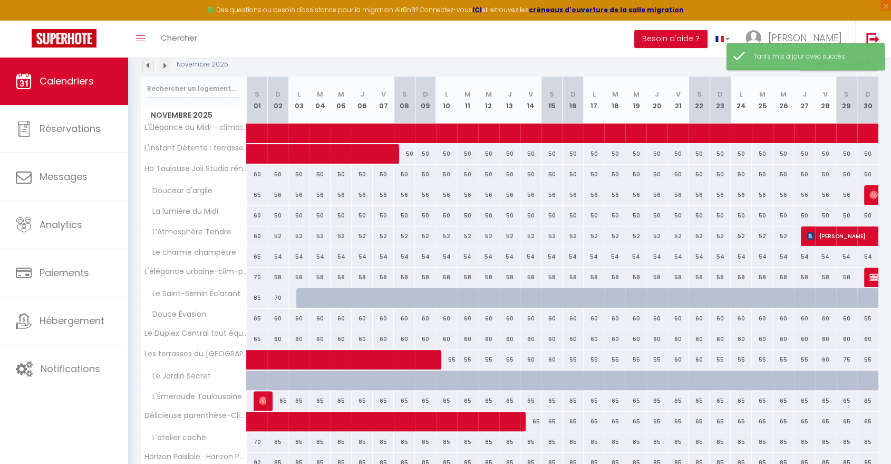
click at [143, 63] on img at bounding box center [148, 66] width 12 height 12
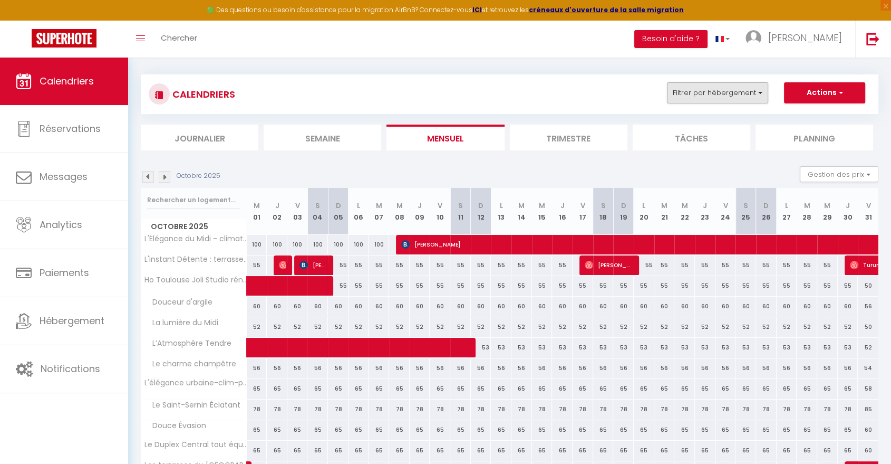
scroll to position [0, 0]
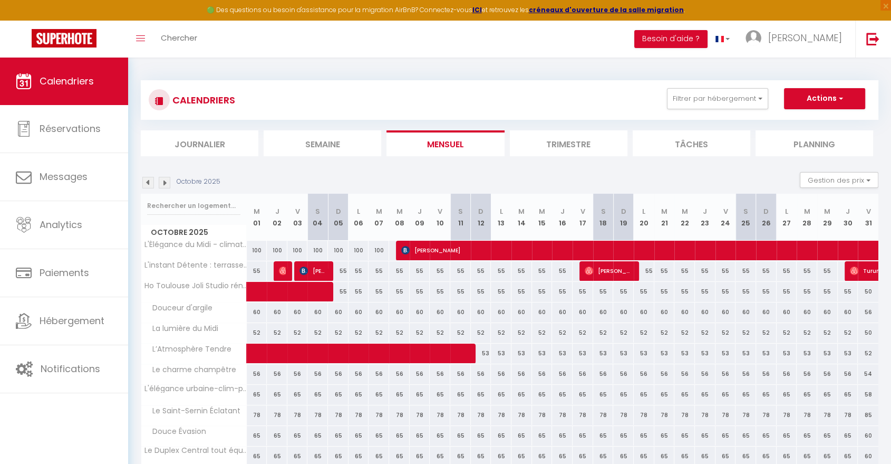
click at [152, 180] on img at bounding box center [148, 183] width 12 height 12
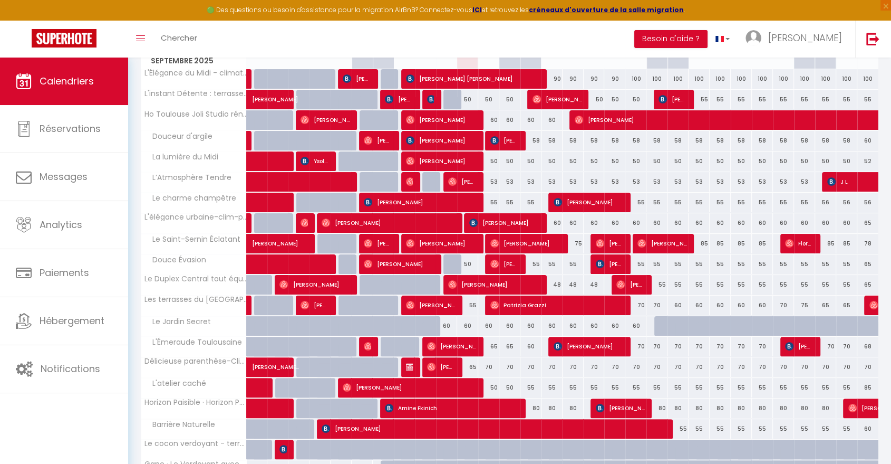
scroll to position [230, 0]
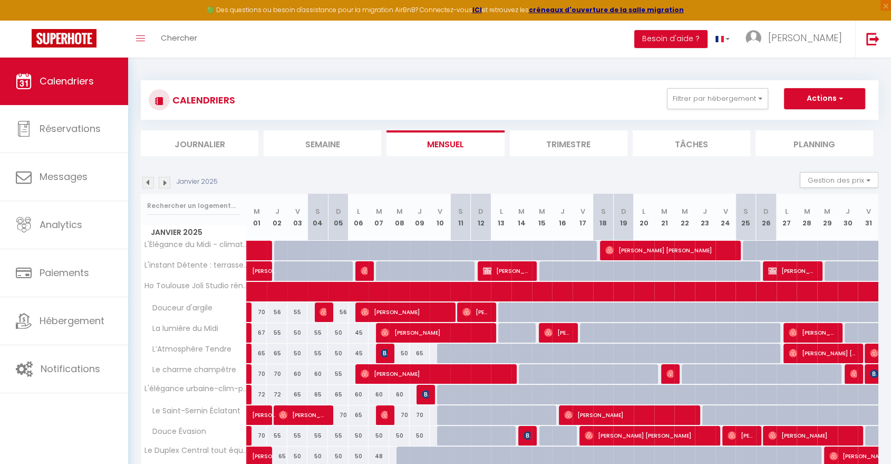
click at [167, 185] on img at bounding box center [165, 183] width 12 height 12
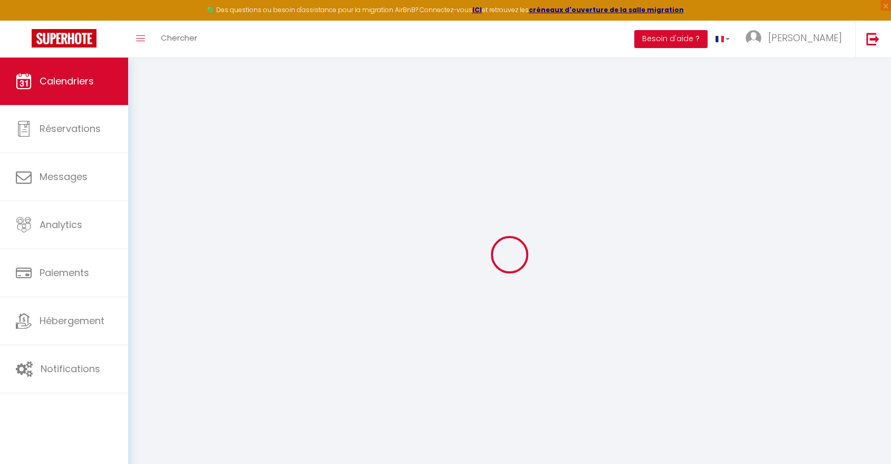
click at [167, 185] on div at bounding box center [510, 254] width 738 height 369
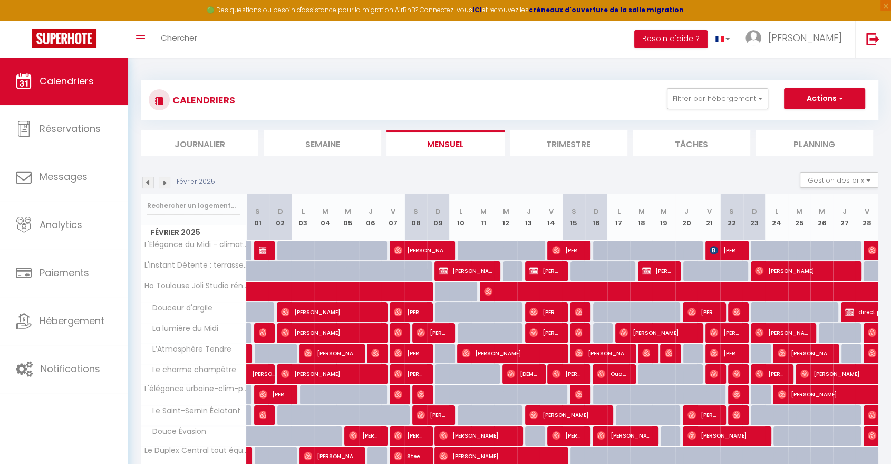
click at [294, 142] on li "Semaine" at bounding box center [323, 143] width 118 height 26
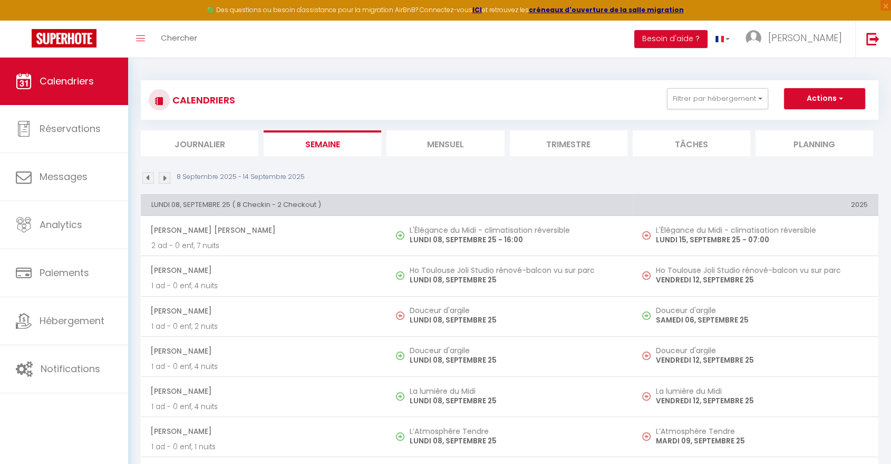
click at [443, 149] on li "Mensuel" at bounding box center [446, 143] width 118 height 26
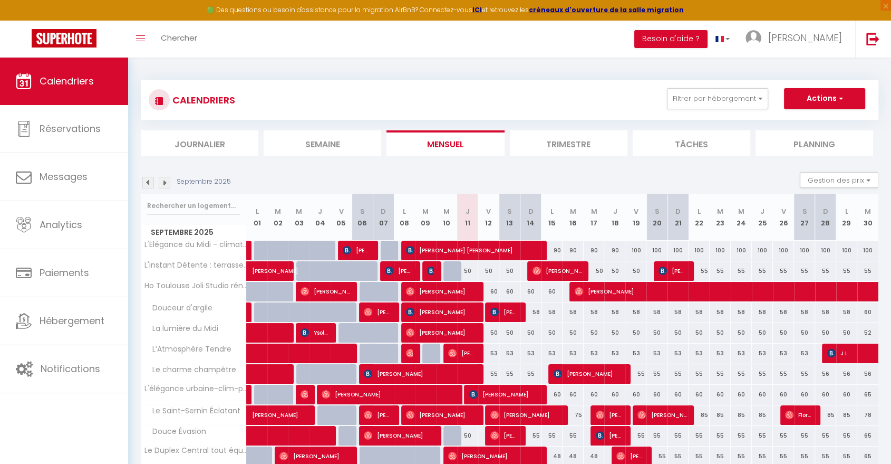
scroll to position [59, 0]
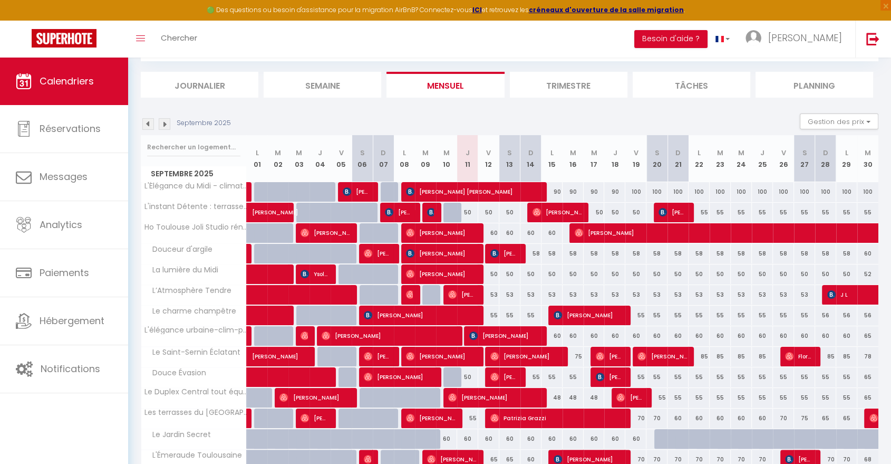
click at [150, 125] on img at bounding box center [148, 124] width 12 height 12
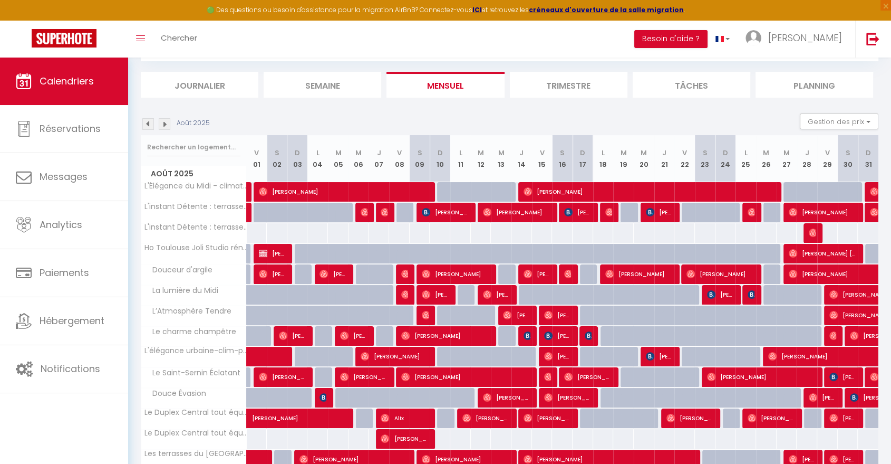
click at [165, 122] on img at bounding box center [165, 124] width 12 height 12
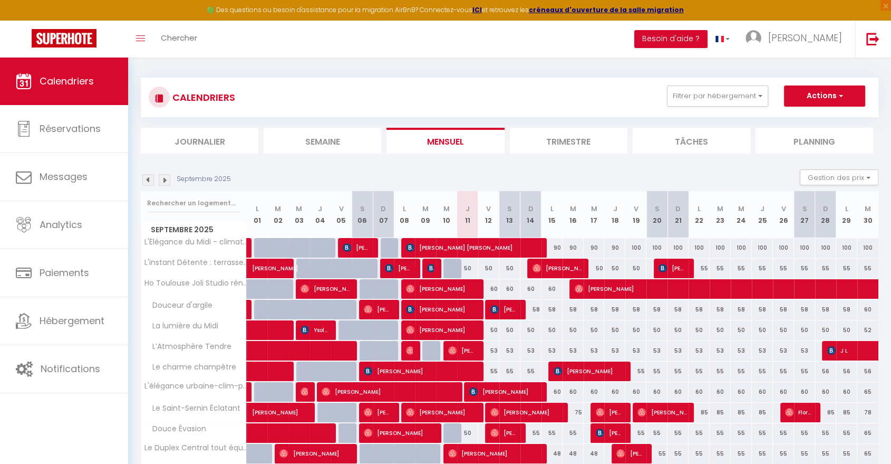
scroll to position [0, 0]
